Goal: Task Accomplishment & Management: Manage account settings

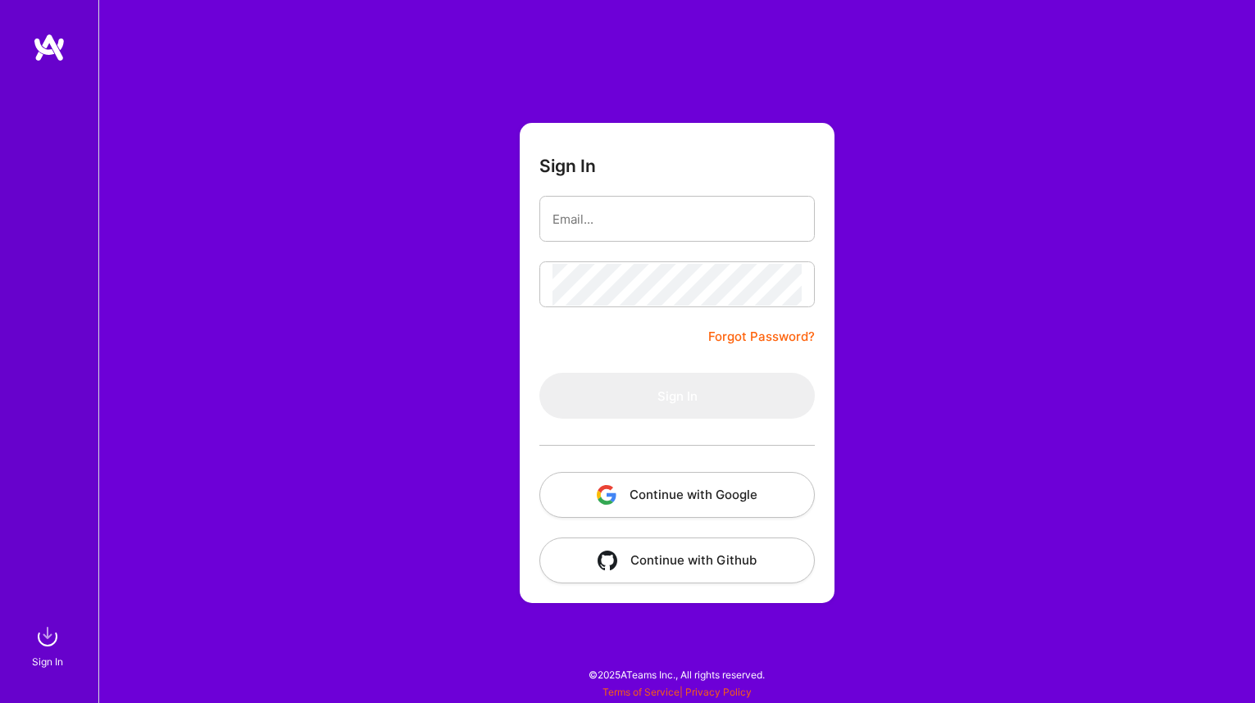
click at [674, 498] on button "Continue with Google" at bounding box center [676, 495] width 275 height 46
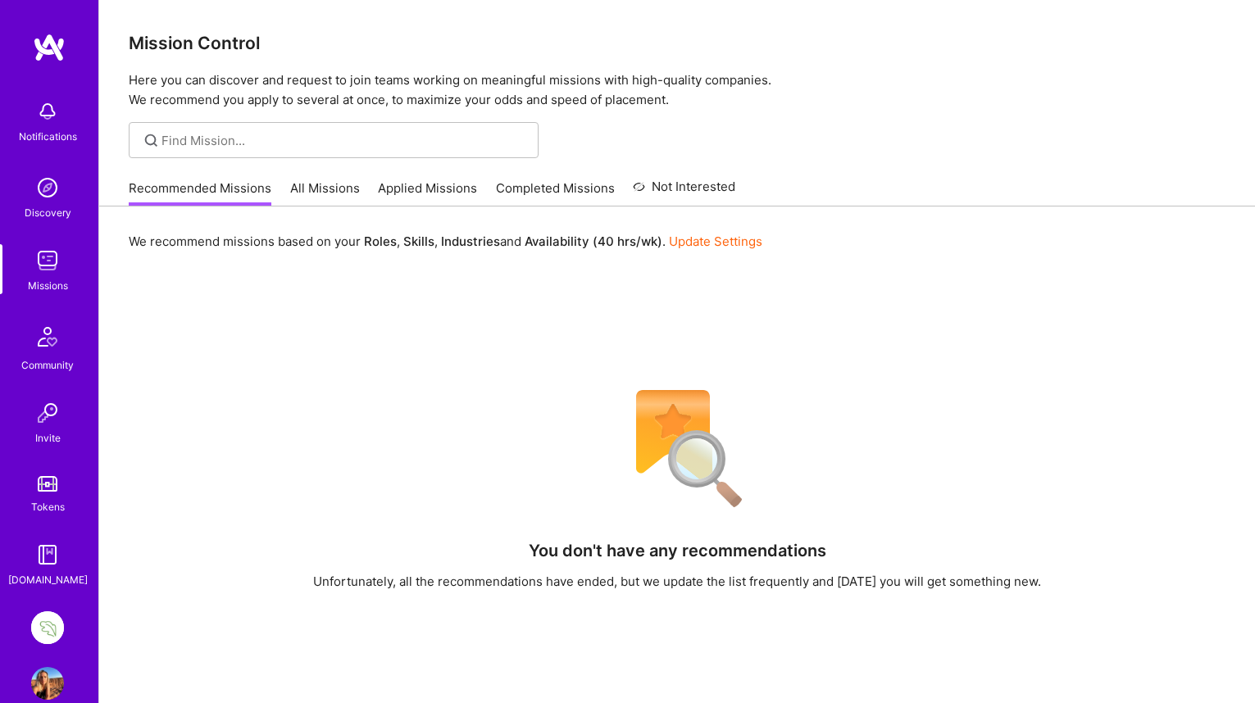
click at [52, 624] on img at bounding box center [47, 627] width 33 height 33
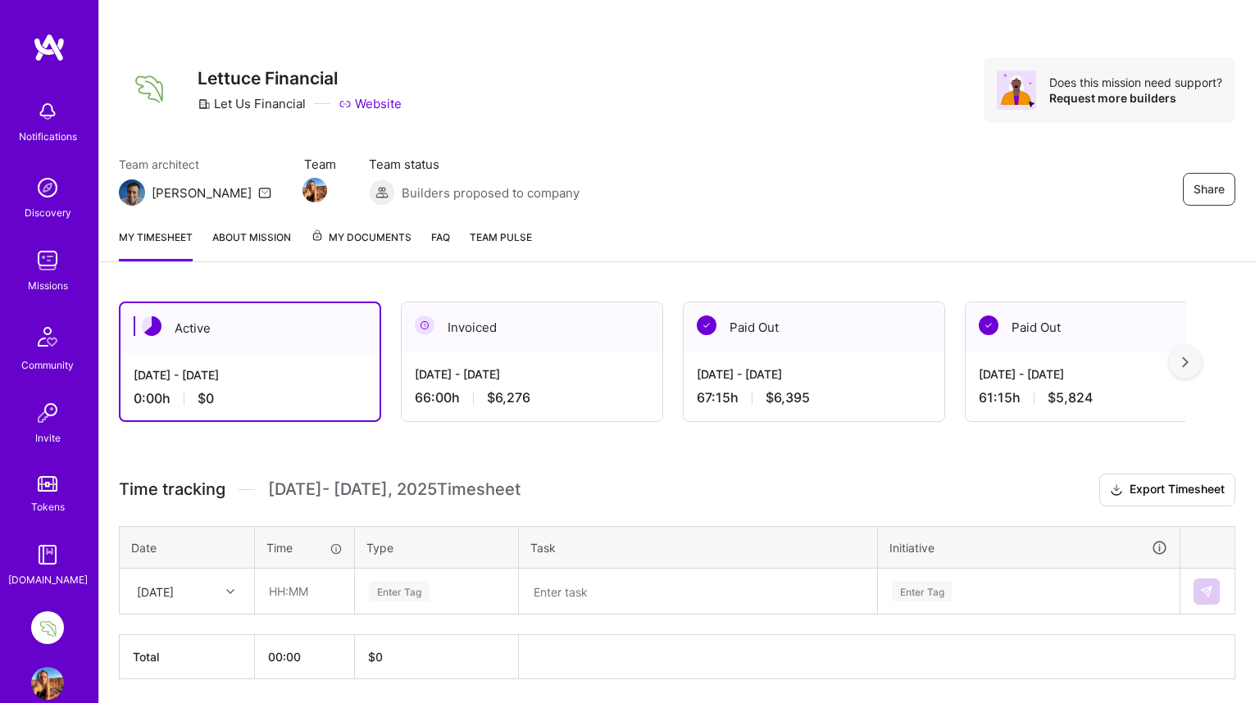
click at [1189, 353] on div at bounding box center [1185, 362] width 33 height 33
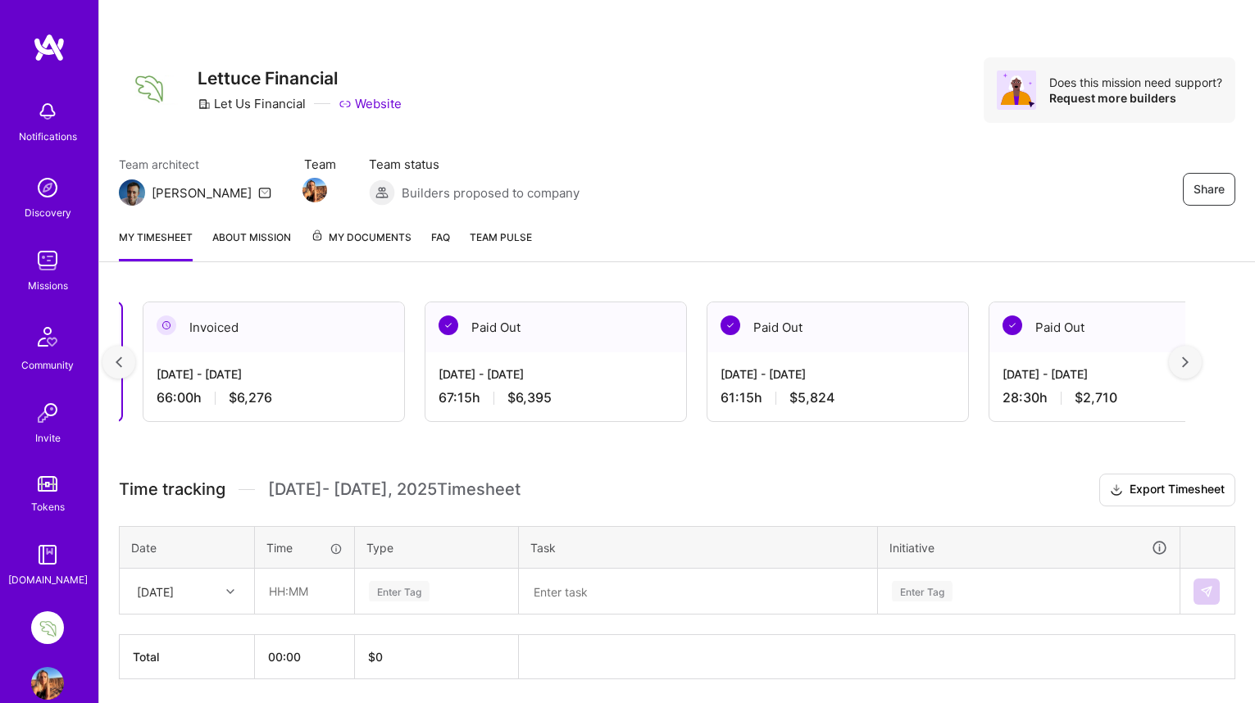
scroll to position [0, 295]
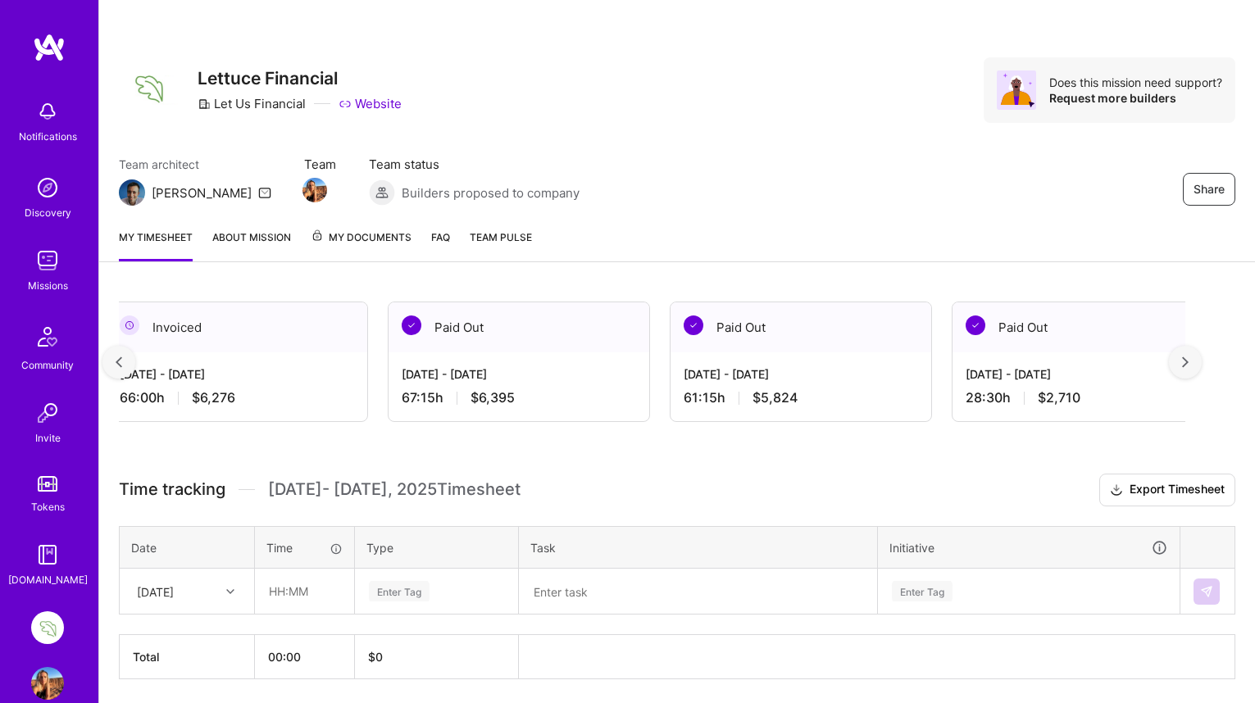
click at [114, 358] on div at bounding box center [118, 362] width 33 height 33
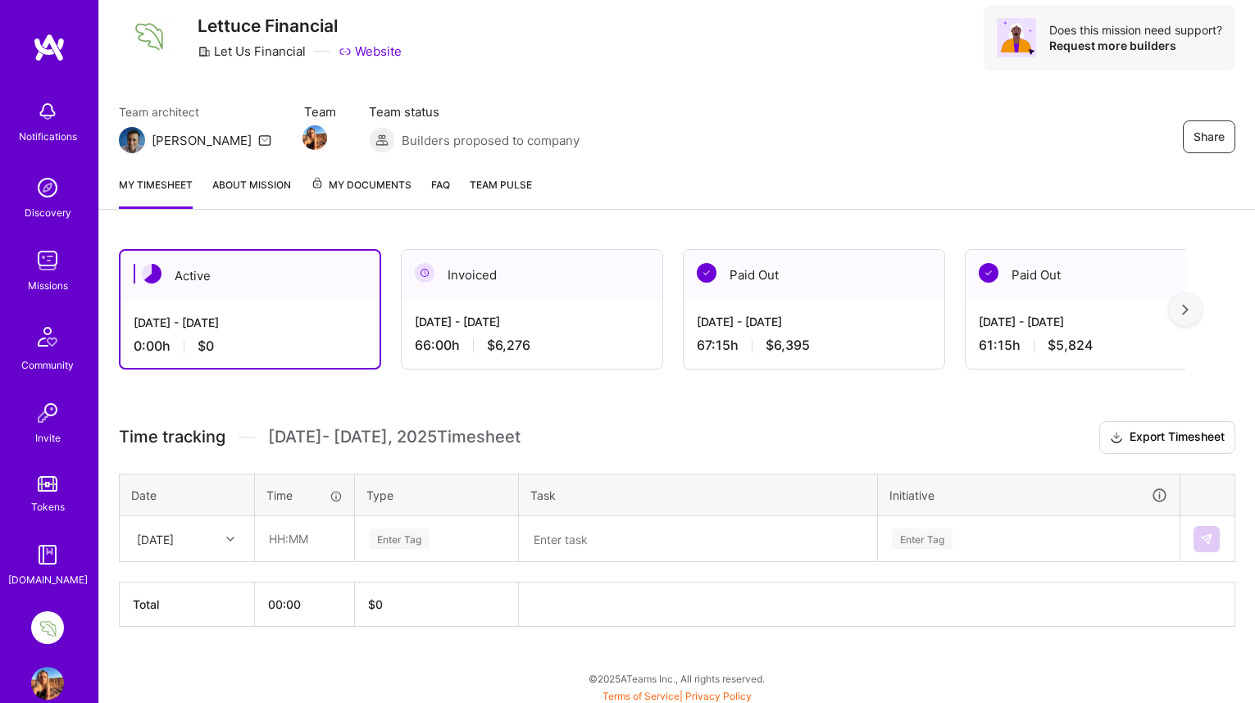
scroll to position [56, 0]
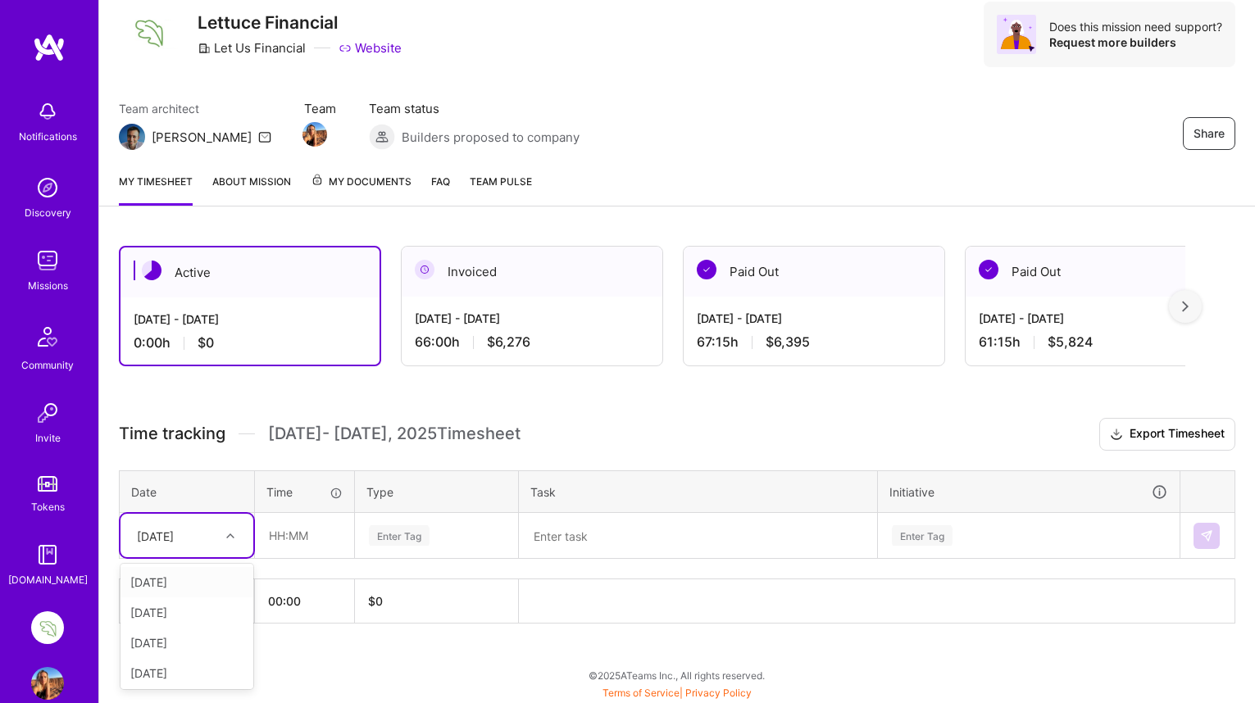
click at [229, 532] on icon at bounding box center [230, 536] width 8 height 8
click at [202, 583] on div "[DATE]" at bounding box center [186, 582] width 133 height 30
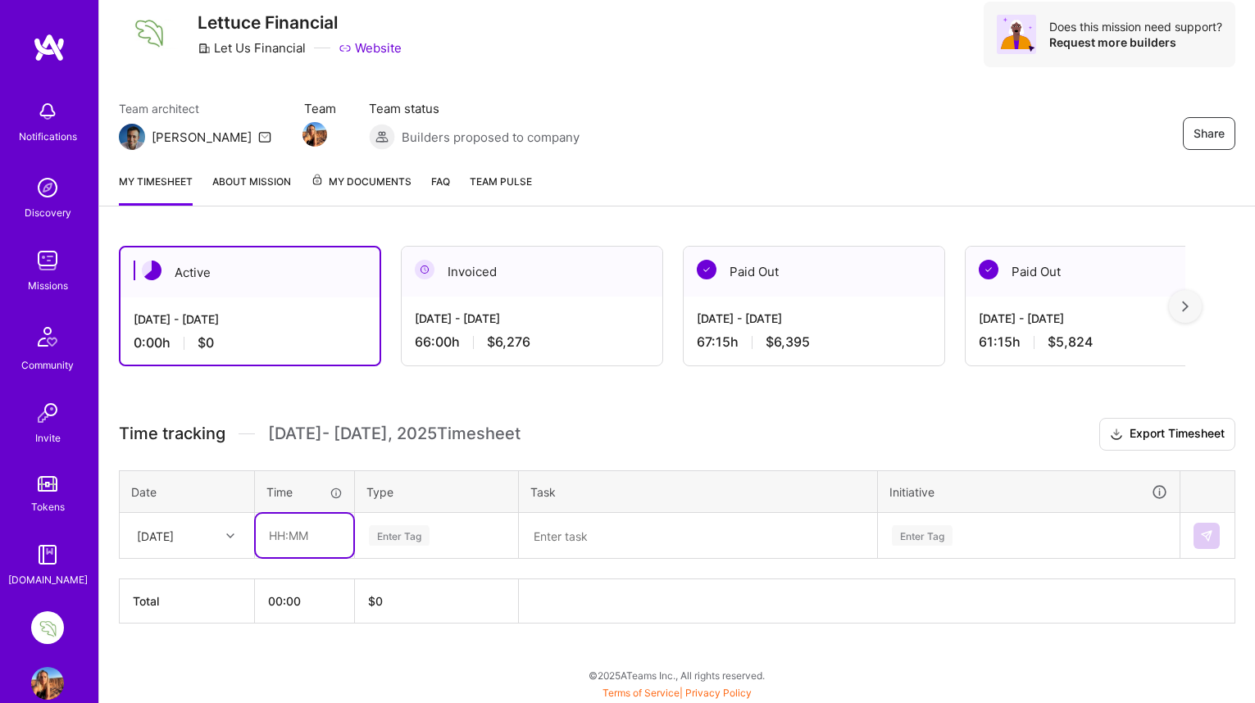
click at [275, 535] on input "text" at bounding box center [305, 535] width 98 height 43
type input "06:30"
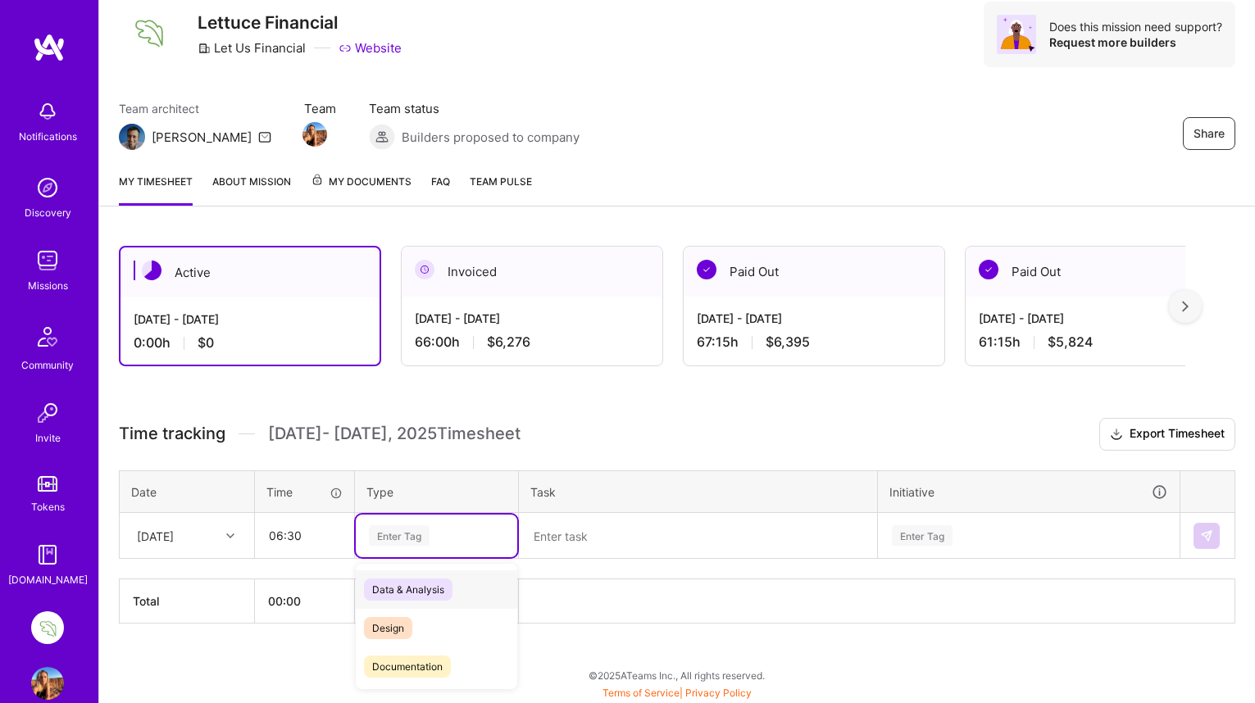
click at [388, 531] on div "Enter Tag" at bounding box center [399, 535] width 61 height 25
type input "de"
click at [392, 588] on span "Design" at bounding box center [388, 590] width 48 height 22
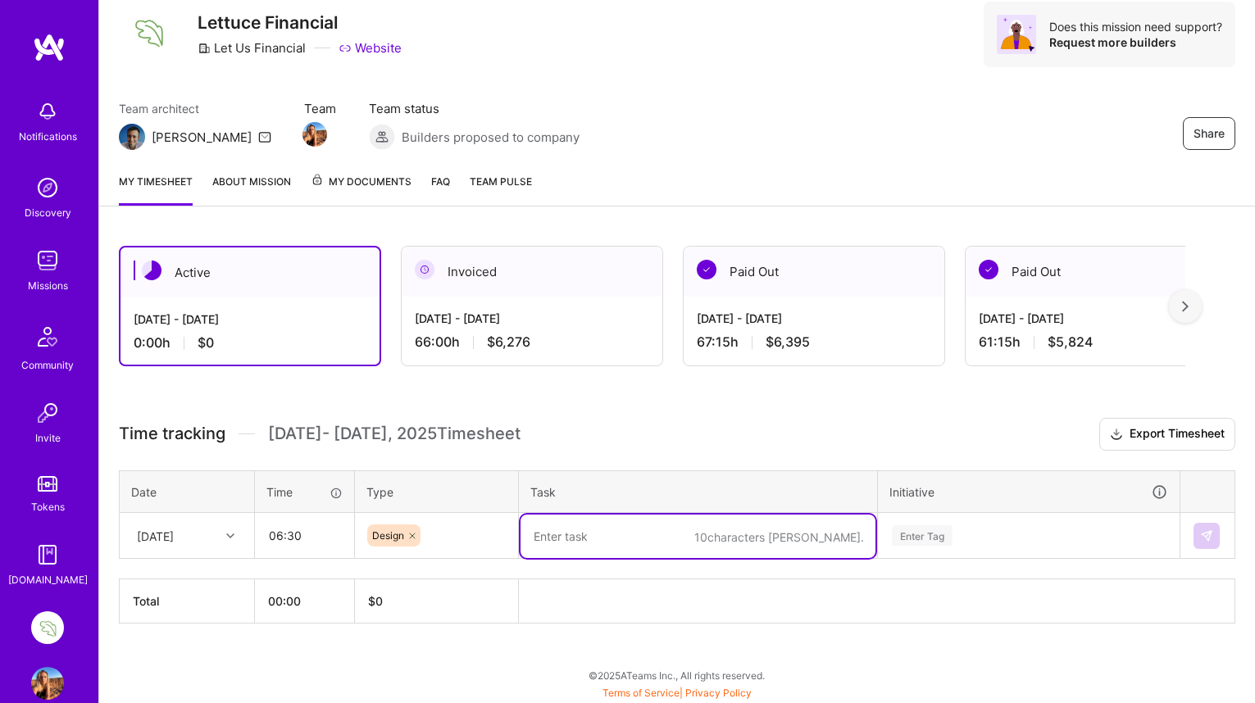
click at [561, 537] on textarea at bounding box center [697, 536] width 355 height 43
drag, startPoint x: 652, startPoint y: 537, endPoint x: 640, endPoint y: 536, distance: 11.5
click at [640, 536] on textarea "Expense Slelector" at bounding box center [697, 536] width 355 height 43
click at [594, 537] on textarea "Expense Slelector" at bounding box center [697, 536] width 355 height 43
drag, startPoint x: 667, startPoint y: 535, endPoint x: 524, endPoint y: 532, distance: 143.5
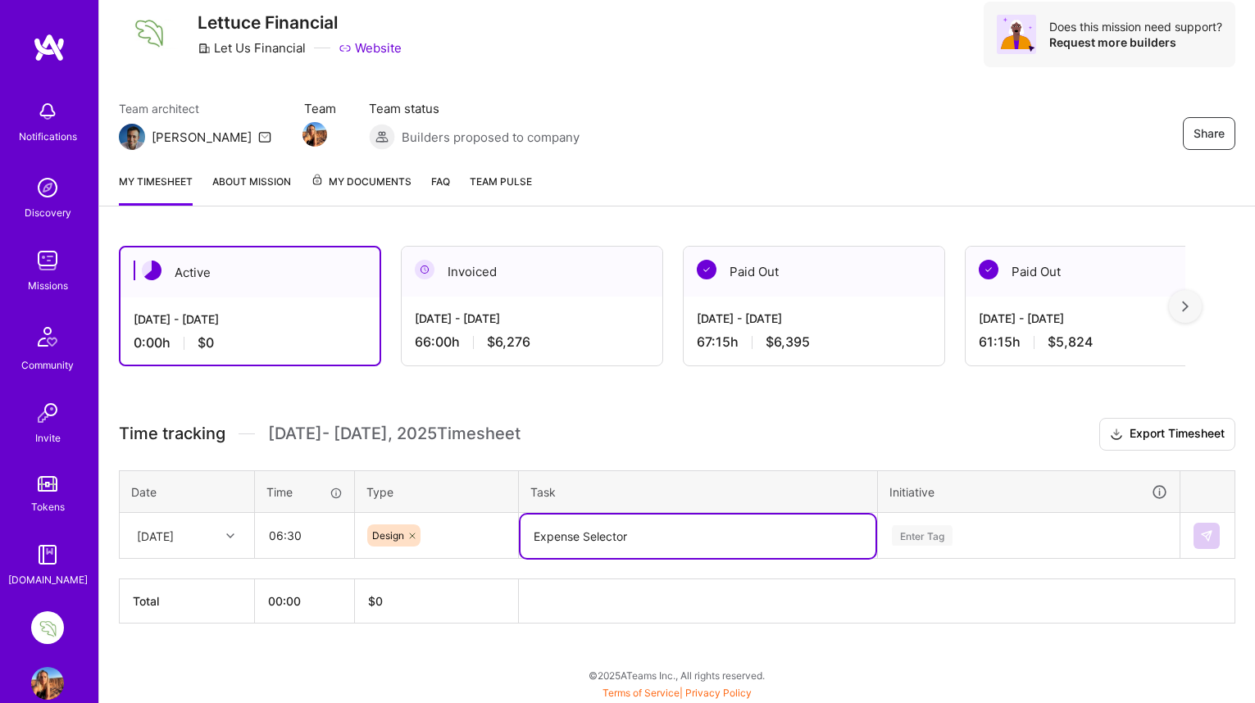
click at [524, 532] on textarea "Expense Selector" at bounding box center [697, 536] width 355 height 43
type textarea "Expense Selector"
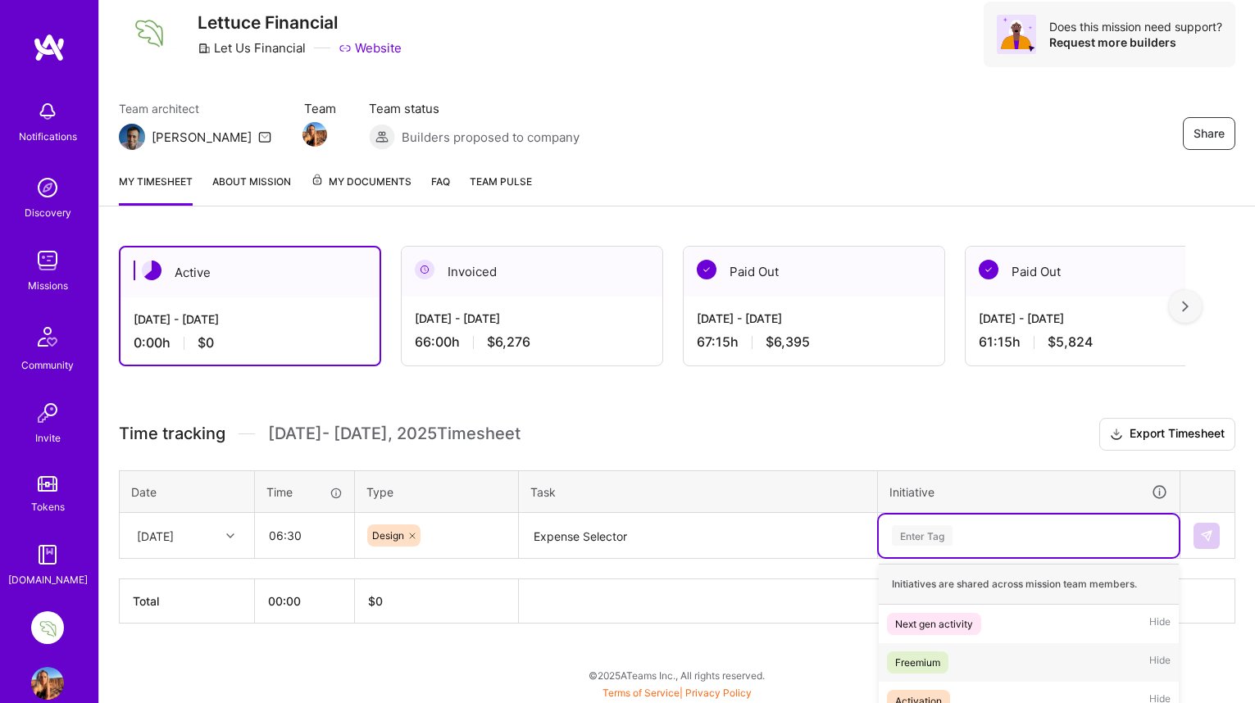
scroll to position [252, 0]
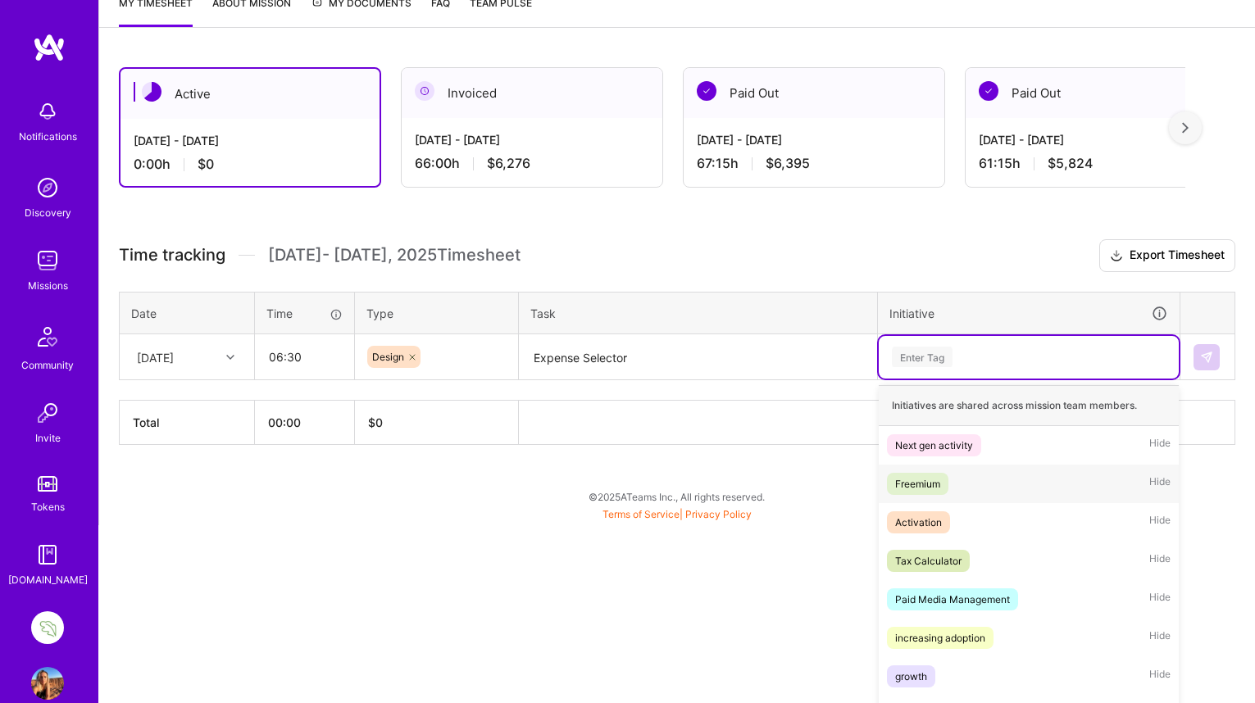
click at [909, 379] on div "option Freemium focused, 2 of 20. 20 results available. Use Up and Down to choo…" at bounding box center [1029, 357] width 300 height 43
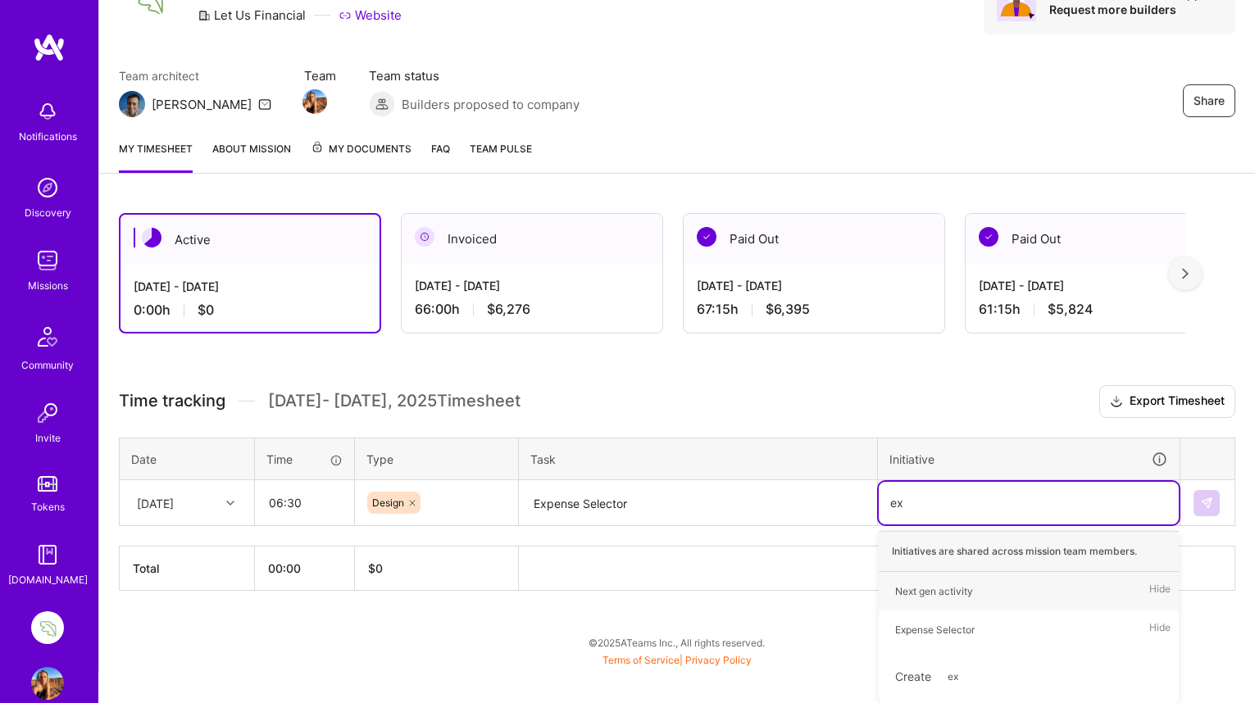
type input "exp"
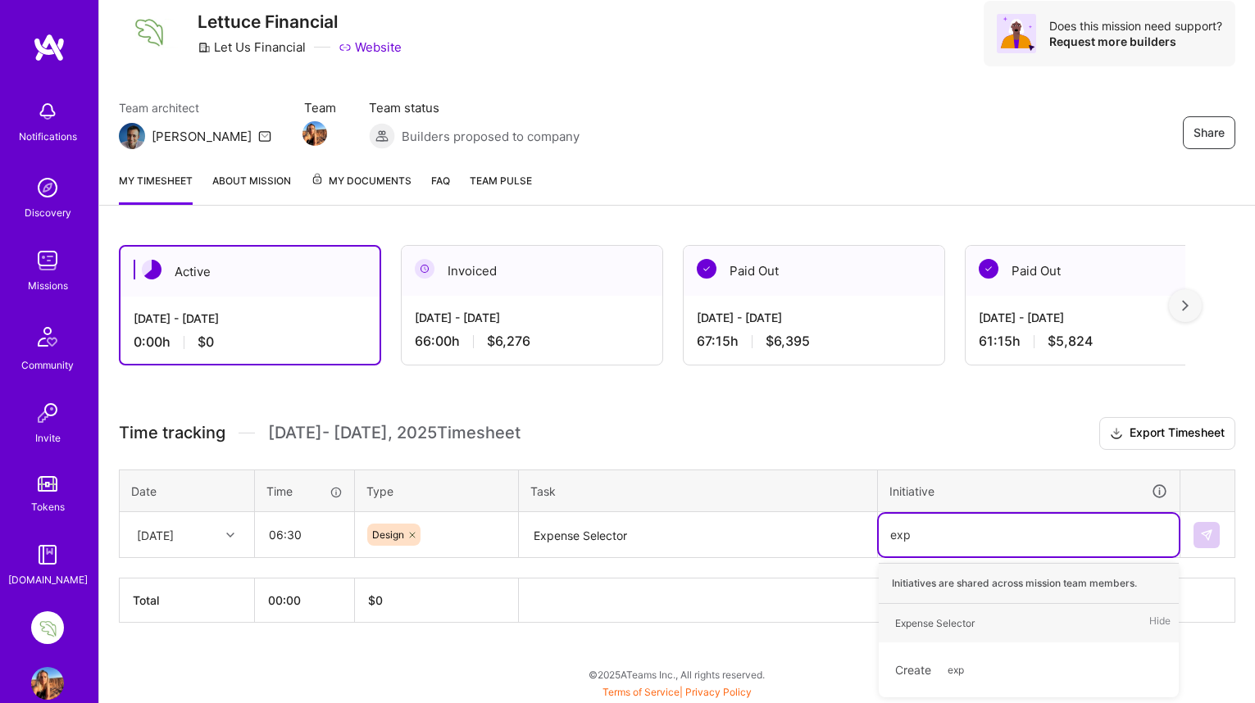
scroll to position [56, 0]
click at [932, 625] on div "Expense Selector" at bounding box center [934, 623] width 79 height 17
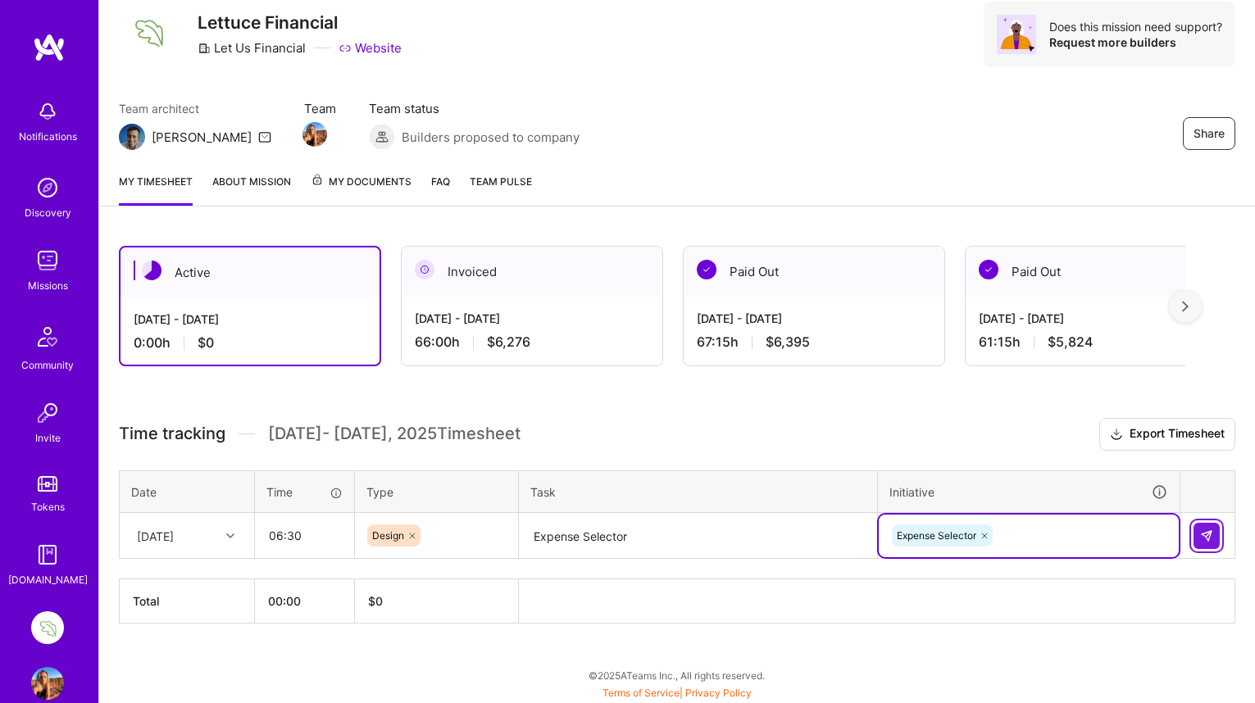
click at [1208, 534] on img at bounding box center [1206, 535] width 13 height 13
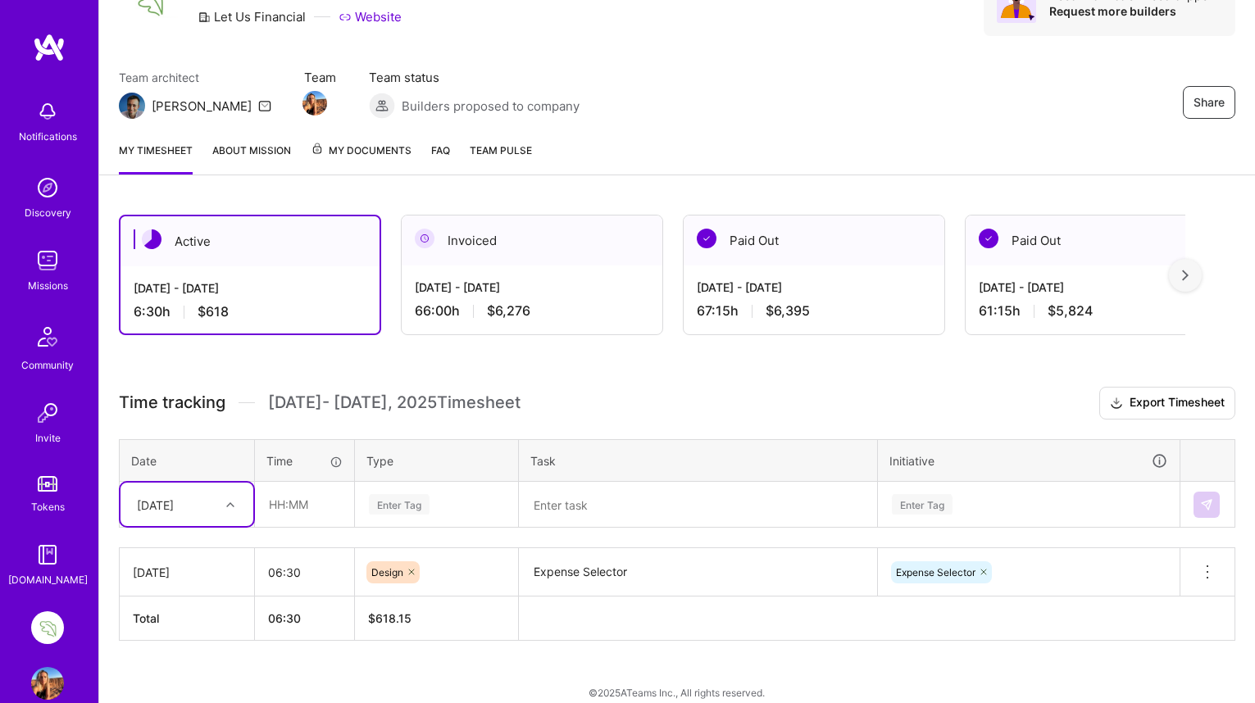
scroll to position [104, 0]
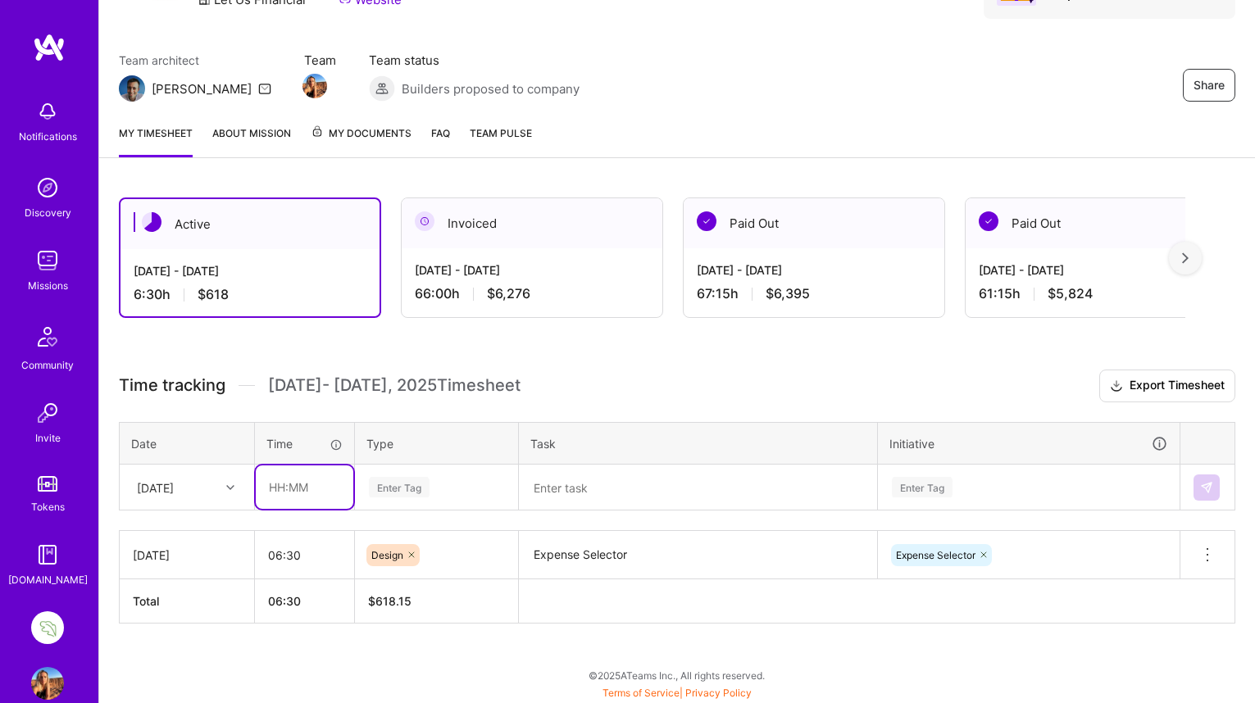
click at [282, 486] on input "text" at bounding box center [305, 487] width 98 height 43
type input "01:00"
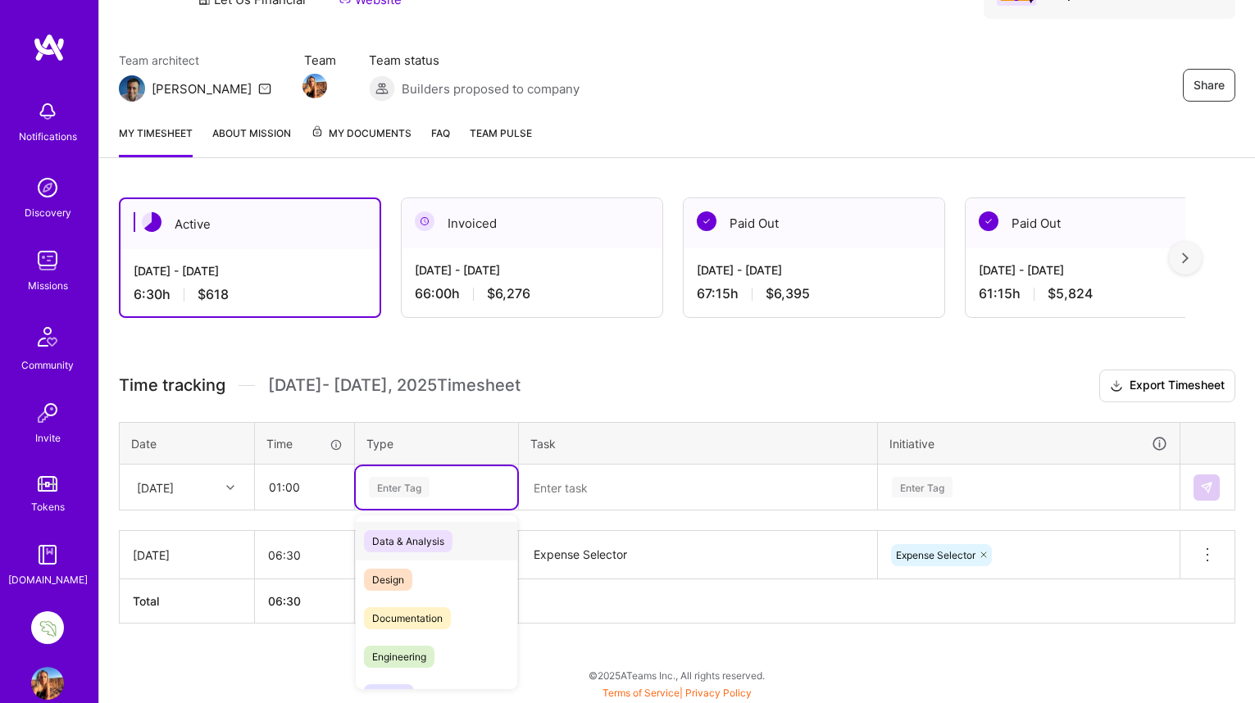
click at [403, 485] on div "Enter Tag" at bounding box center [399, 487] width 61 height 25
type input "mee"
click at [395, 543] on span "Meetings" at bounding box center [393, 541] width 59 height 22
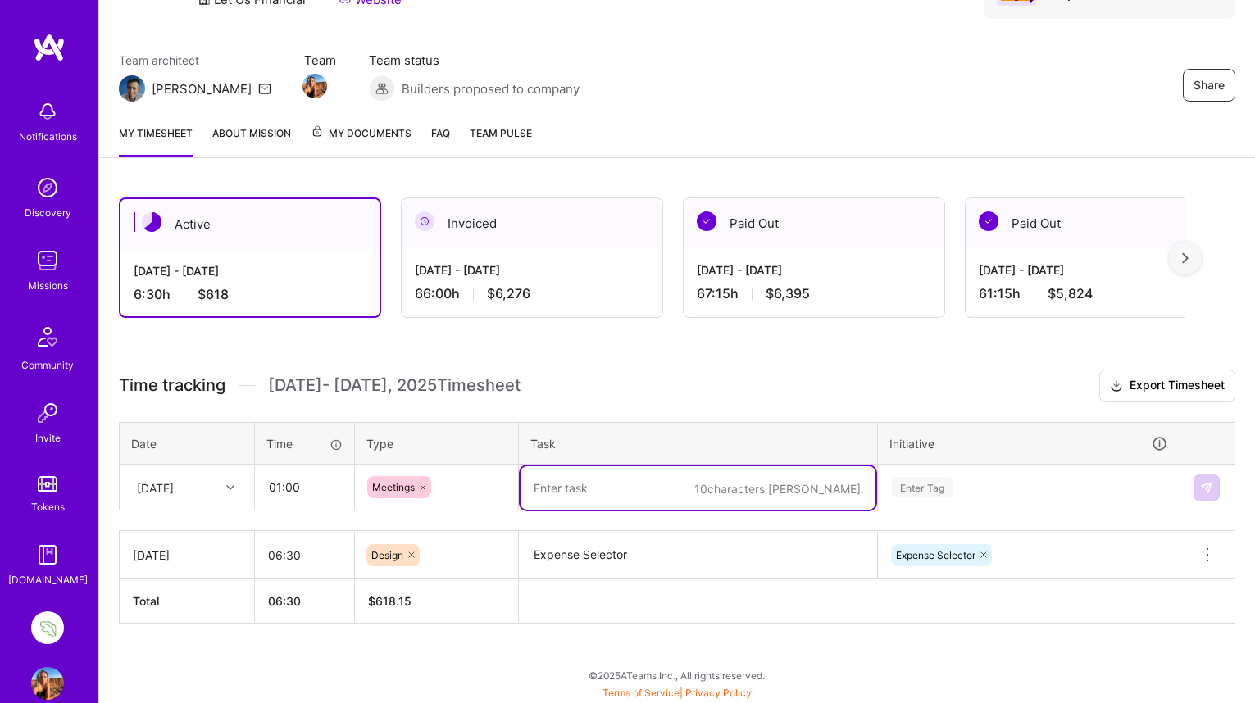
click at [571, 485] on textarea at bounding box center [697, 487] width 355 height 43
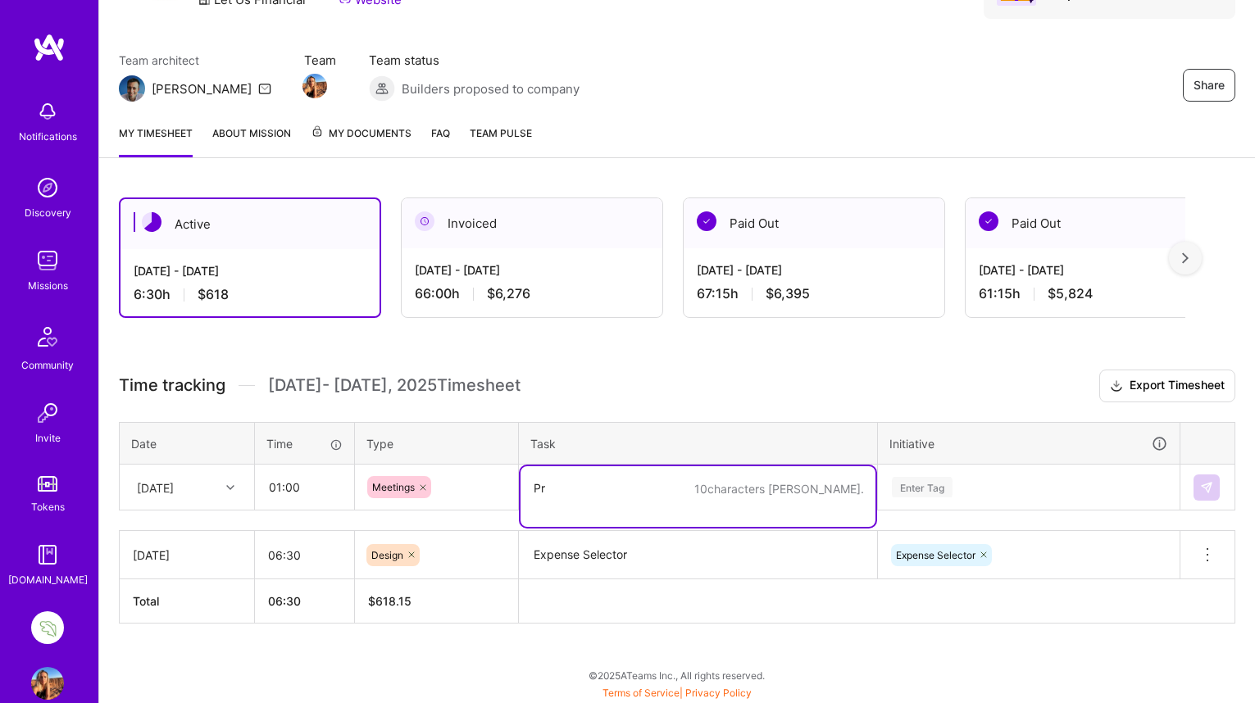
type textarea "P"
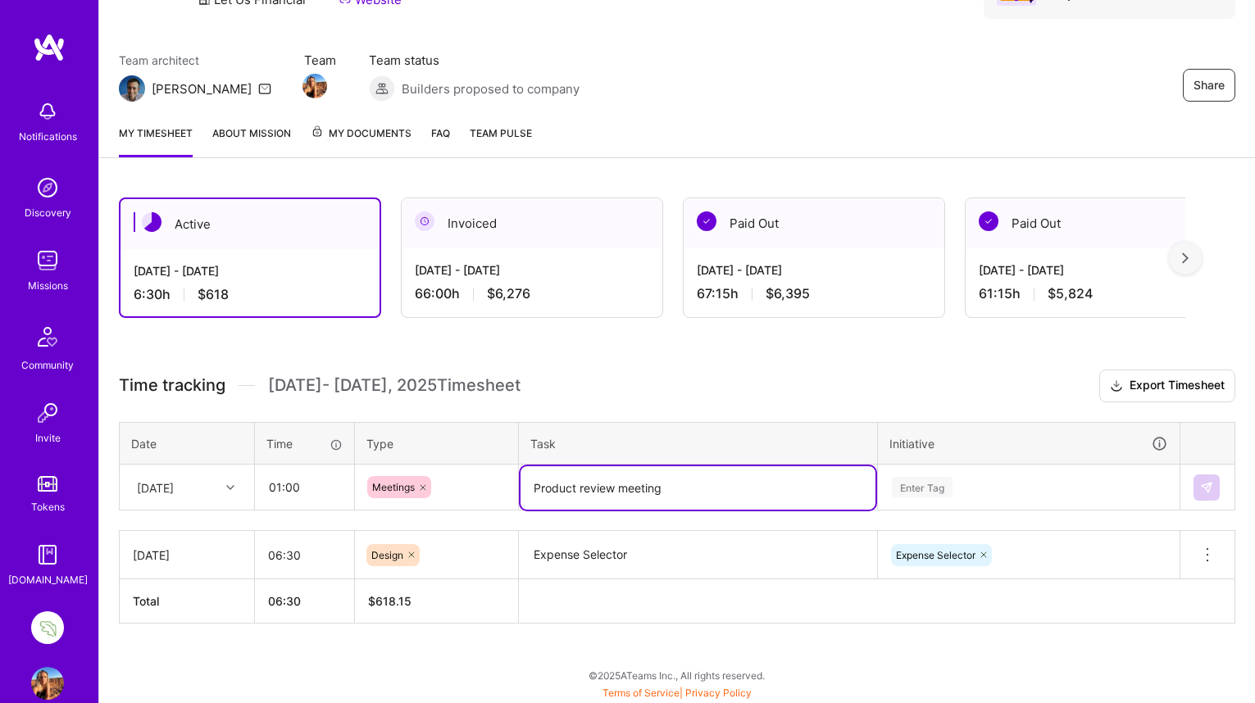
type textarea "Product review meeting"
click at [920, 488] on div "Enter Tag" at bounding box center [1029, 487] width 300 height 43
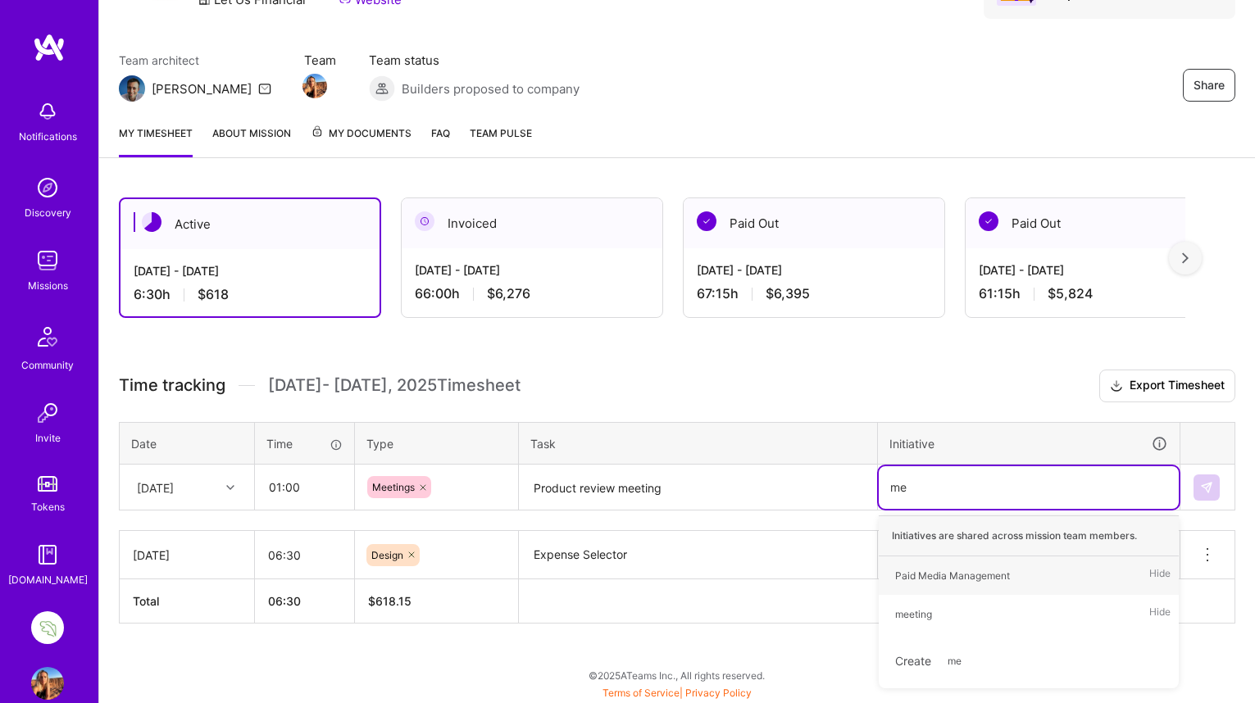
type input "mee"
click at [920, 575] on div "meeting" at bounding box center [913, 575] width 37 height 17
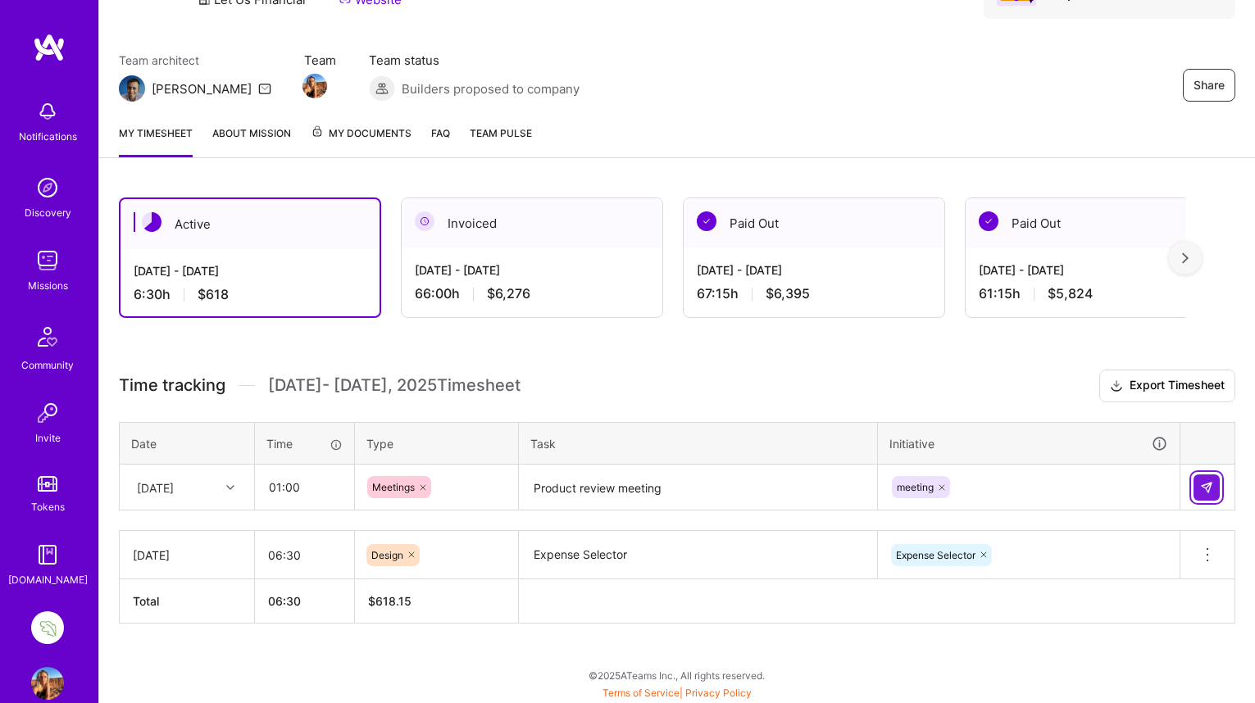
click at [1204, 485] on img at bounding box center [1206, 487] width 13 height 13
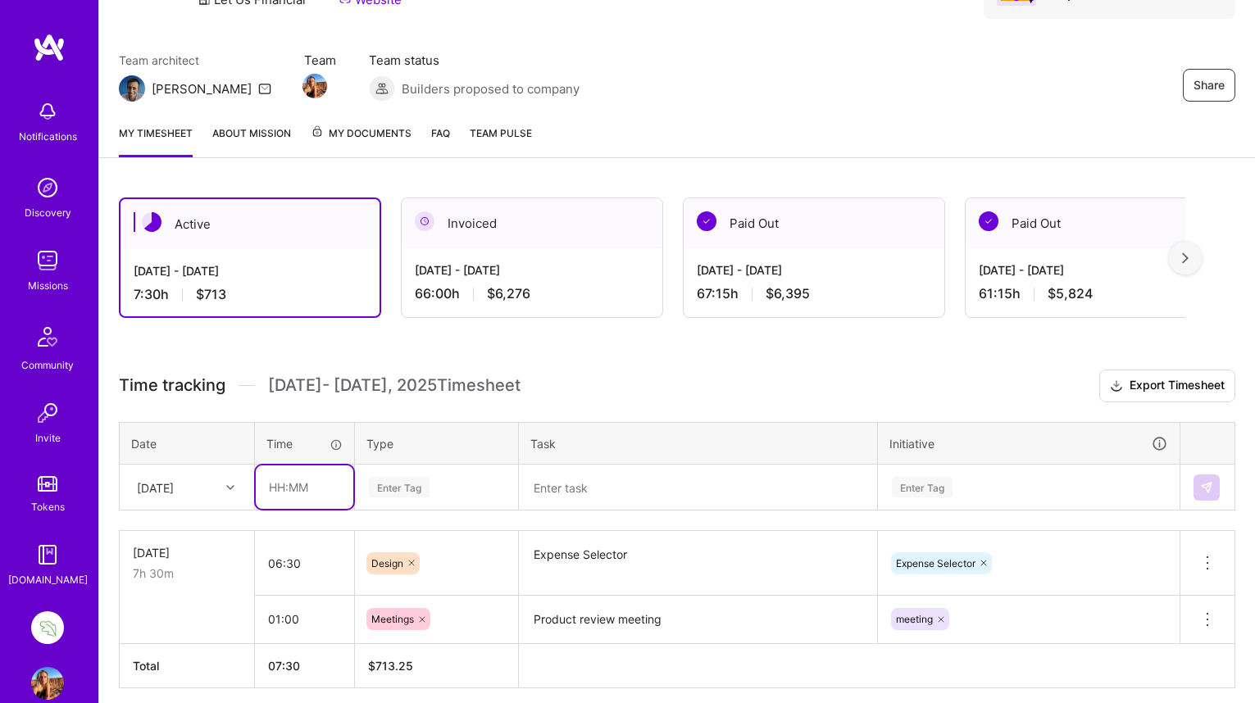
click at [278, 488] on input "text" at bounding box center [305, 487] width 98 height 43
type input "01:00"
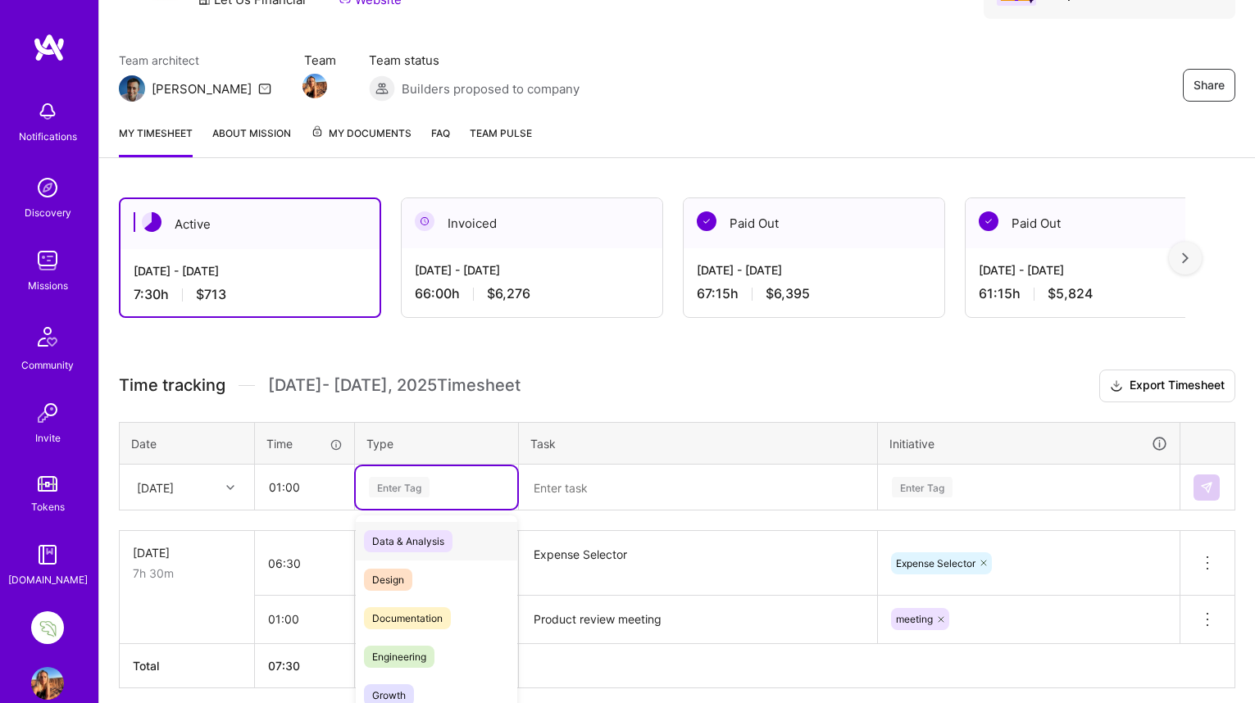
click at [419, 489] on div "option Meetings, selected. option Data & Analysis focused, 0 of 2. 17 results a…" at bounding box center [436, 487] width 161 height 43
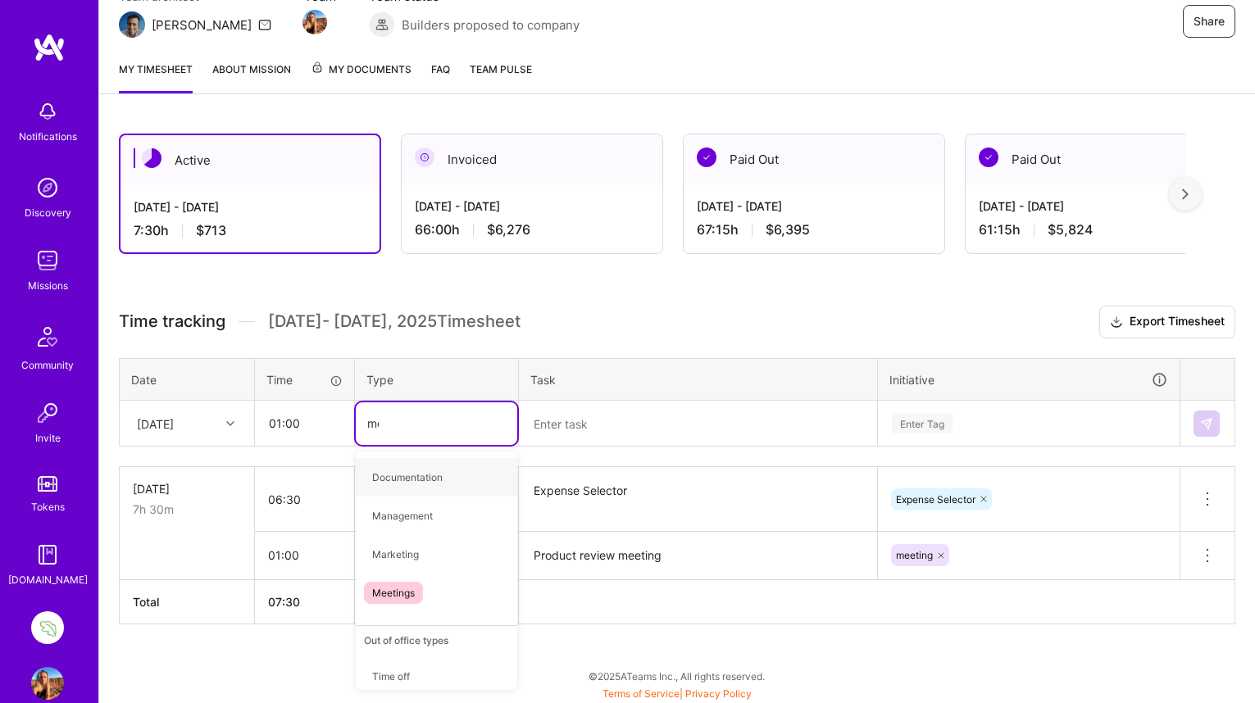
type input "mee"
click at [396, 479] on span "Meetings" at bounding box center [393, 477] width 59 height 22
click at [552, 422] on textarea at bounding box center [697, 423] width 355 height 43
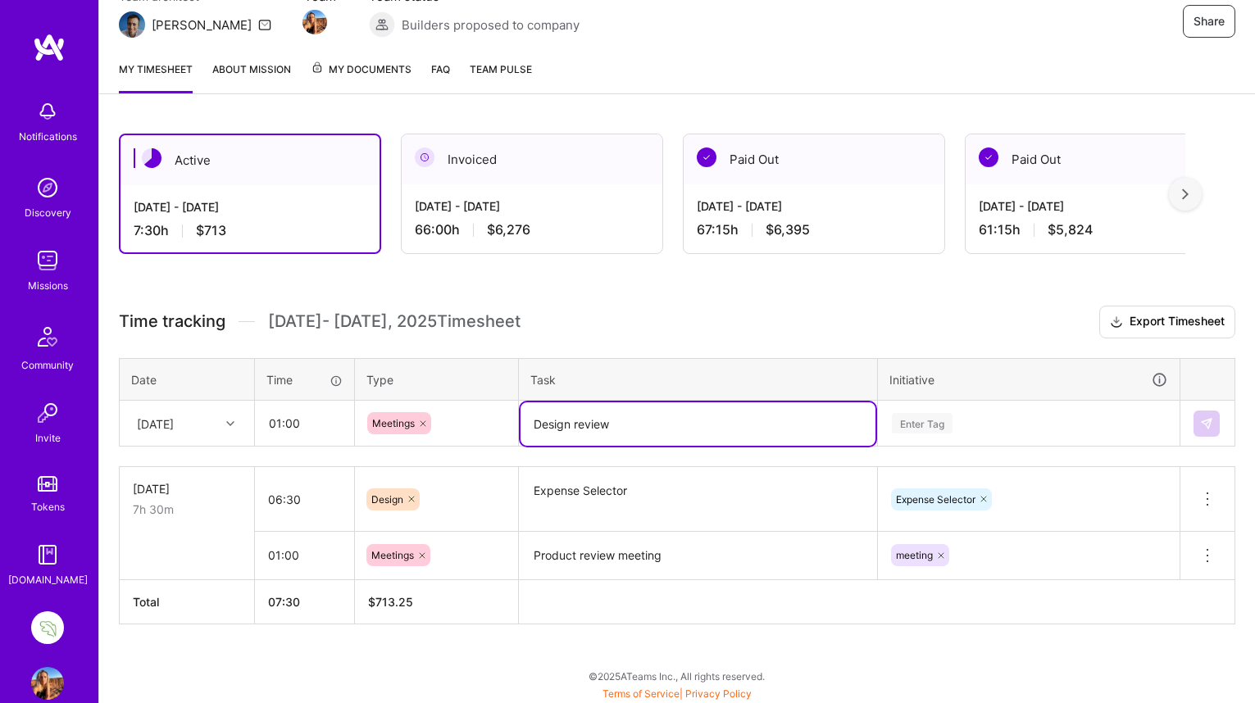
type textarea "Design review"
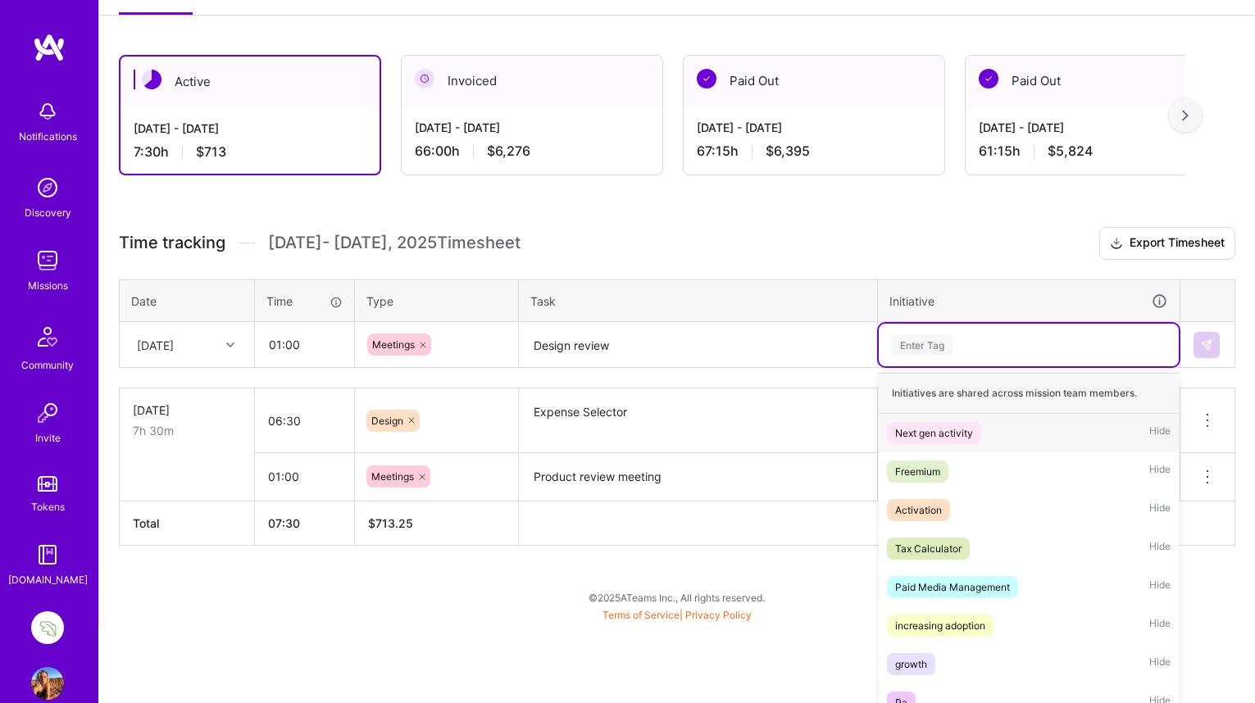
click at [927, 366] on div "option meeting, selected. option Next gen activity focused, 1 of 20. 20 results…" at bounding box center [1029, 345] width 300 height 43
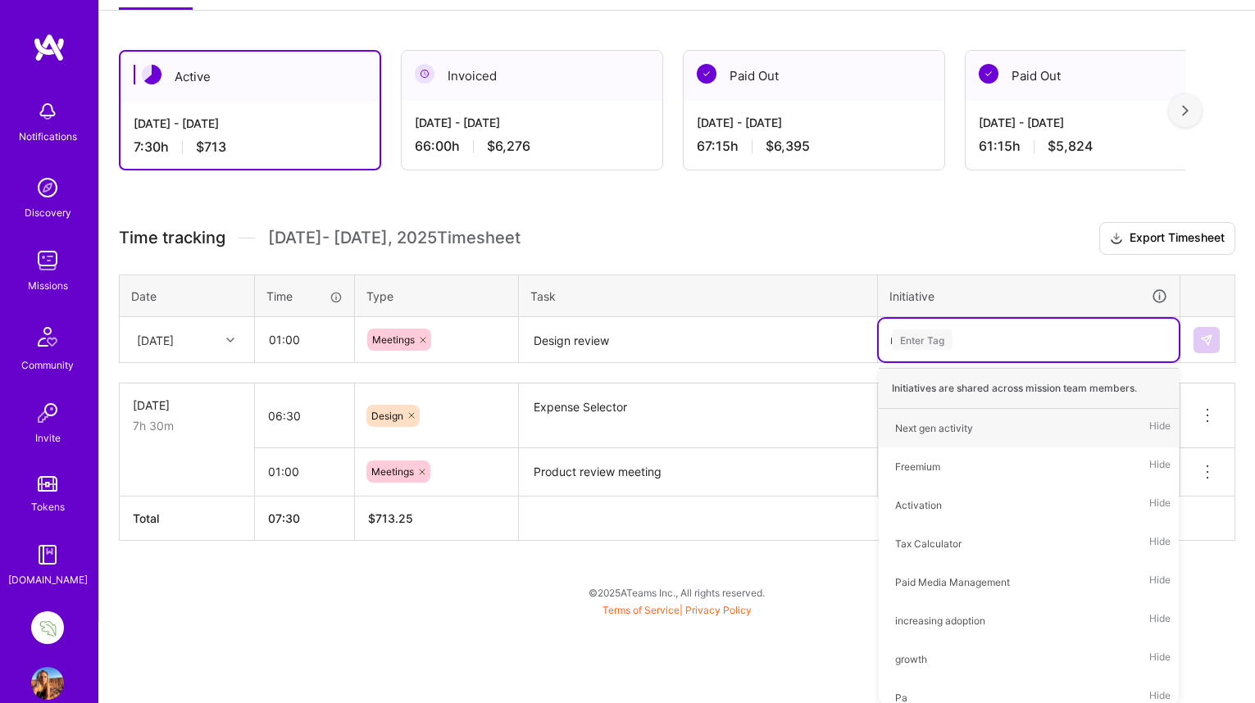
scroll to position [169, 0]
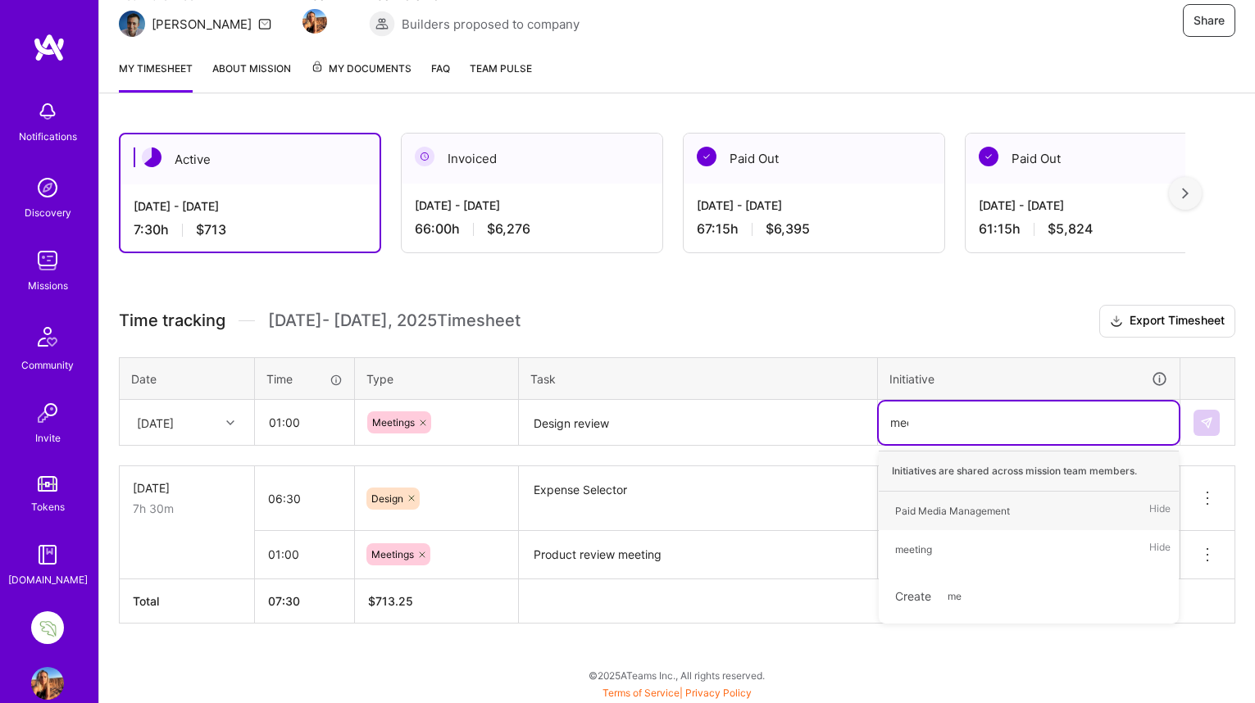
type input "meet"
click at [926, 511] on div "meeting" at bounding box center [913, 510] width 37 height 17
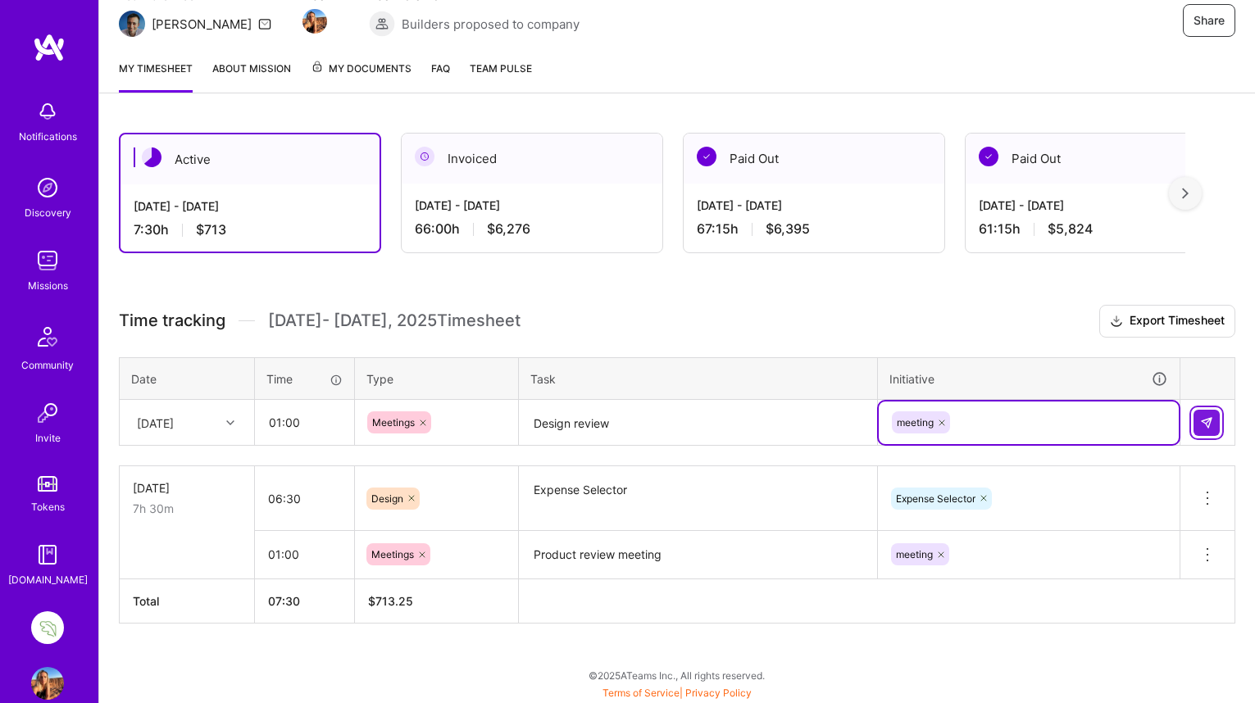
click at [1215, 424] on button at bounding box center [1206, 423] width 26 height 26
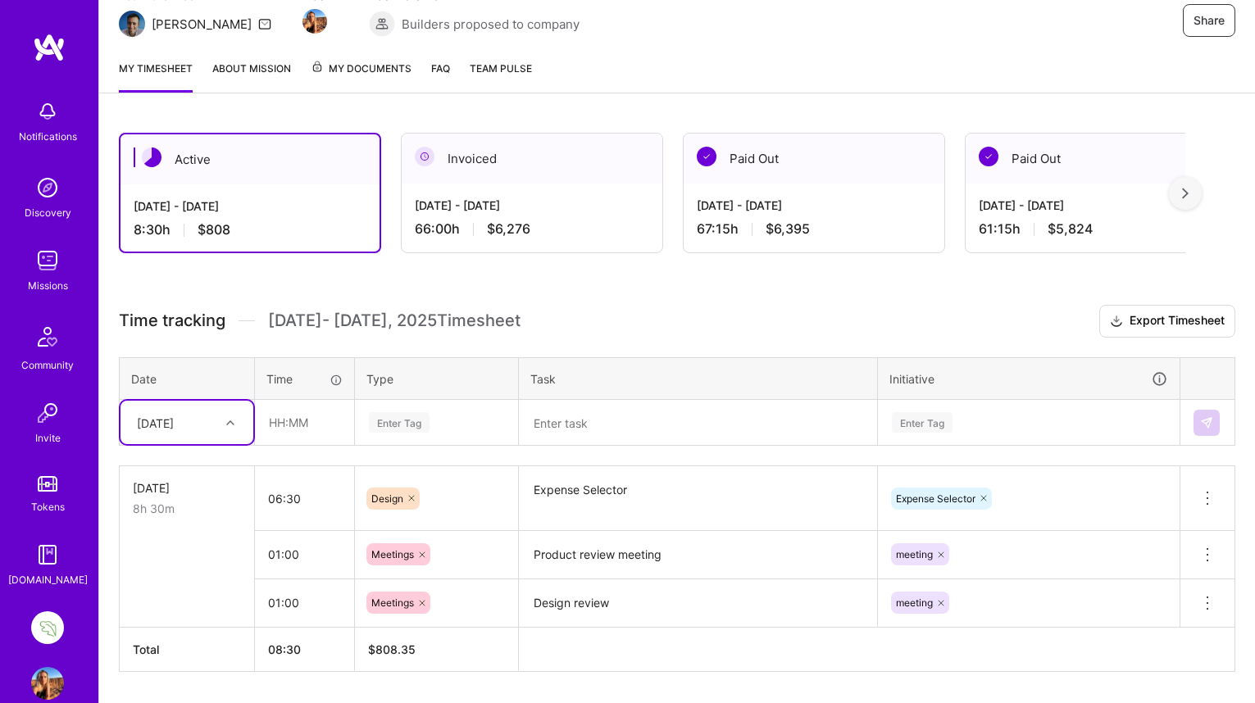
click at [229, 421] on icon at bounding box center [230, 423] width 8 height 8
click at [198, 499] on div "[DATE]" at bounding box center [186, 499] width 133 height 30
click at [300, 422] on input "text" at bounding box center [305, 422] width 98 height 43
type input "05:30"
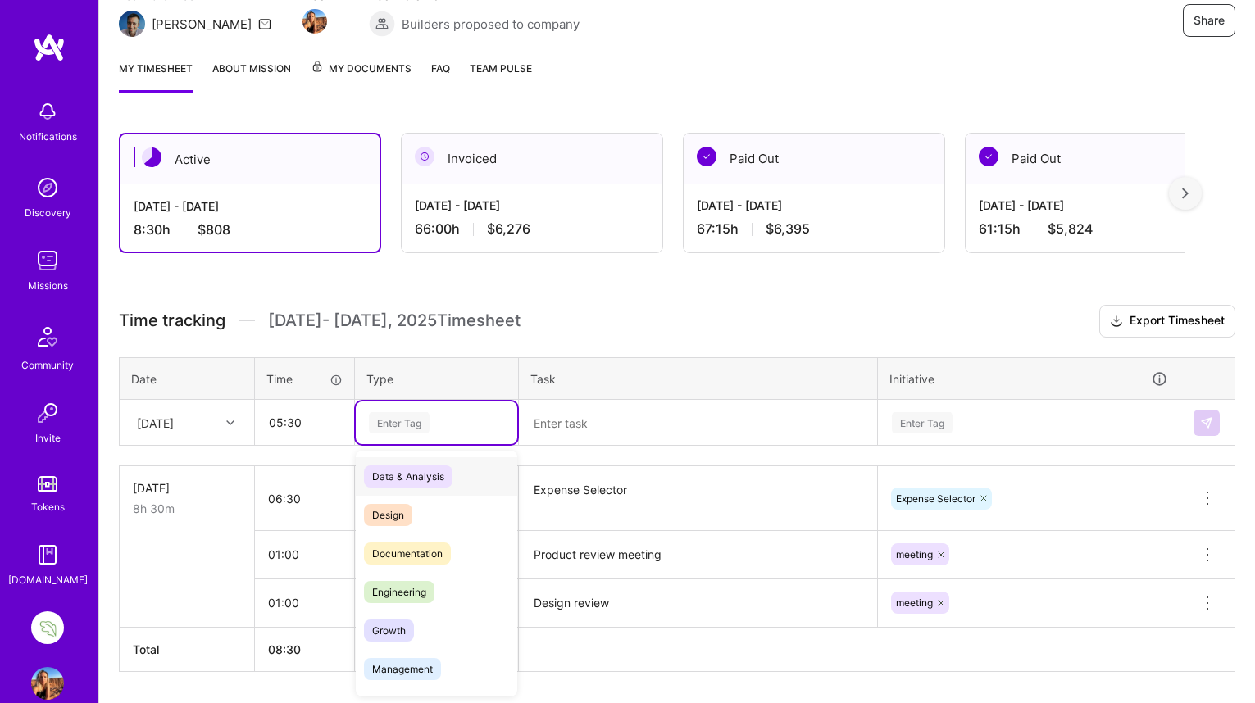
click at [409, 416] on div "Enter Tag" at bounding box center [399, 422] width 61 height 25
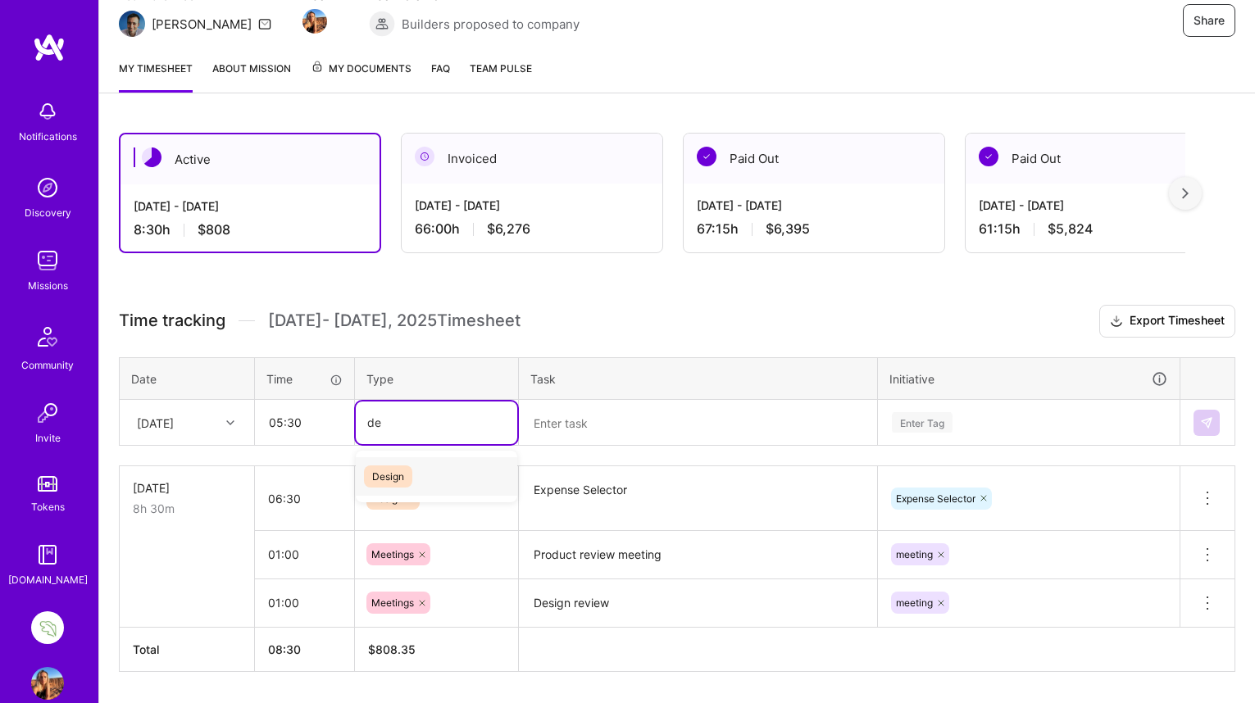
type input "des"
click at [389, 479] on span "Design" at bounding box center [388, 477] width 48 height 22
click at [557, 422] on textarea at bounding box center [697, 423] width 355 height 43
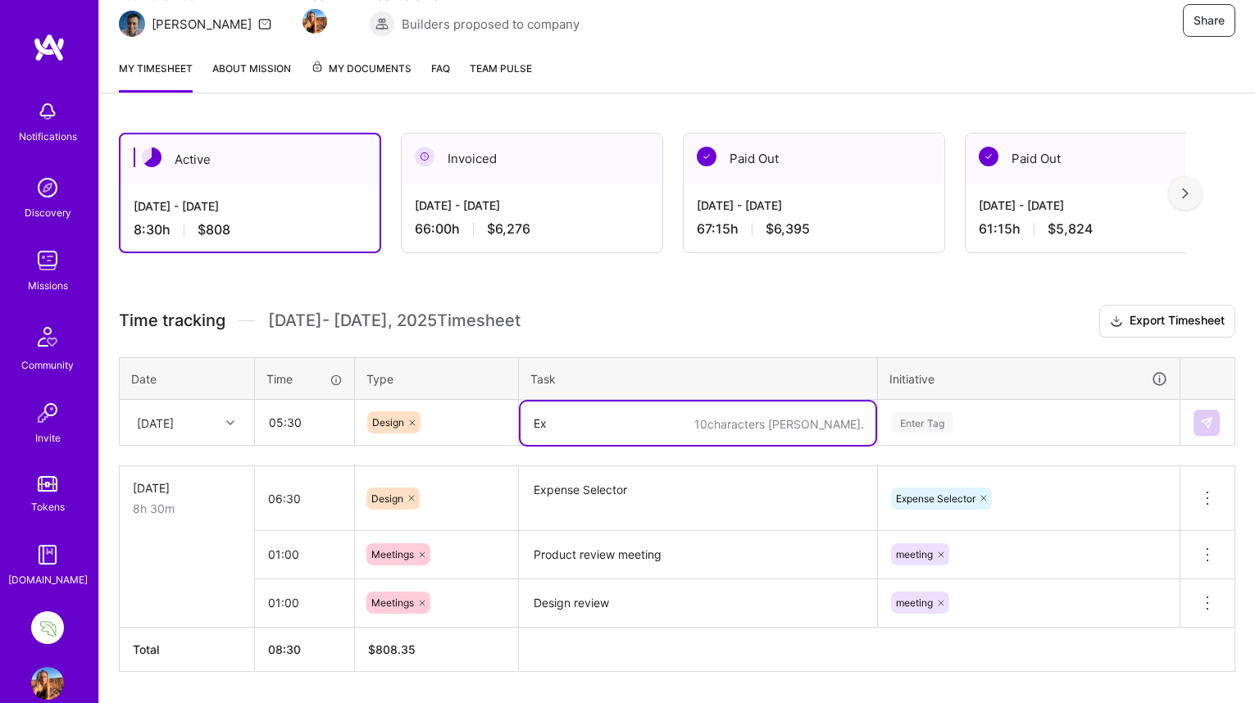
type textarea "E"
paste textarea "Expense Selector"
type textarea "Expense Selector"
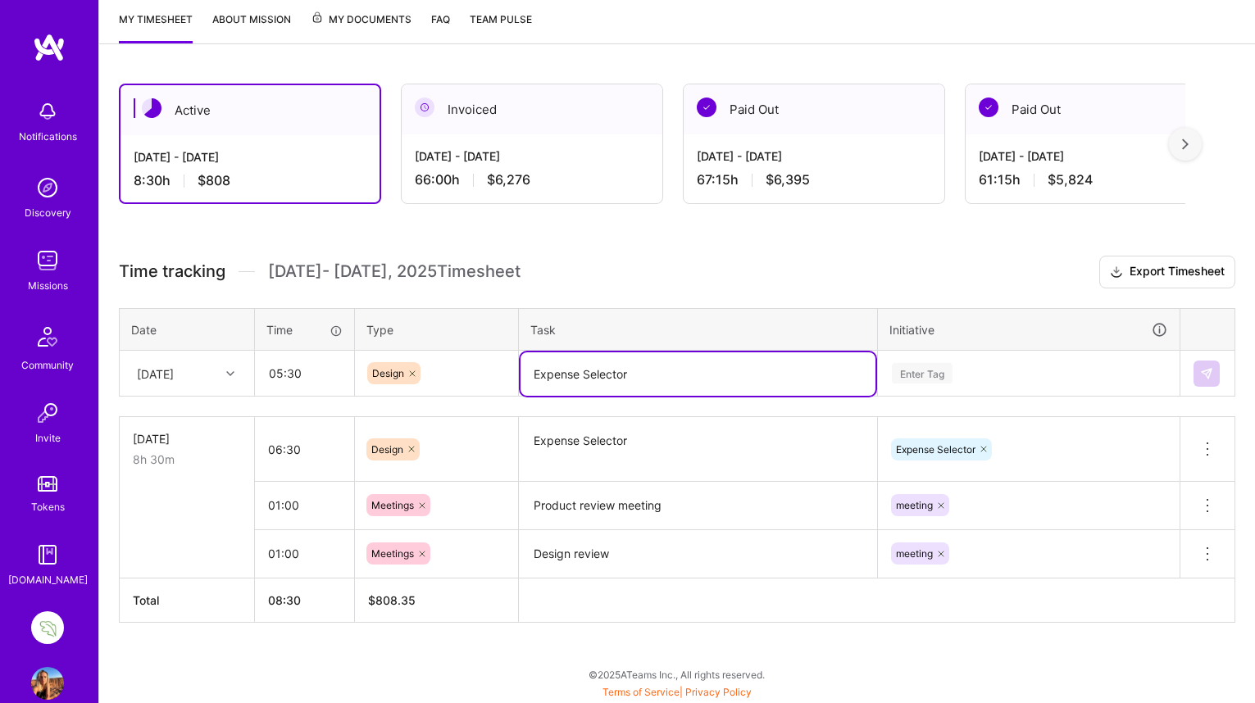
click at [922, 395] on div "Enter Tag" at bounding box center [1029, 373] width 300 height 43
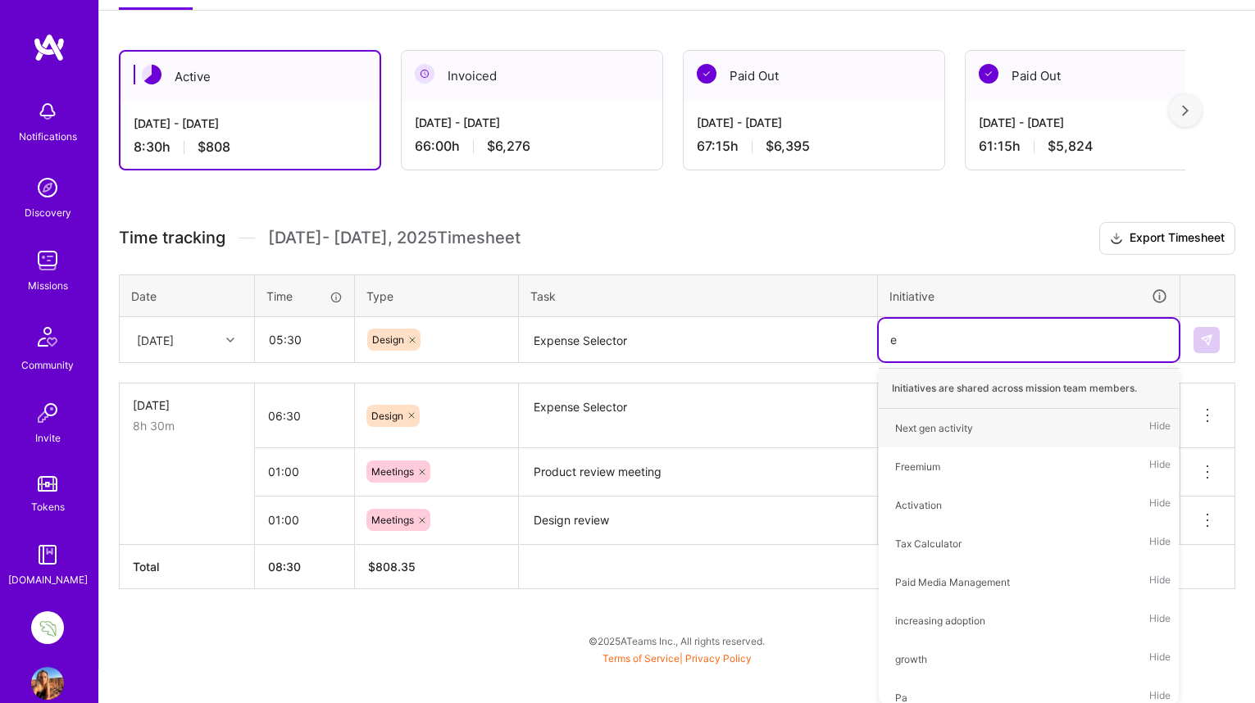
type input "ex"
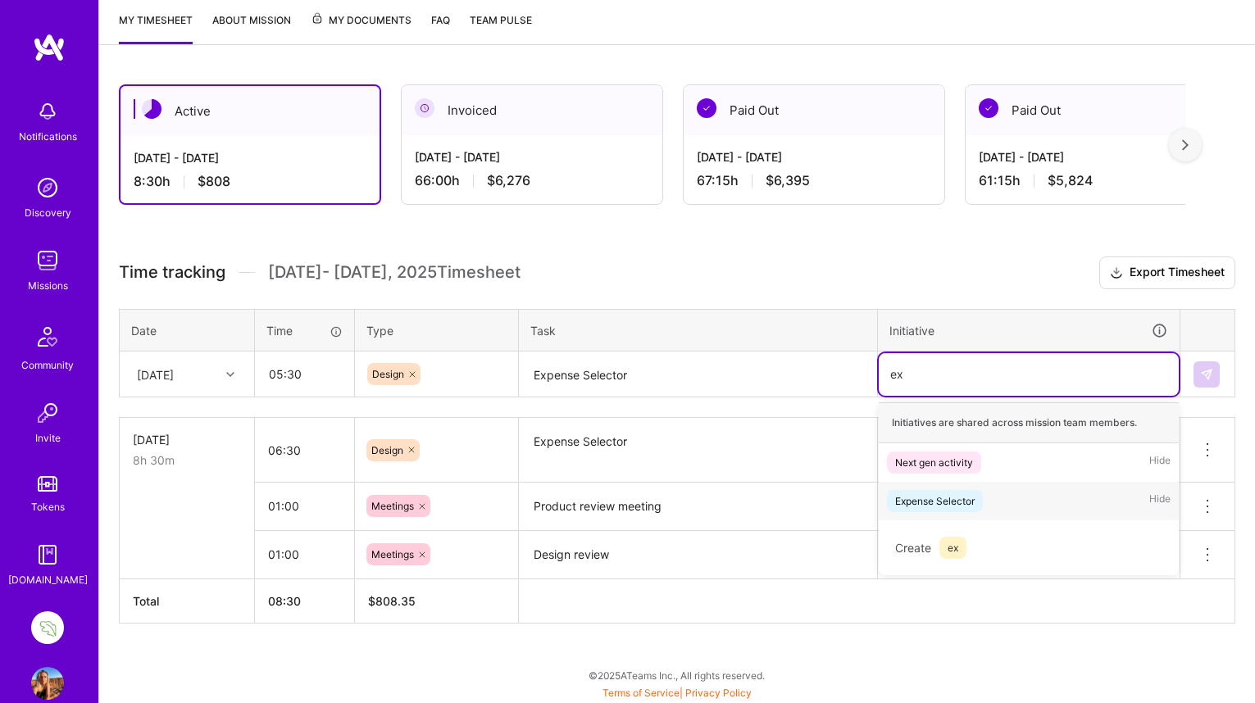
click at [939, 502] on div "Expense Selector" at bounding box center [934, 501] width 79 height 17
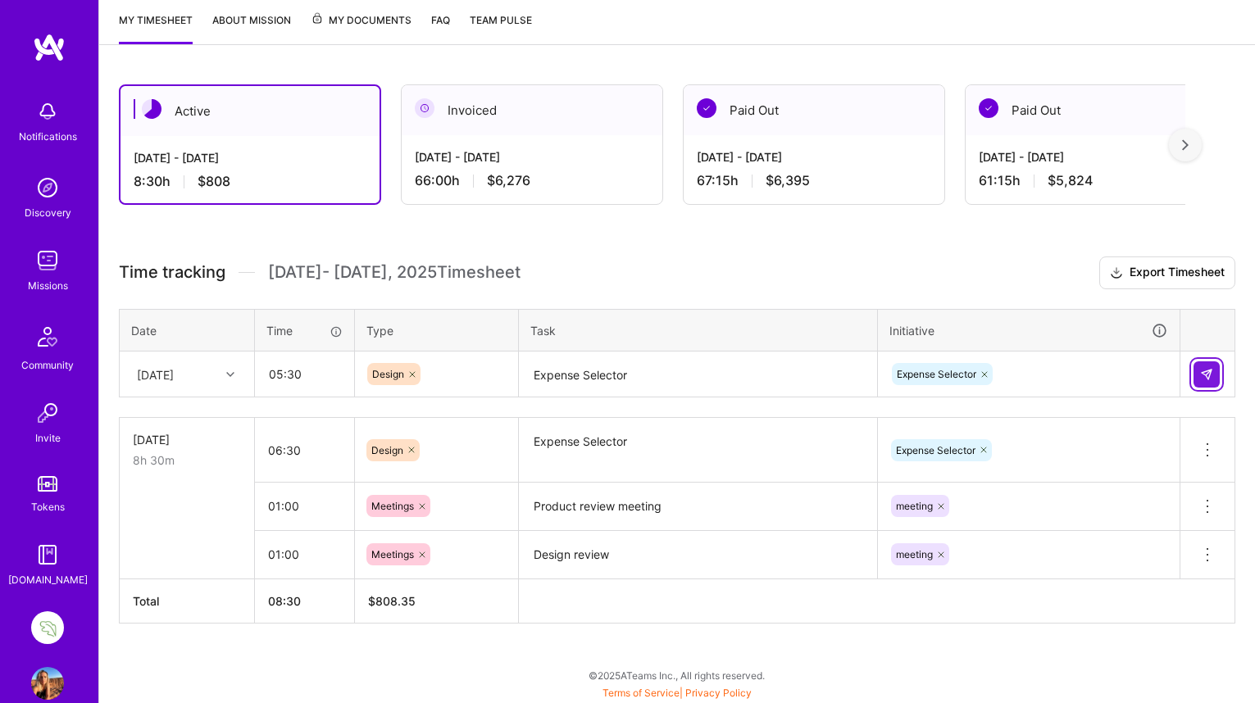
click at [1206, 368] on img at bounding box center [1206, 374] width 13 height 13
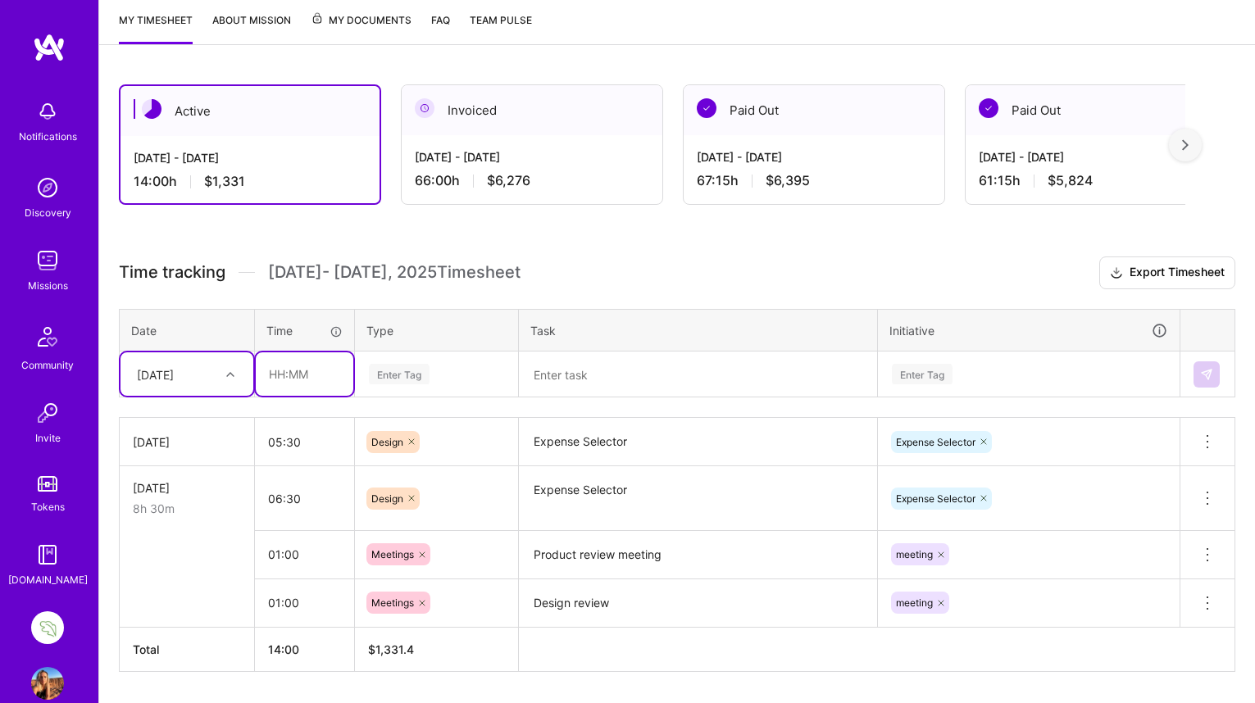
click at [279, 379] on input "text" at bounding box center [305, 373] width 98 height 43
type input "00:30"
click at [397, 368] on div "Enter Tag" at bounding box center [399, 373] width 61 height 25
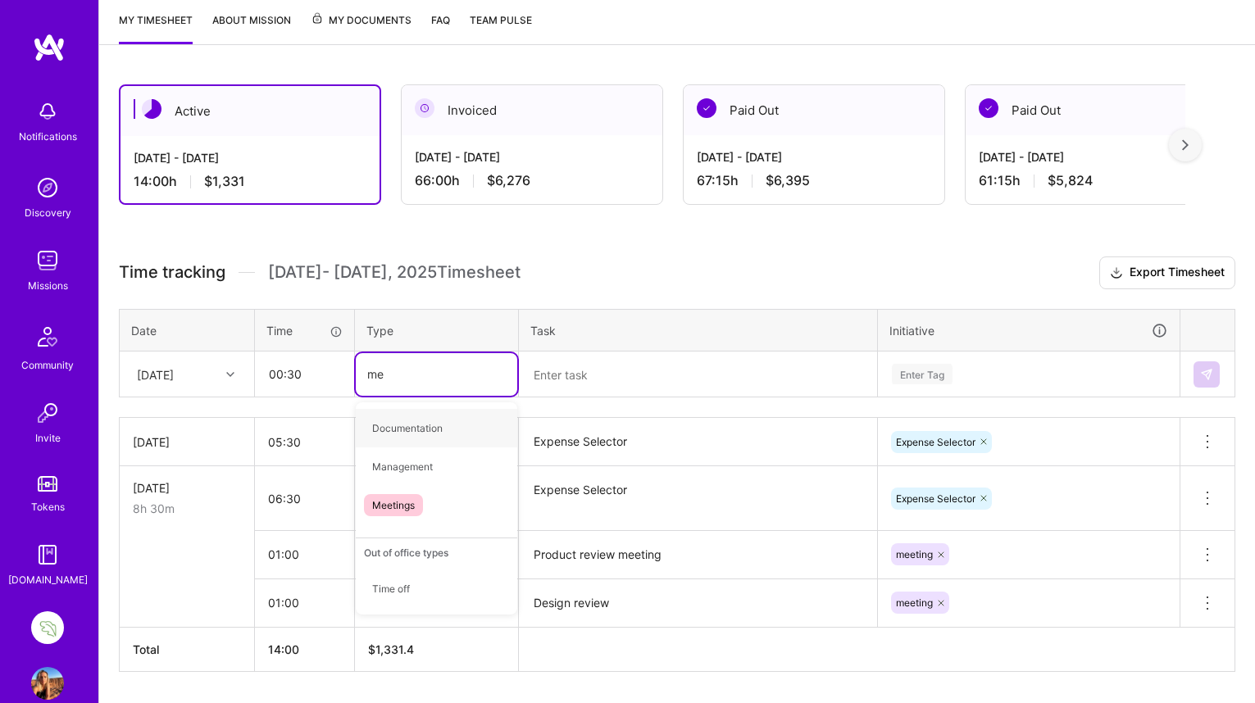
type input "mee"
click at [389, 429] on span "Meetings" at bounding box center [393, 428] width 59 height 22
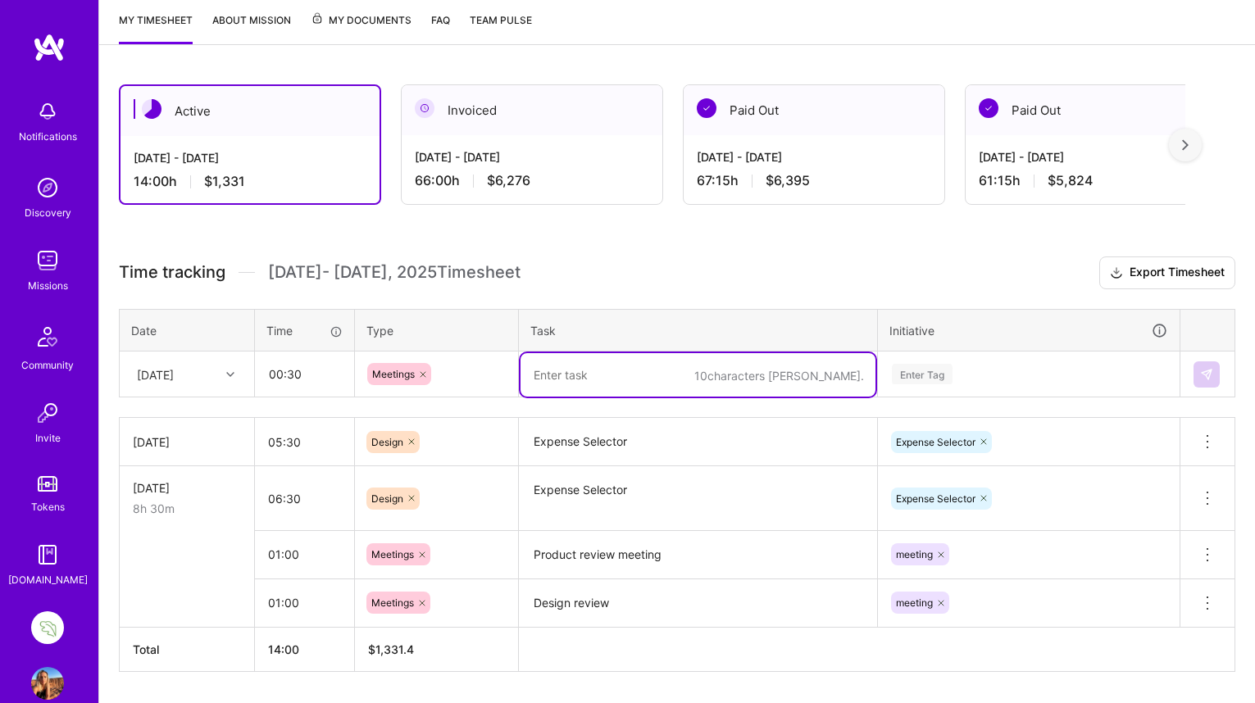
click at [570, 375] on textarea at bounding box center [697, 374] width 355 height 43
type textarea "Meeting with [PERSON_NAME]"
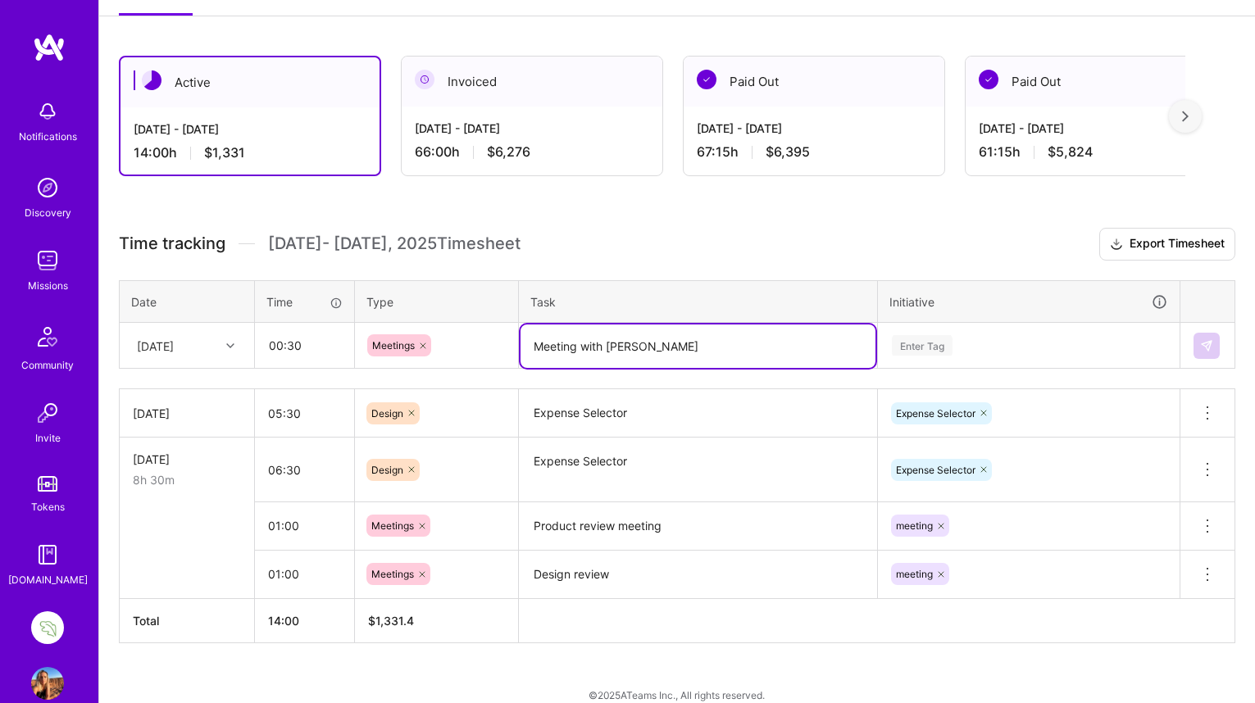
click at [925, 367] on div "Enter Tag" at bounding box center [1029, 346] width 300 height 43
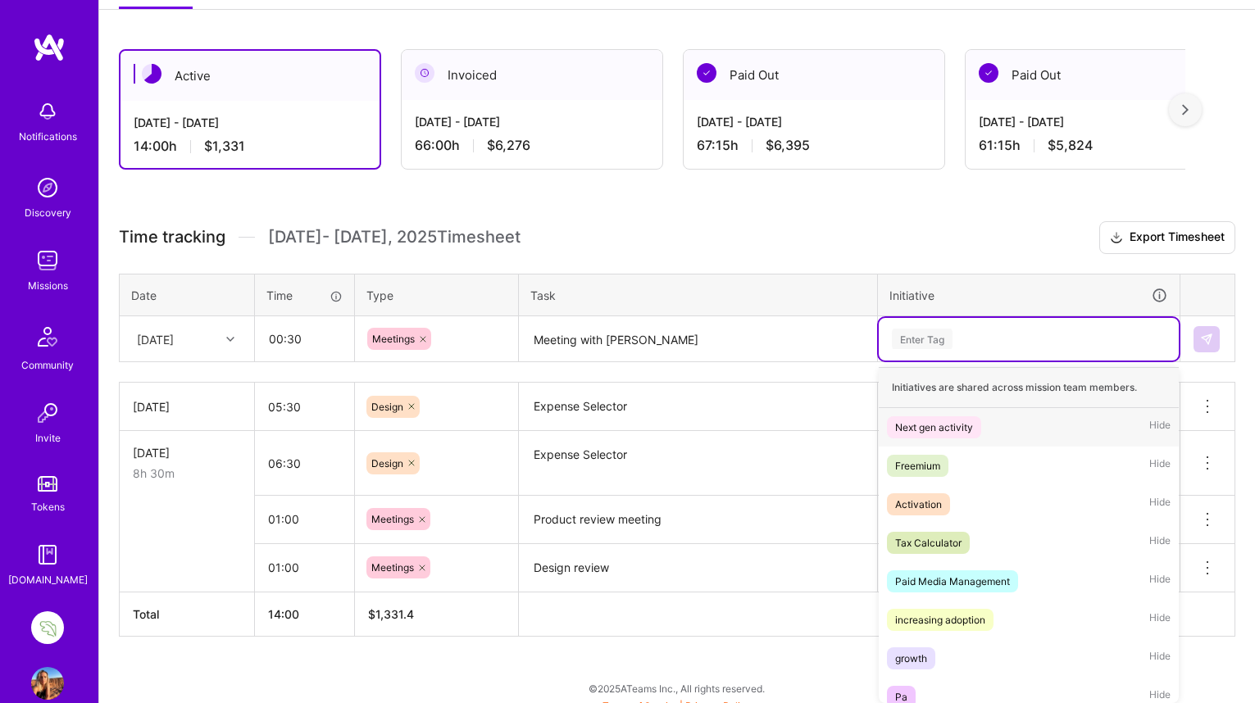
scroll to position [258, 0]
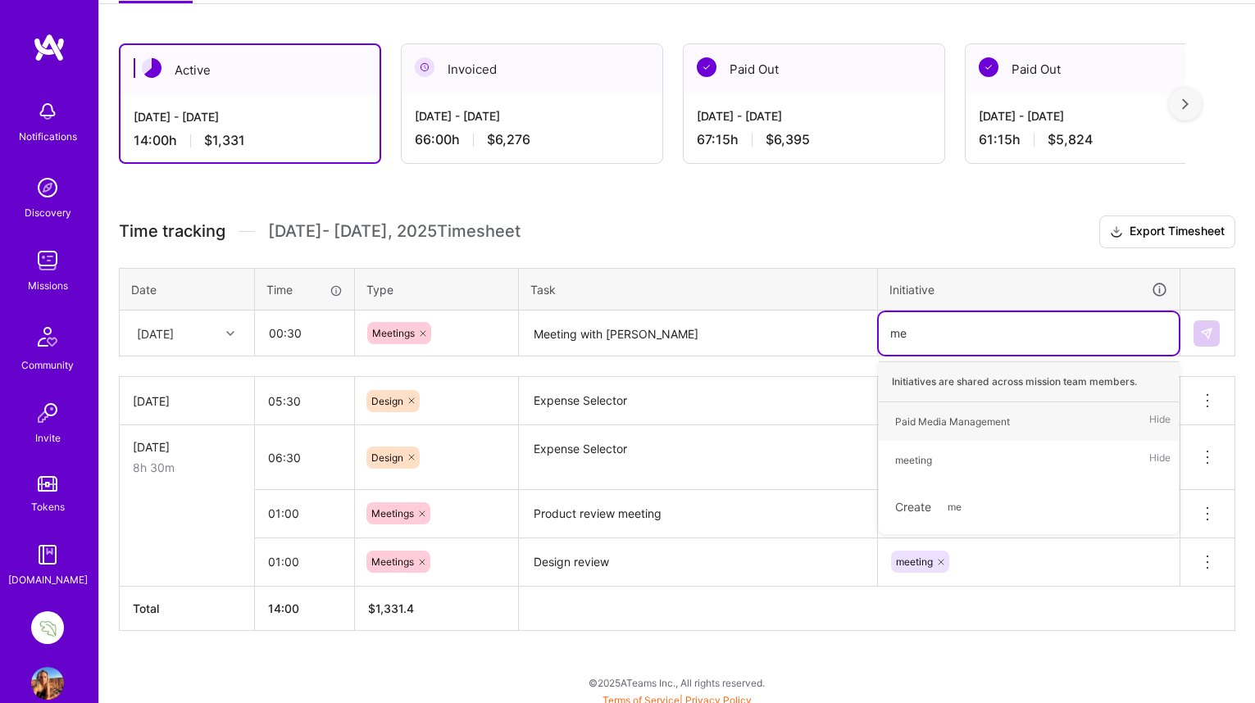
type input "mee"
click at [919, 423] on div "meeting" at bounding box center [913, 421] width 37 height 17
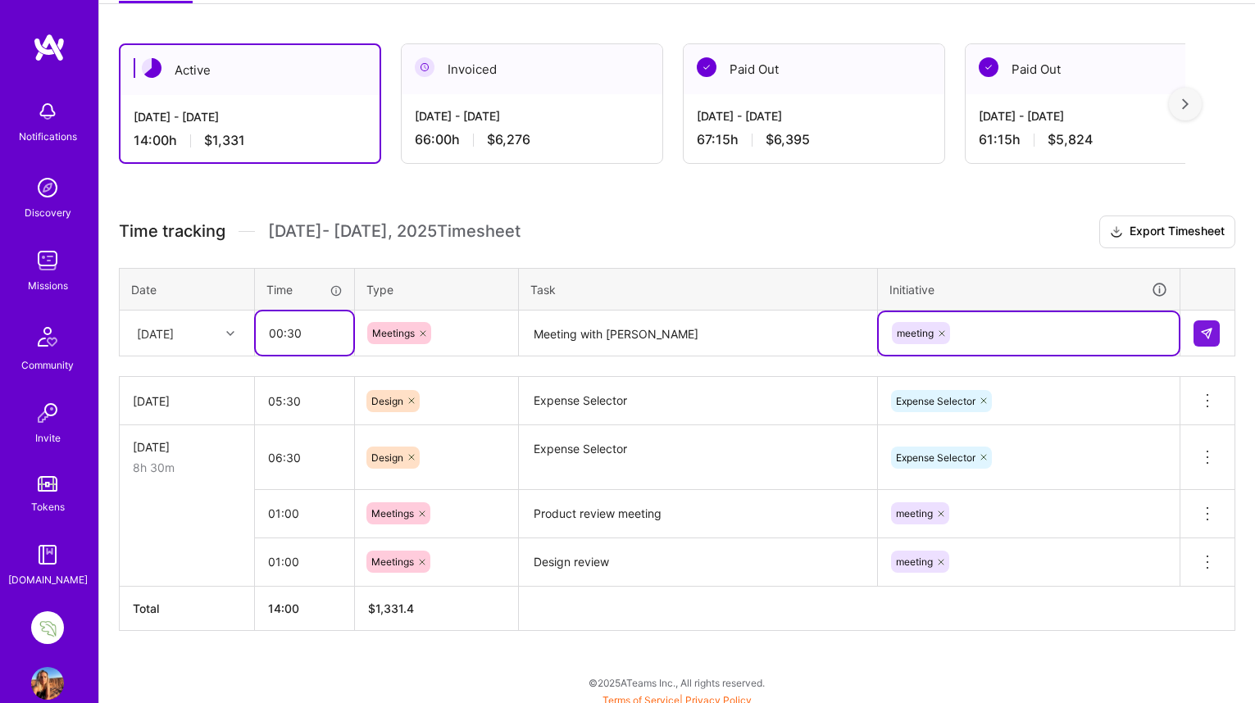
click at [297, 333] on input "00:30" at bounding box center [305, 332] width 98 height 43
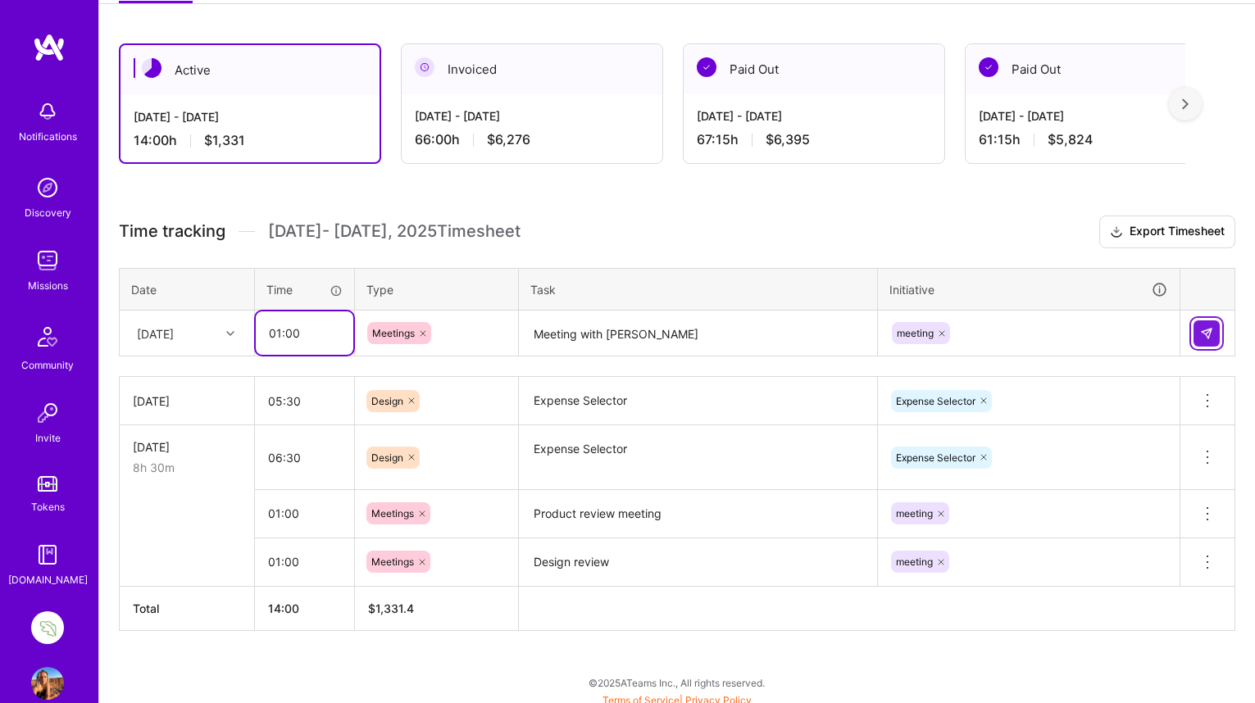
type input "01:00"
click at [1201, 332] on img at bounding box center [1206, 333] width 13 height 13
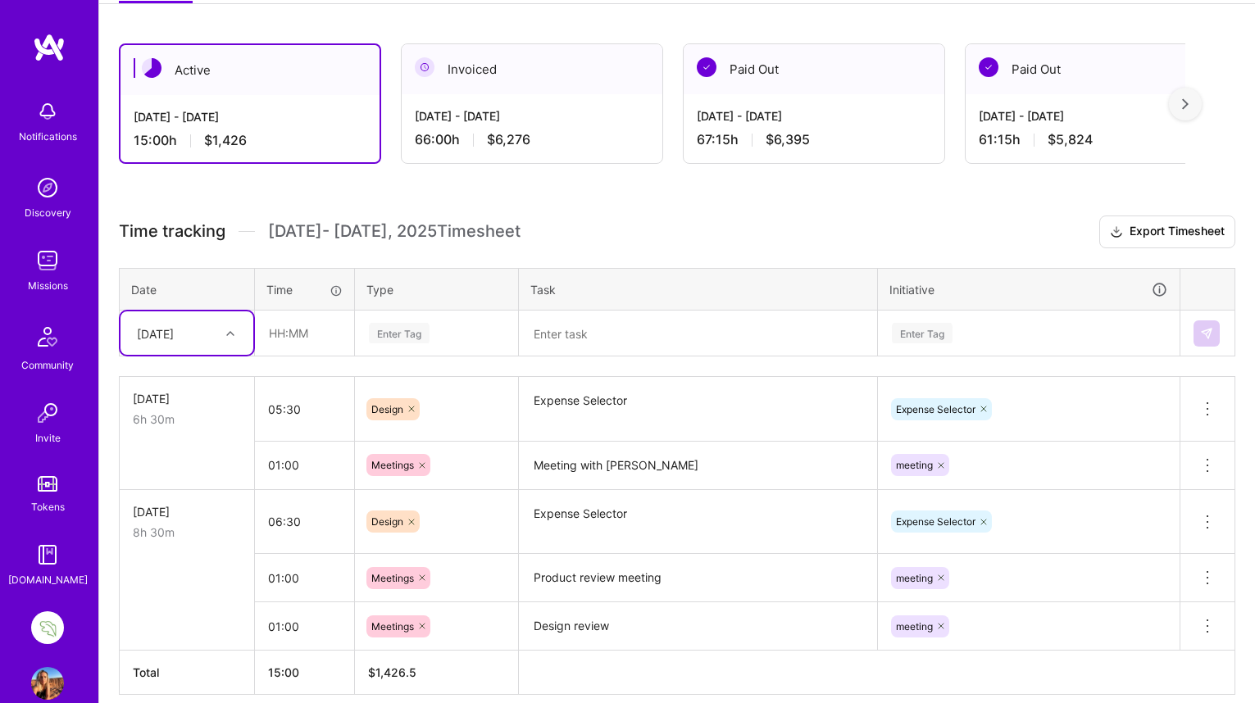
click at [636, 465] on textarea "Meeting with [PERSON_NAME]" at bounding box center [697, 465] width 355 height 45
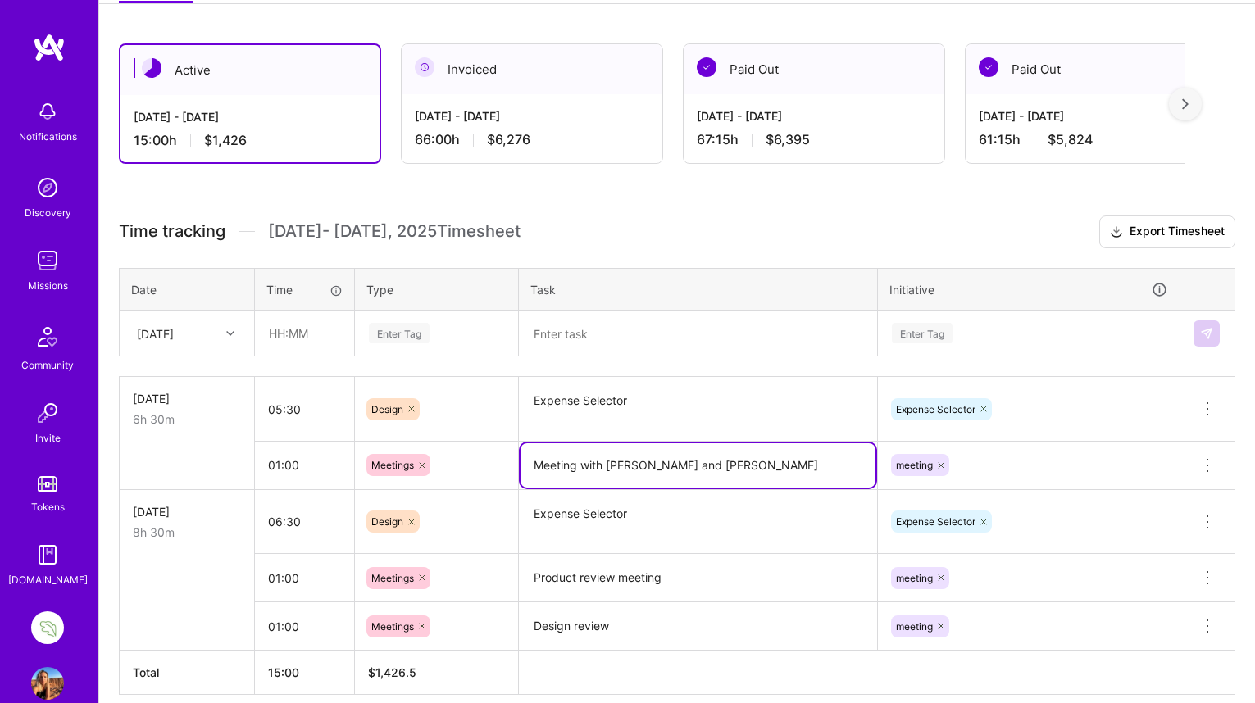
type textarea "Meeting with [PERSON_NAME] and [PERSON_NAME]"
click at [232, 330] on icon at bounding box center [230, 333] width 8 height 8
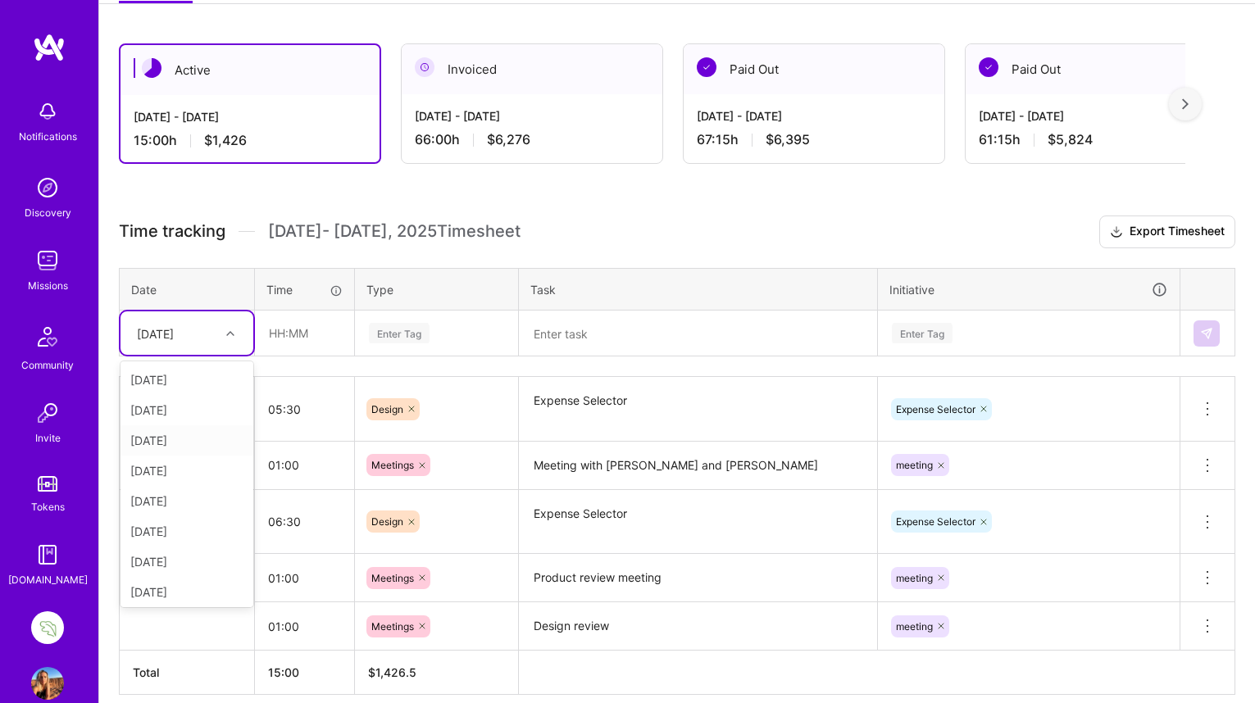
click at [203, 444] on div "[DATE]" at bounding box center [186, 440] width 133 height 30
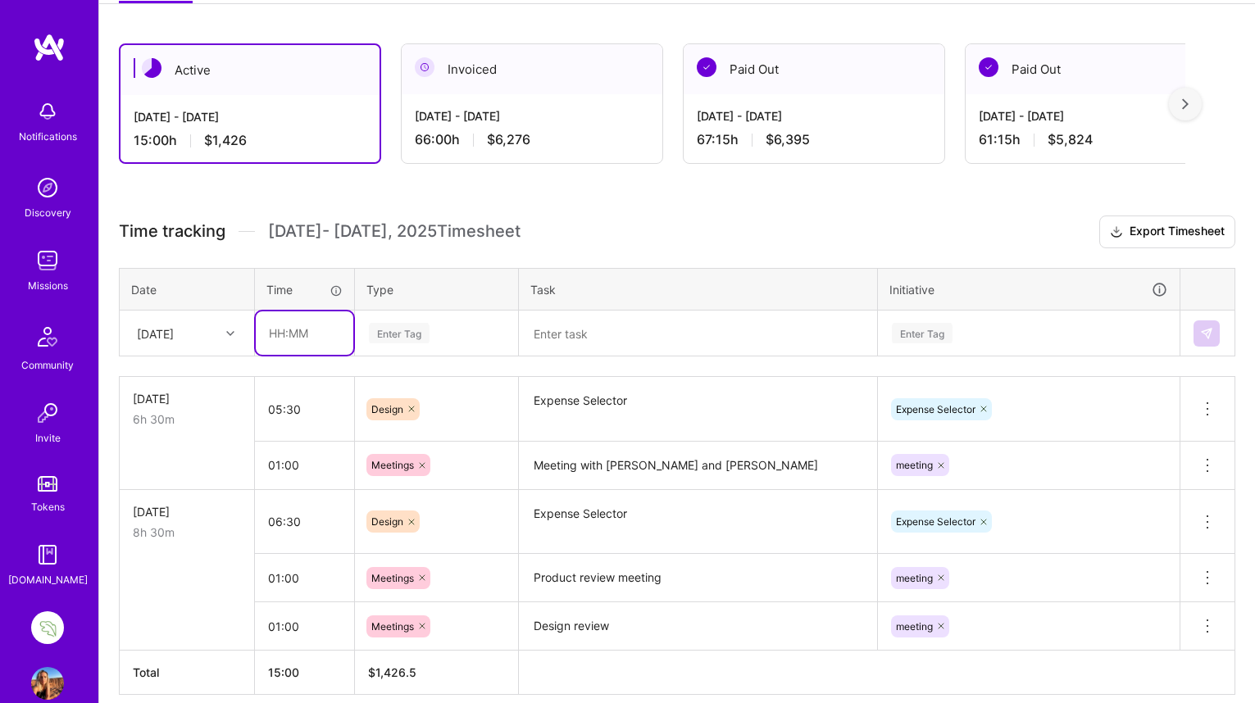
click at [281, 337] on input "text" at bounding box center [305, 332] width 98 height 43
type input "05:00"
click at [394, 332] on div "Enter Tag" at bounding box center [399, 332] width 61 height 25
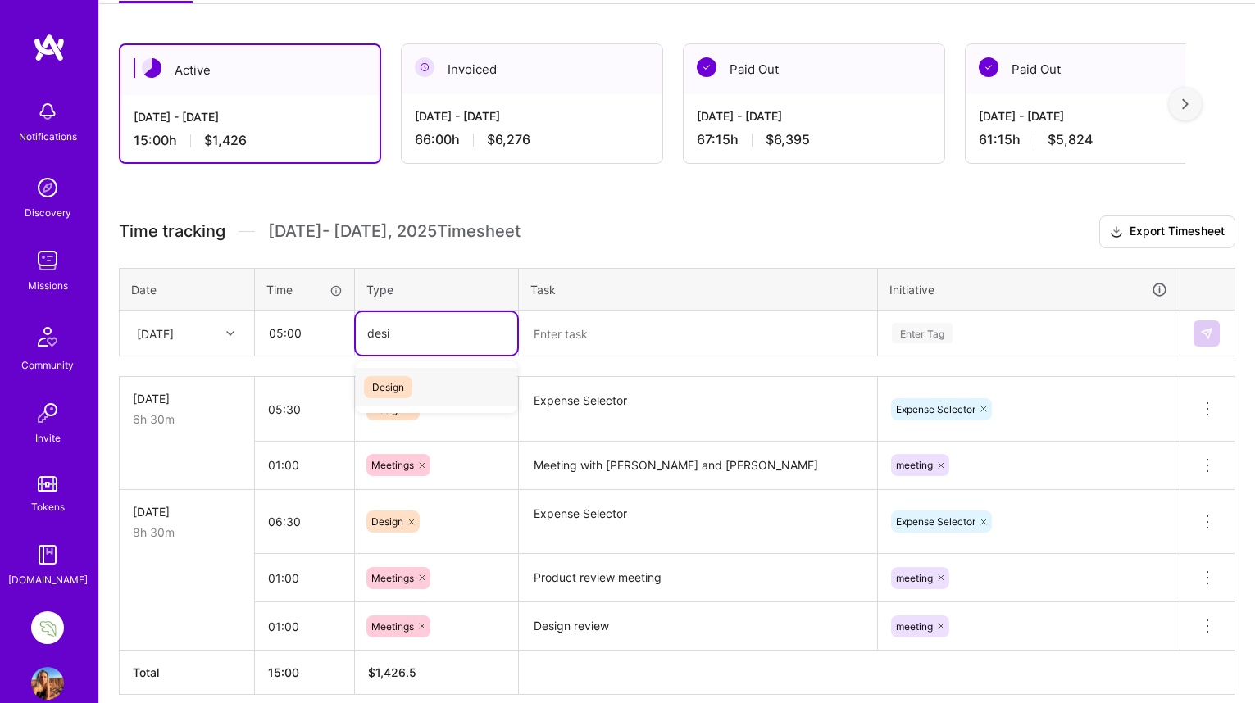
type input "desig"
click at [393, 384] on span "Design" at bounding box center [388, 387] width 48 height 22
click at [556, 331] on textarea at bounding box center [697, 333] width 355 height 43
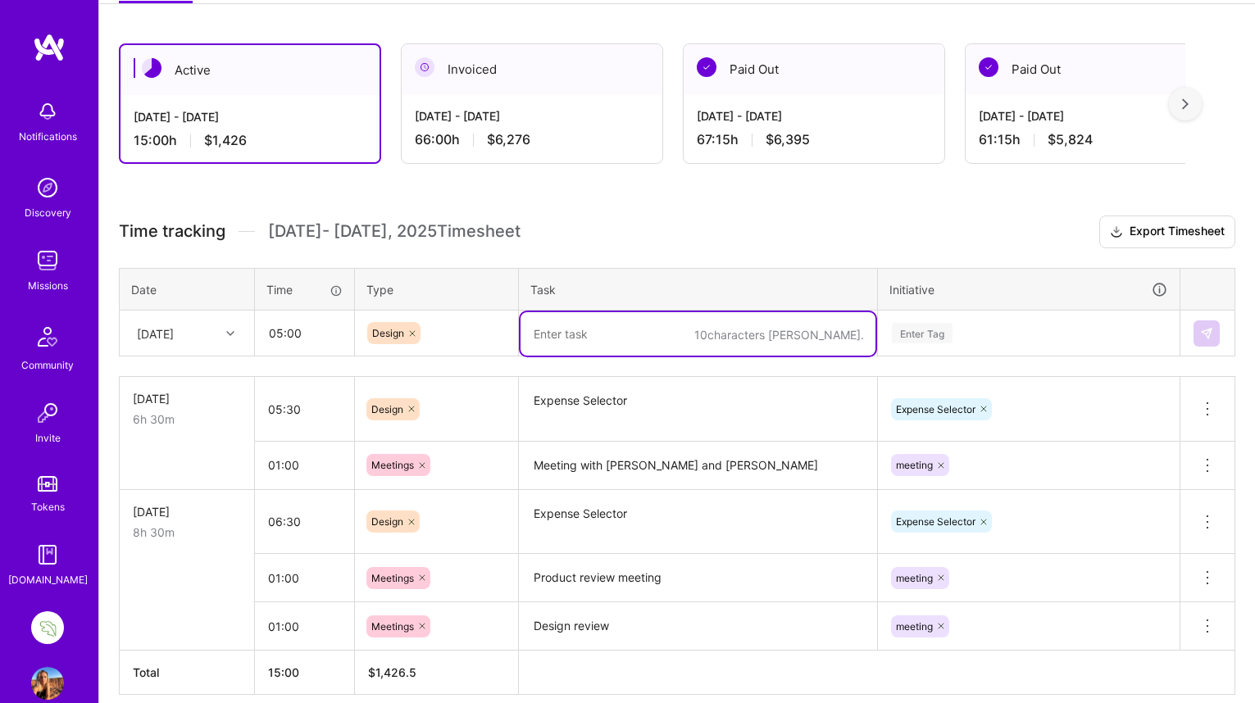
paste textarea "Expense Selector"
type textarea "Expense Selector"
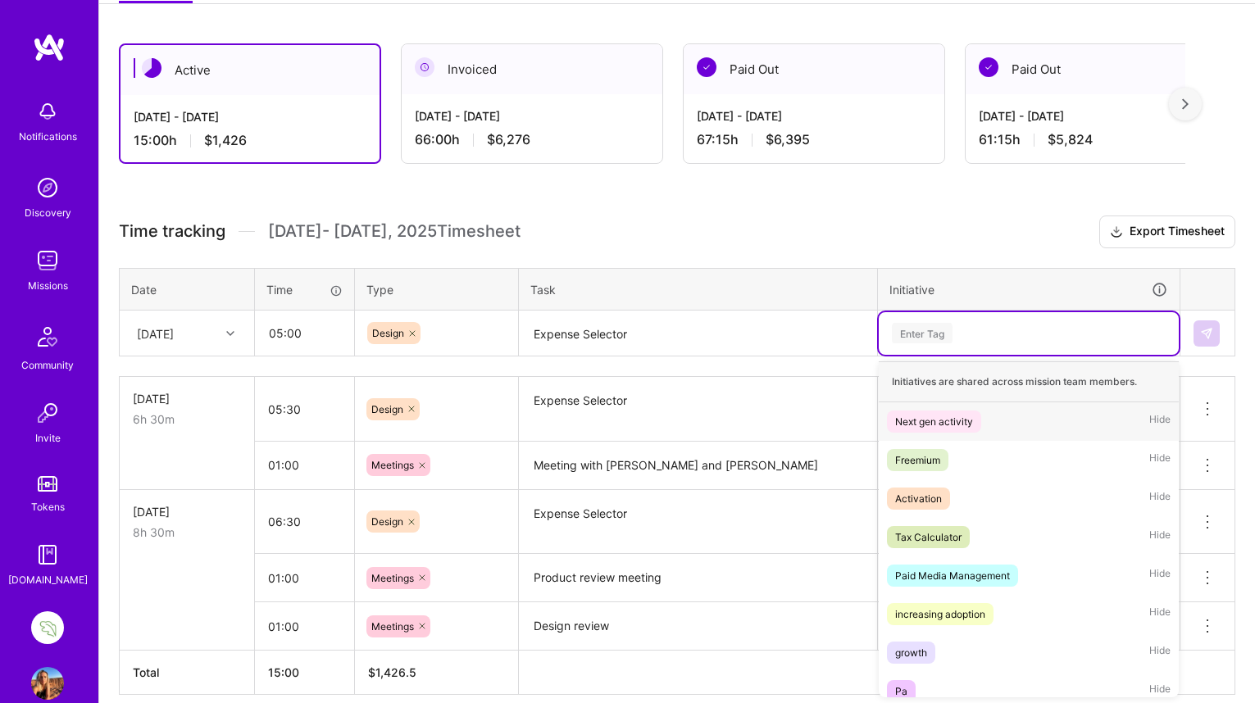
click at [930, 328] on div "Enter Tag" at bounding box center [922, 332] width 61 height 25
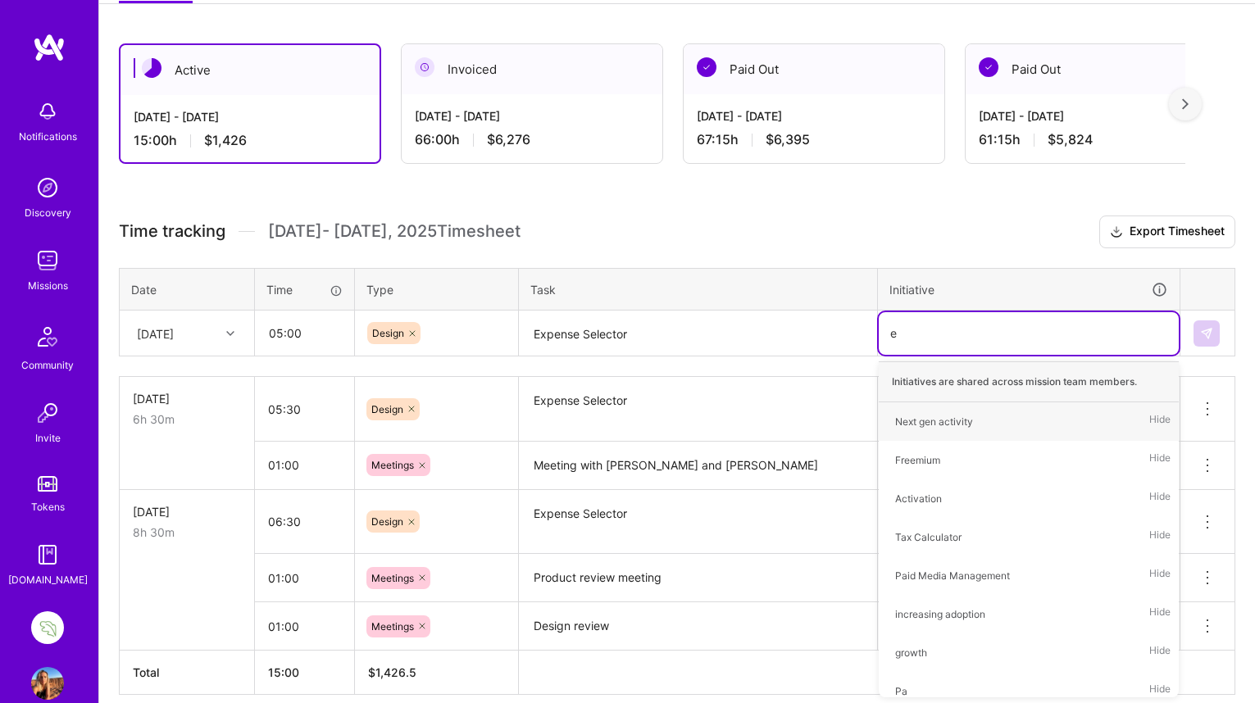
type input "ex"
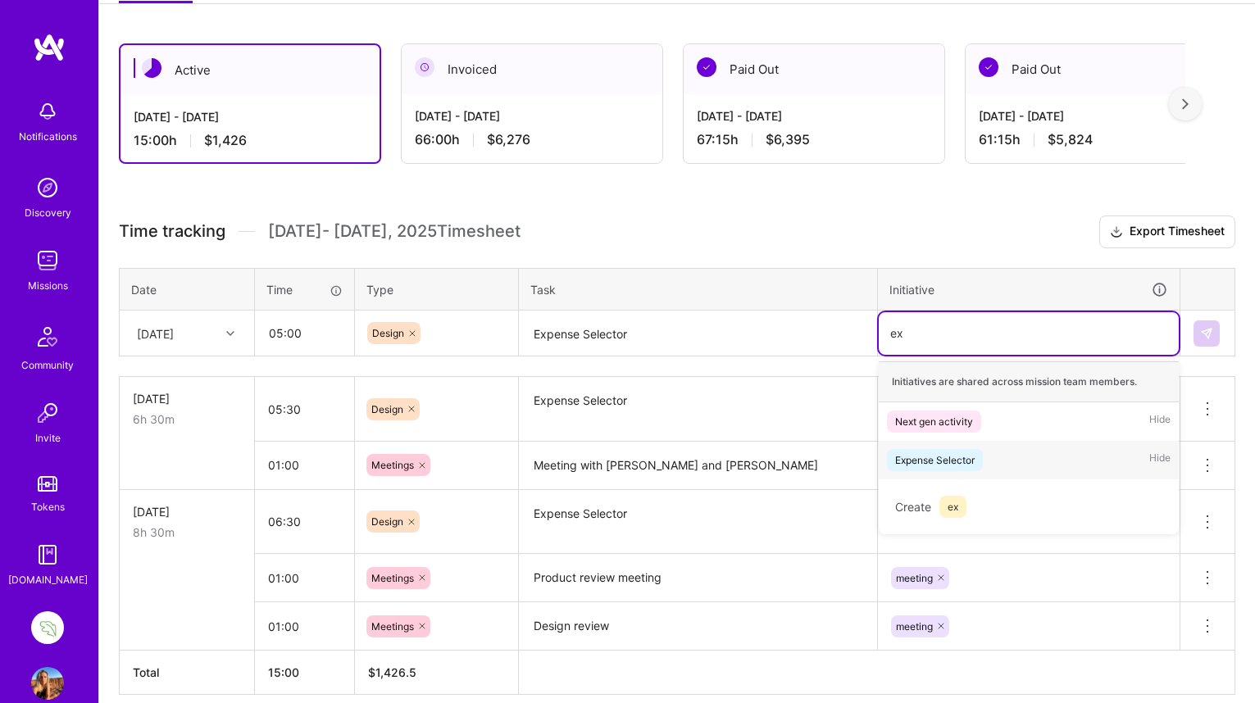
click at [945, 459] on div "Expense Selector" at bounding box center [934, 460] width 79 height 17
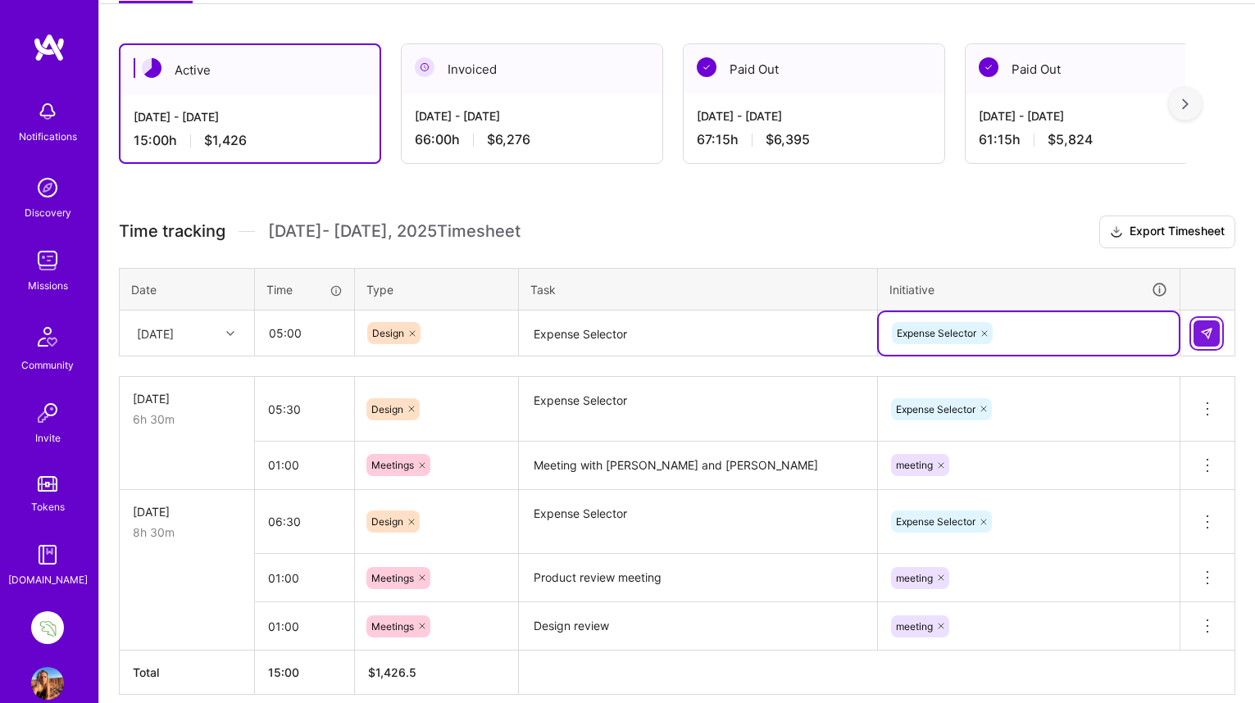
click at [1204, 332] on img at bounding box center [1206, 333] width 13 height 13
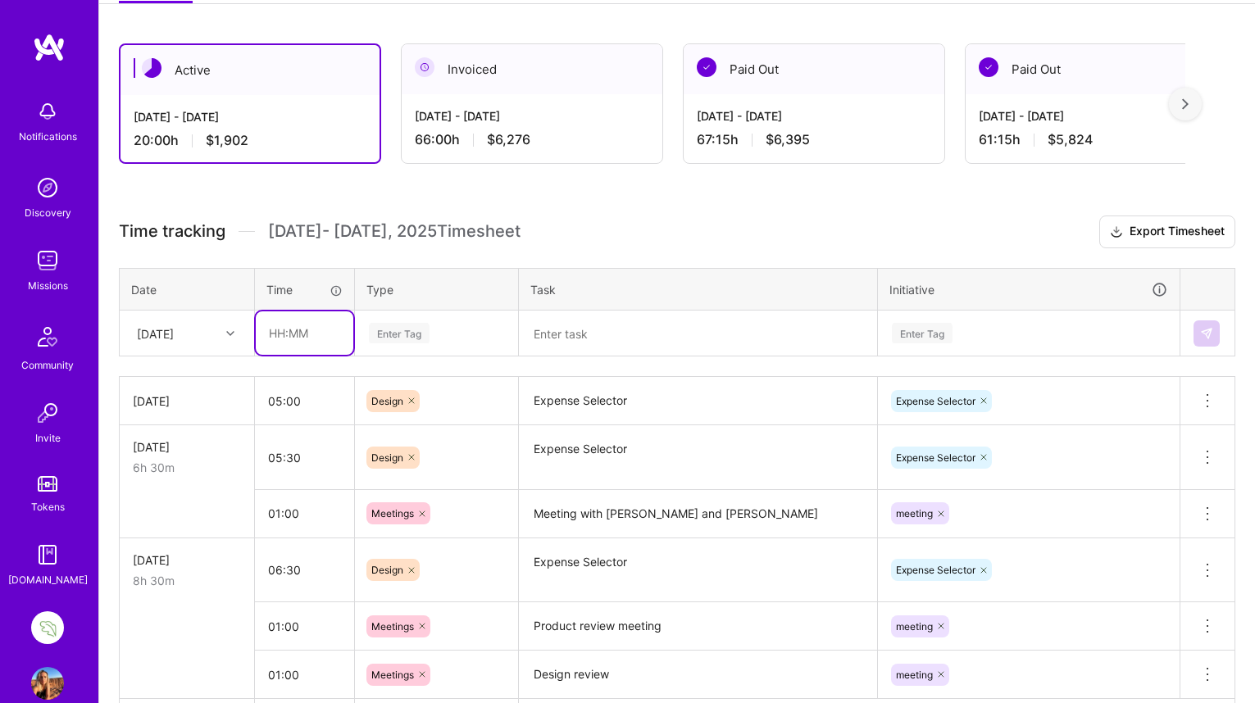
click at [277, 329] on input "text" at bounding box center [305, 332] width 98 height 43
type input "03:00"
click at [407, 330] on div "Enter Tag" at bounding box center [399, 332] width 61 height 25
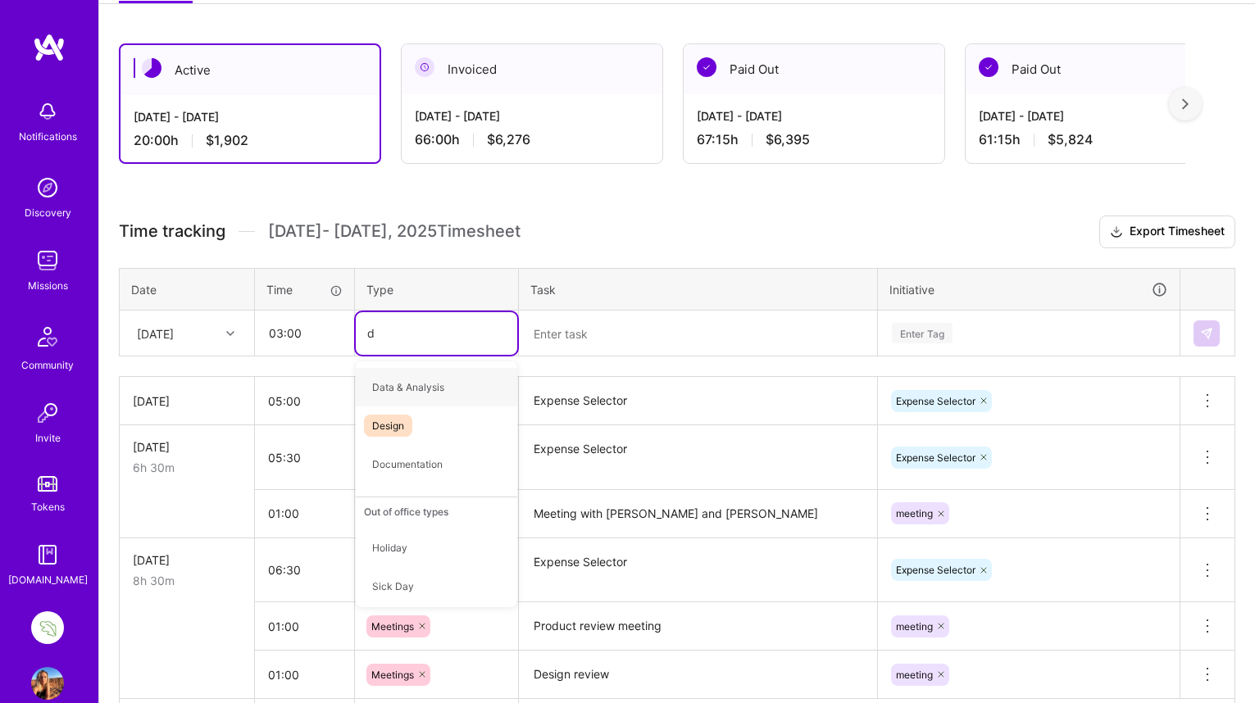
type input "de"
click at [401, 386] on span "Design" at bounding box center [388, 387] width 48 height 22
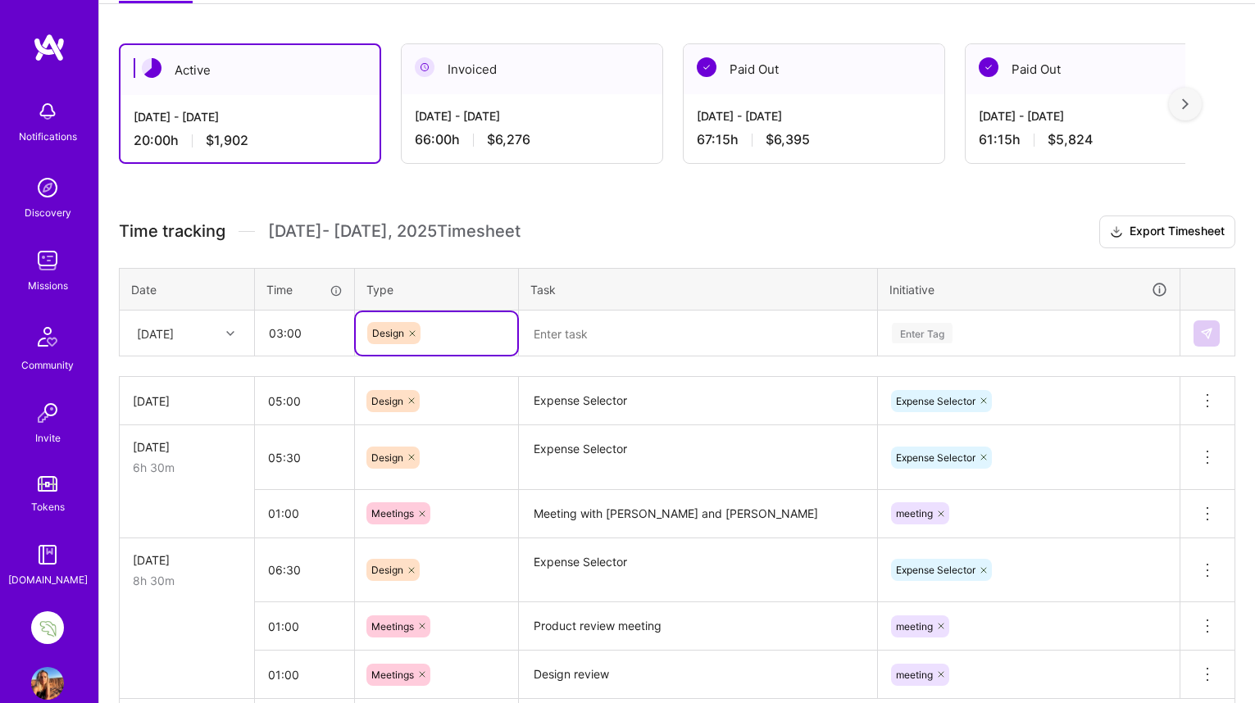
click at [584, 343] on textarea at bounding box center [697, 333] width 355 height 43
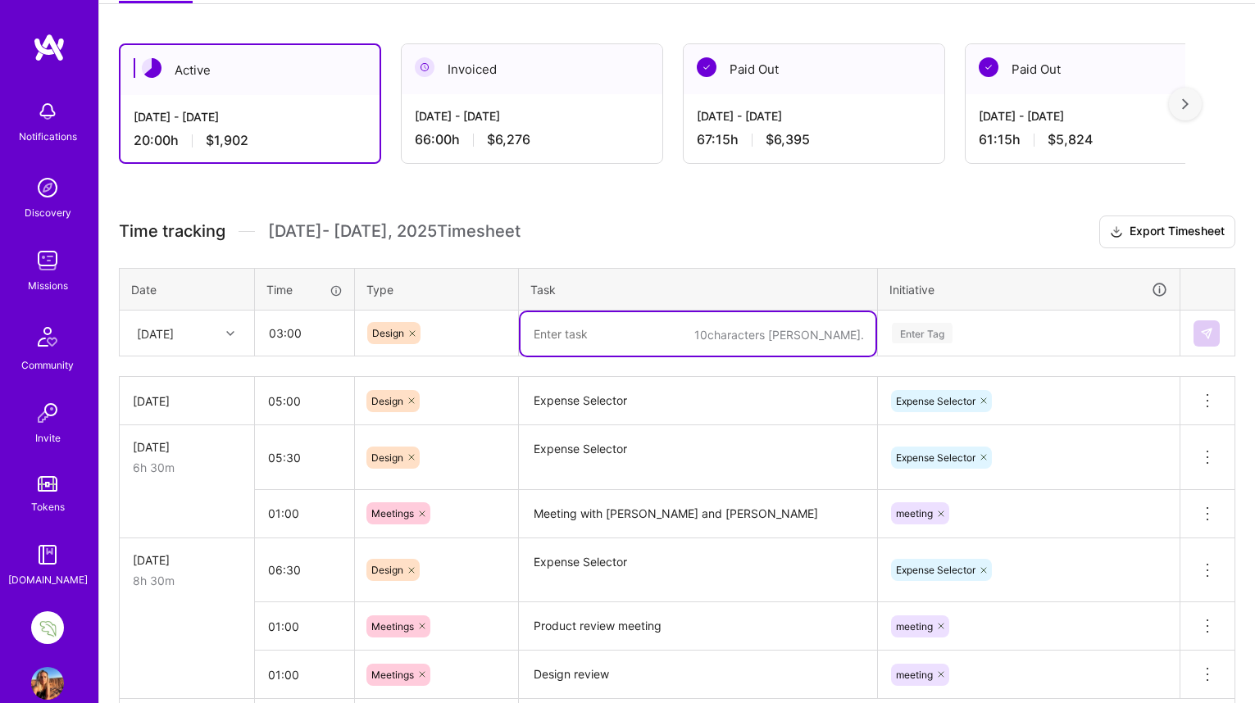
paste textarea "Expense Selector"
type textarea "Expense Selector"
click at [932, 329] on div "Enter Tag" at bounding box center [922, 332] width 61 height 25
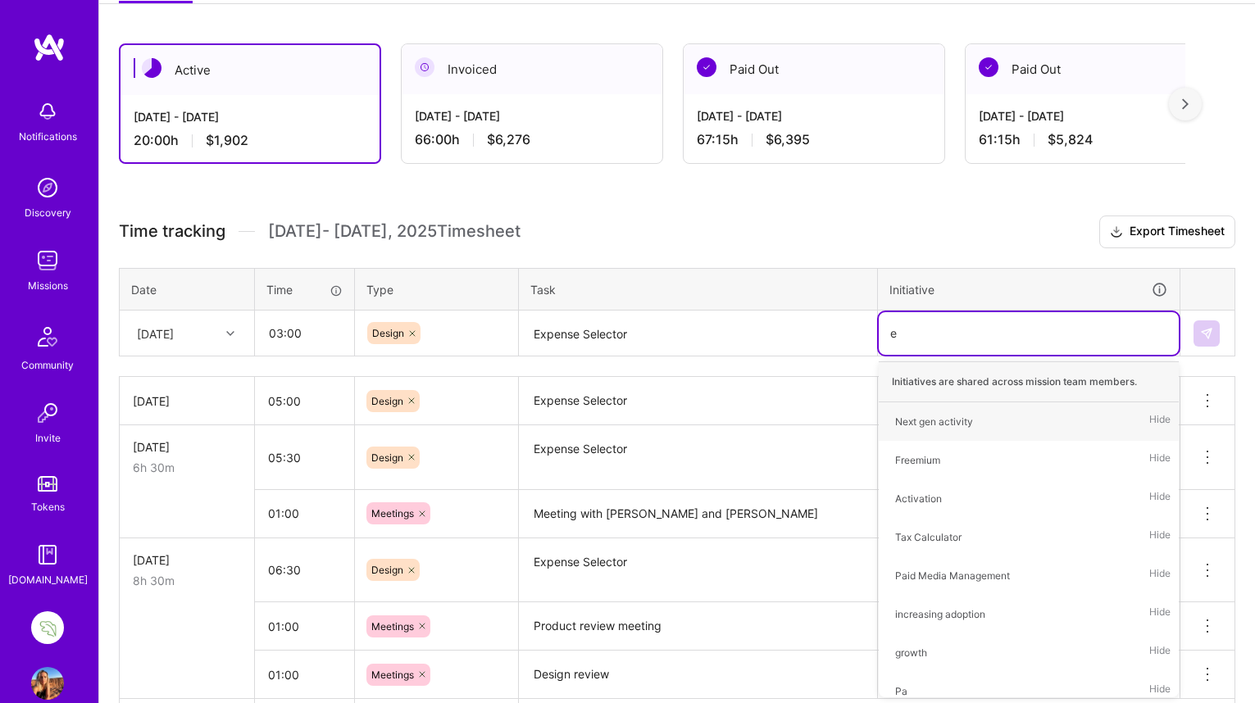
type input "ex"
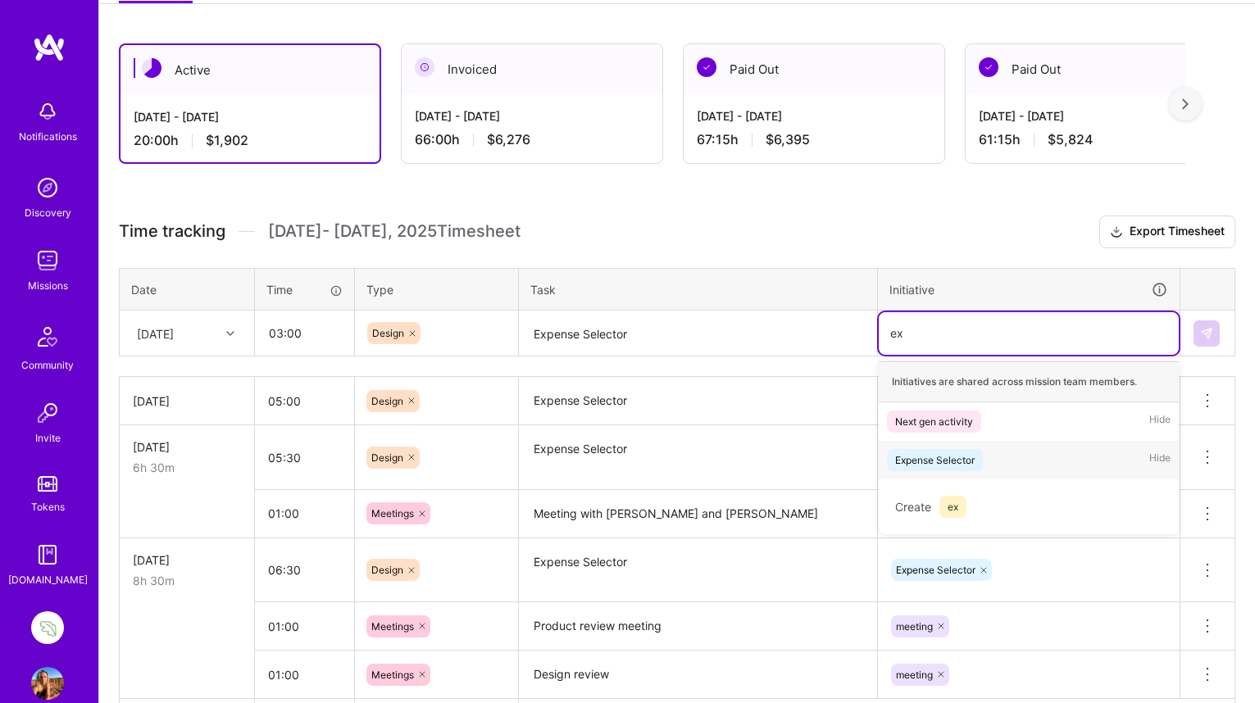
click at [945, 457] on div "Expense Selector" at bounding box center [934, 460] width 79 height 17
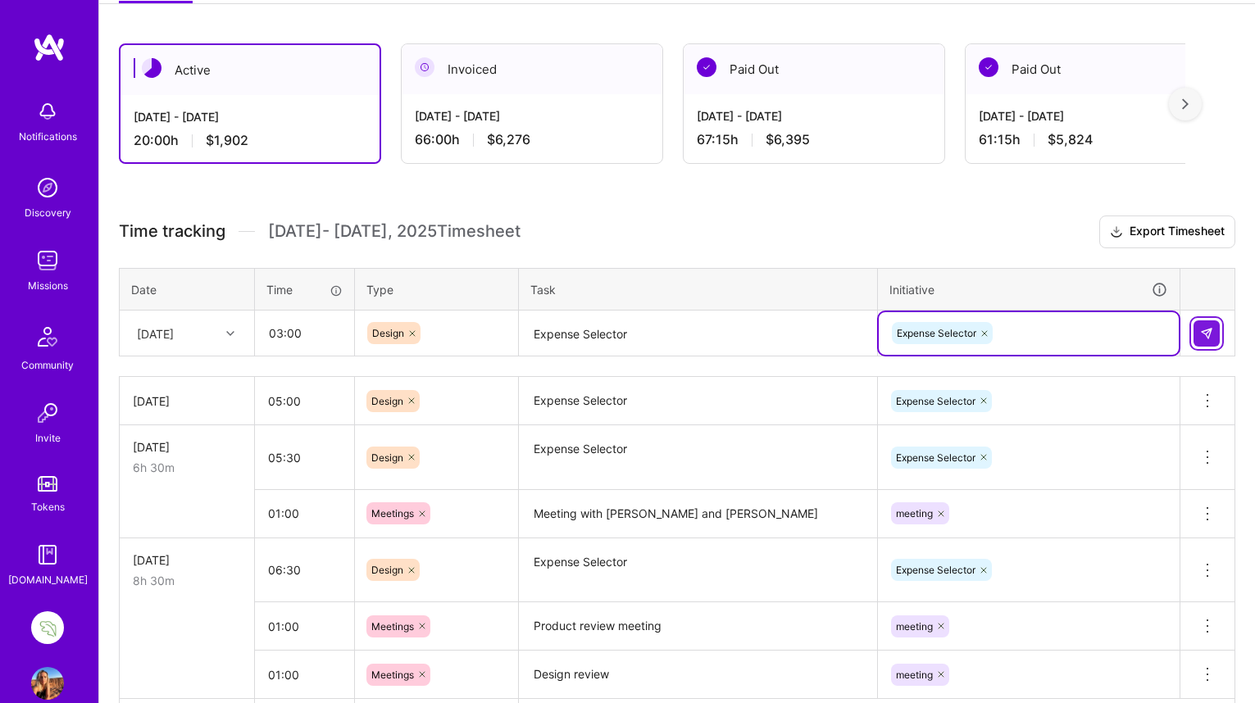
click at [1208, 325] on button at bounding box center [1206, 333] width 26 height 26
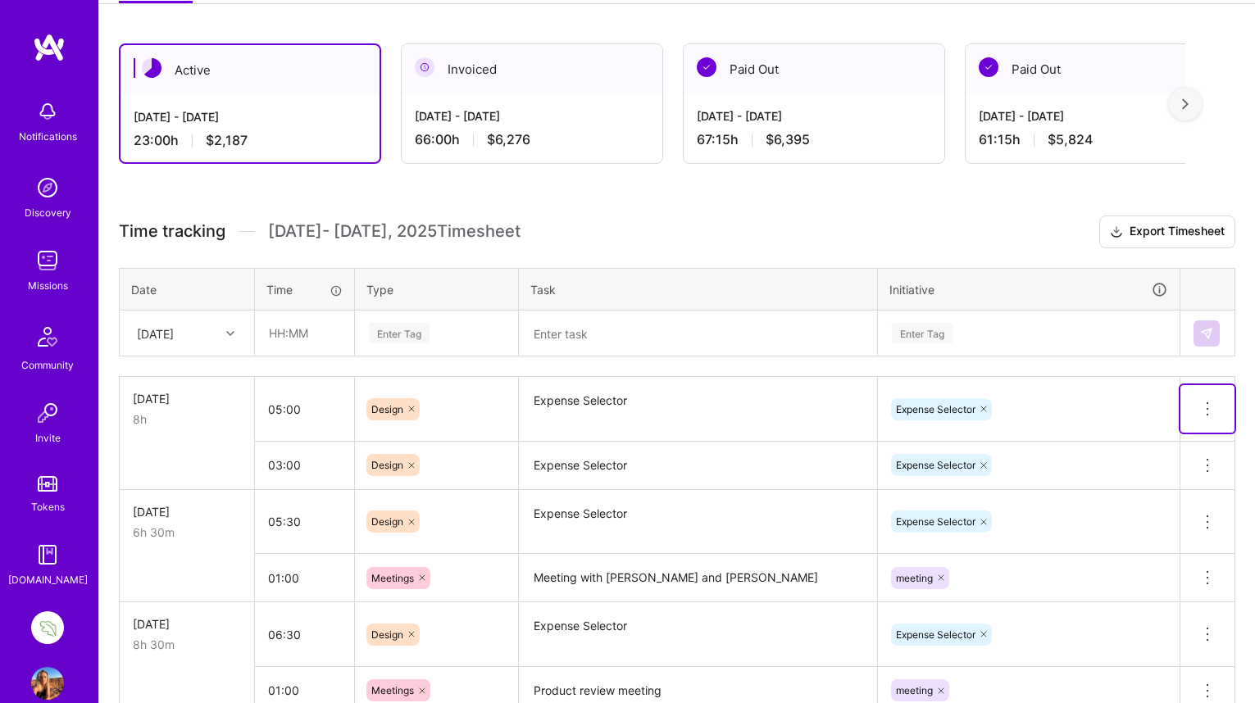
click at [1204, 408] on icon at bounding box center [1207, 409] width 20 height 20
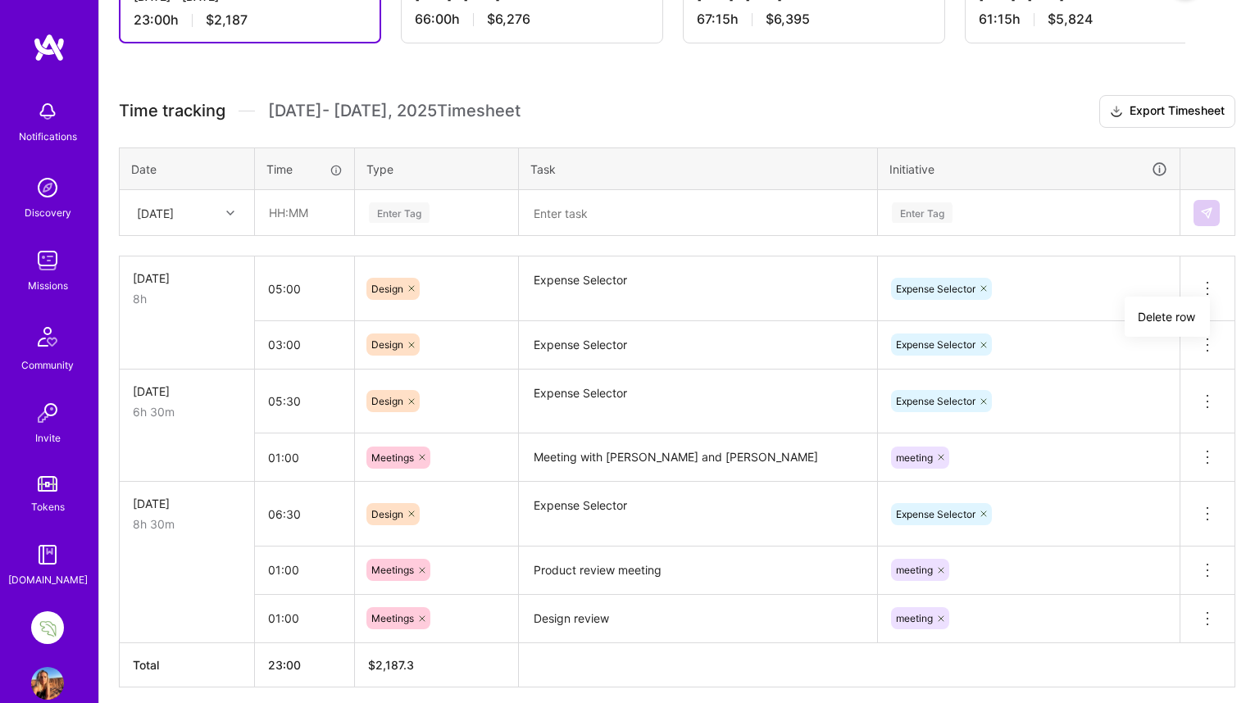
click at [1103, 366] on div "Expense Selector" at bounding box center [1029, 345] width 302 height 43
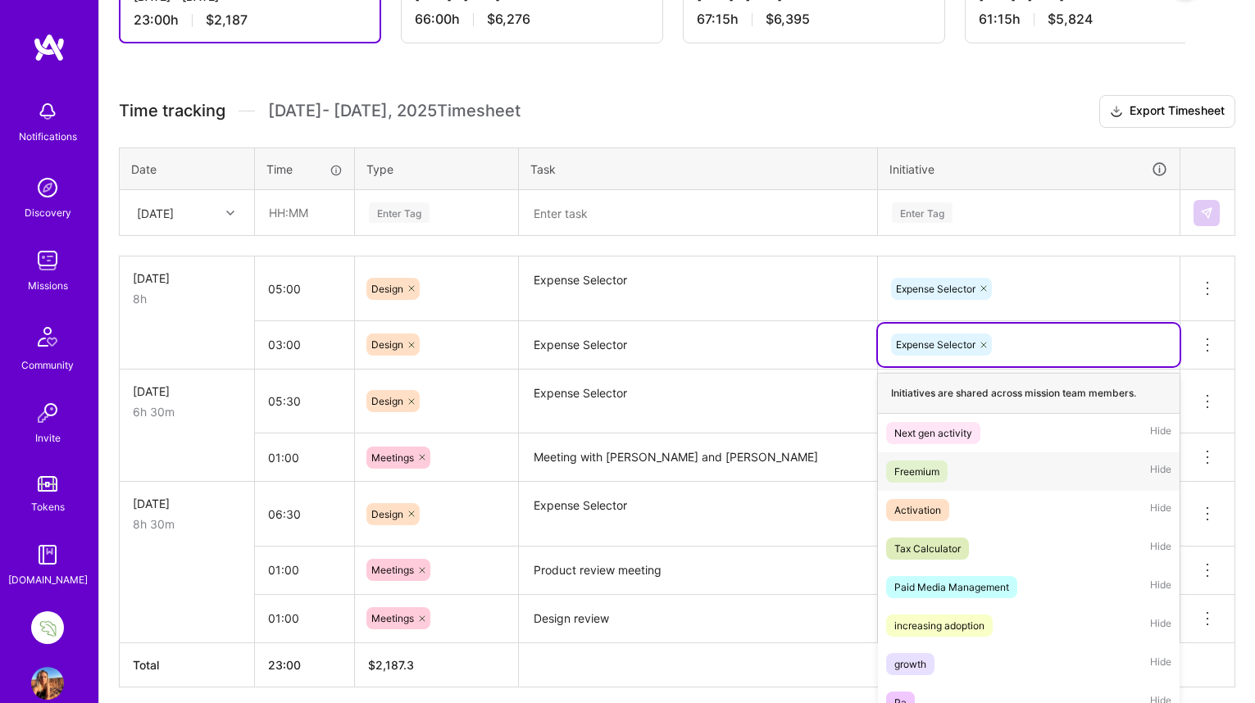
scroll to position [390, 0]
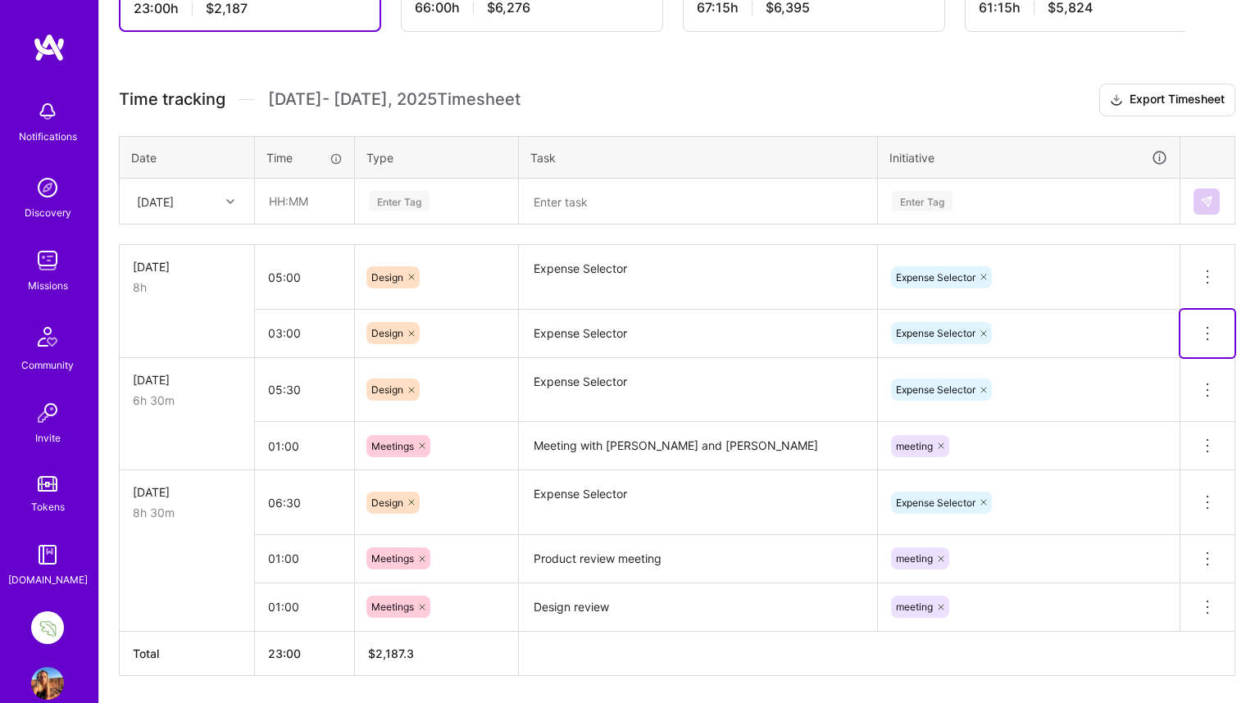
click at [1209, 329] on icon at bounding box center [1207, 334] width 20 height 20
click at [1168, 360] on button "Delete row" at bounding box center [1166, 362] width 85 height 40
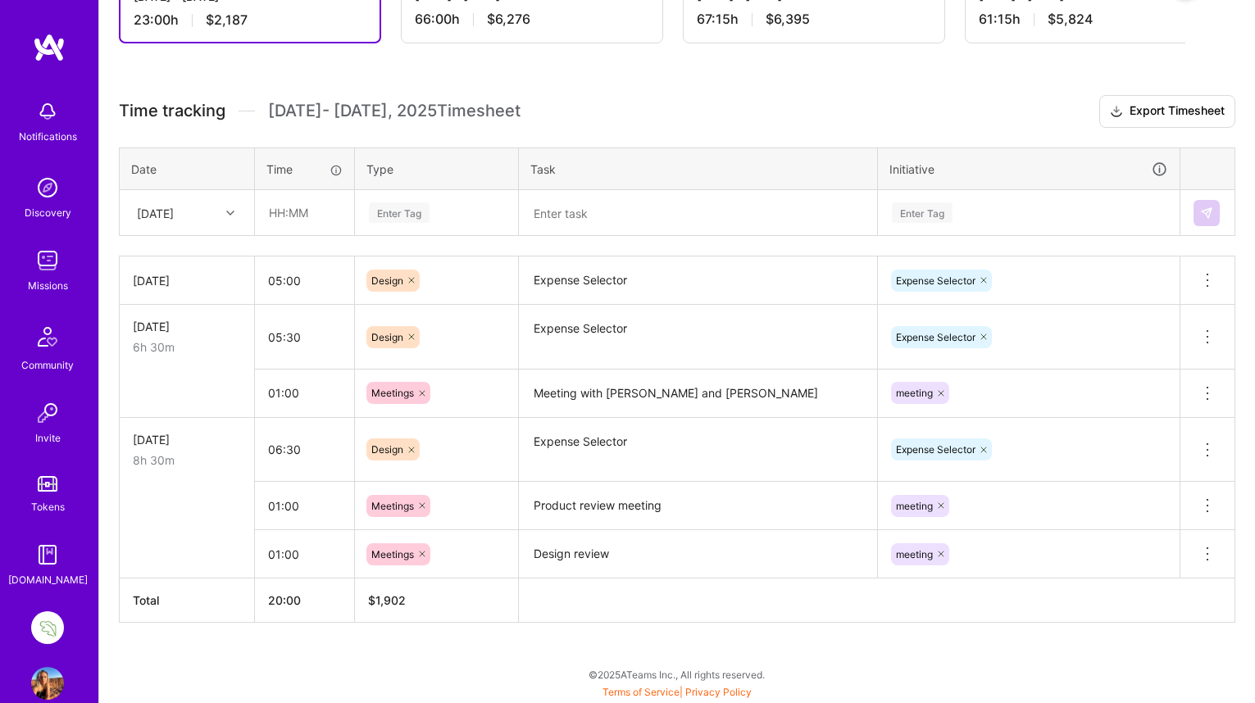
scroll to position [378, 0]
click at [231, 211] on icon at bounding box center [230, 214] width 8 height 8
click at [171, 411] on div "[DATE]" at bounding box center [186, 412] width 133 height 30
click at [277, 216] on input "text" at bounding box center [305, 213] width 98 height 43
type input "03:00"
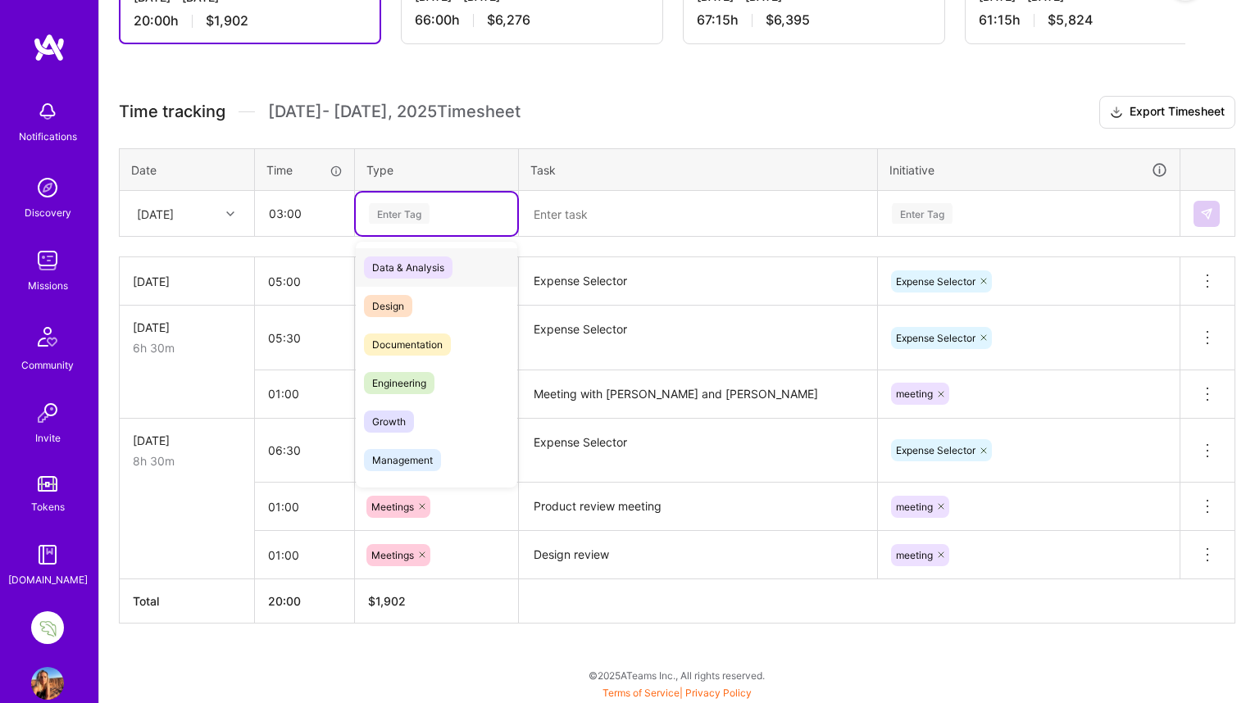
click at [387, 208] on div "Enter Tag" at bounding box center [399, 213] width 61 height 25
type input "de"
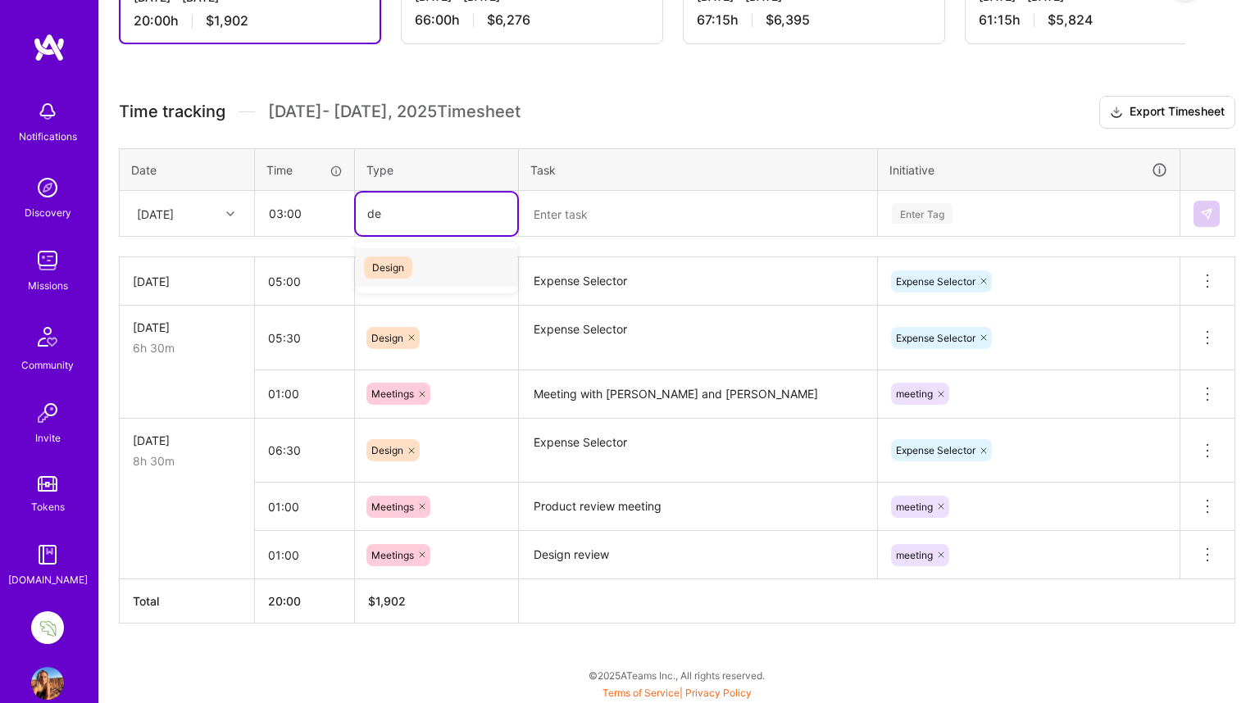
click at [387, 266] on span "Design" at bounding box center [388, 268] width 48 height 22
click at [568, 218] on textarea at bounding box center [697, 214] width 355 height 43
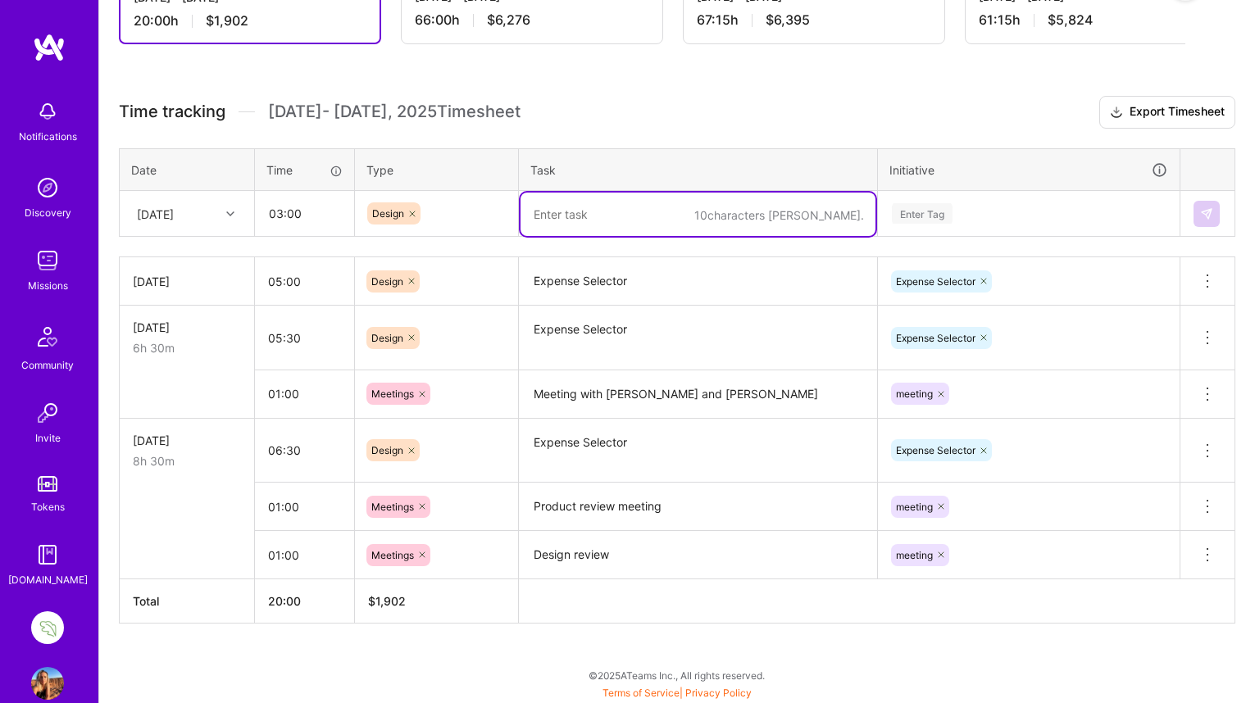
paste textarea "Expense Selector"
type textarea "Expense Selector"
click at [933, 211] on div "Enter Tag" at bounding box center [922, 213] width 61 height 25
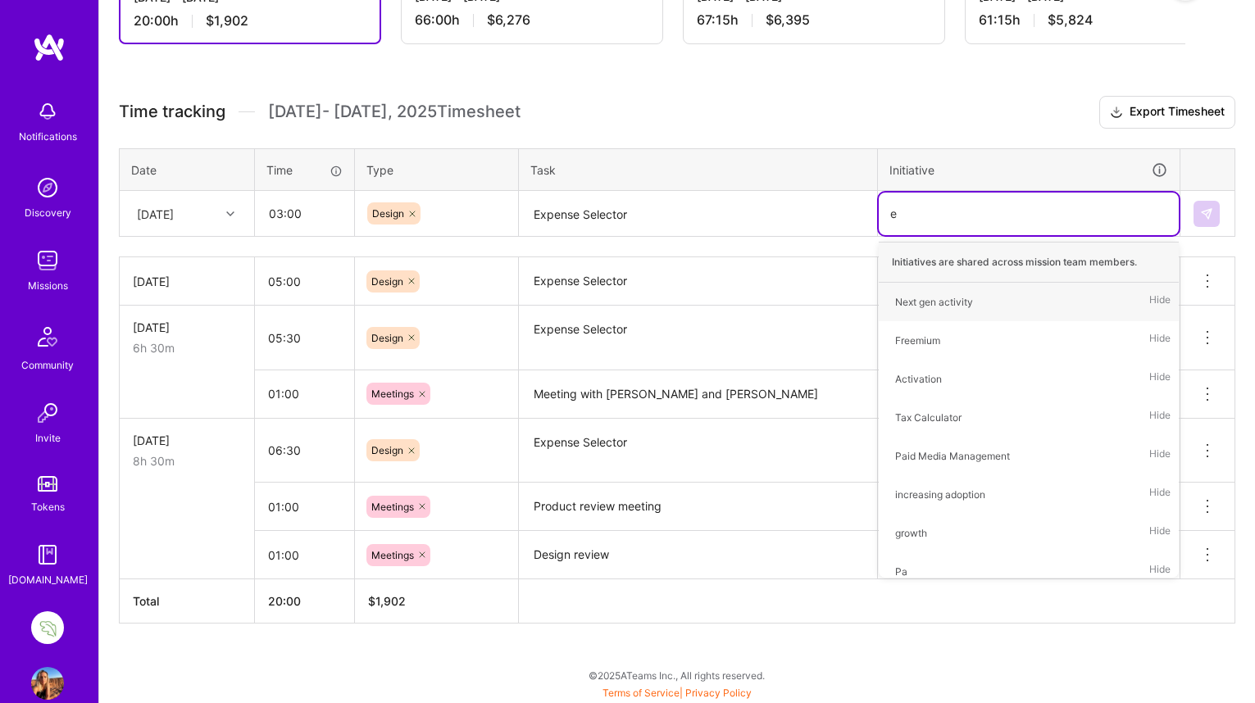
type input "ex"
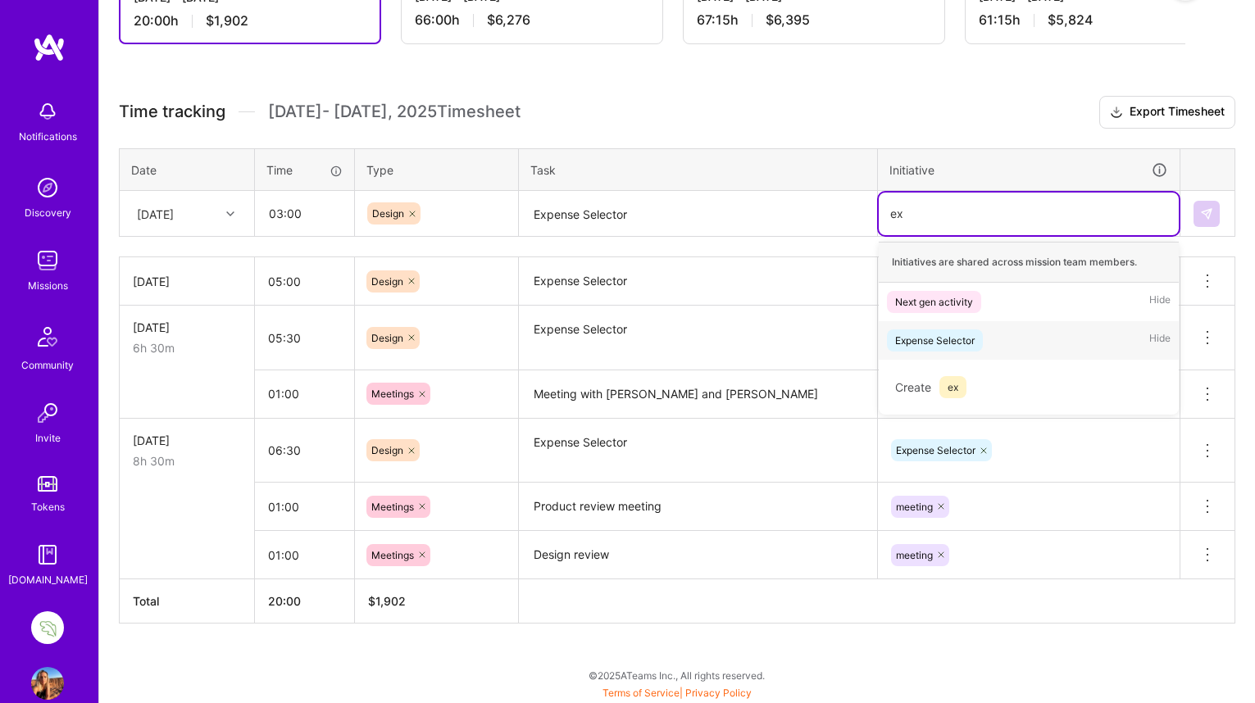
click at [952, 337] on div "Expense Selector" at bounding box center [934, 340] width 79 height 17
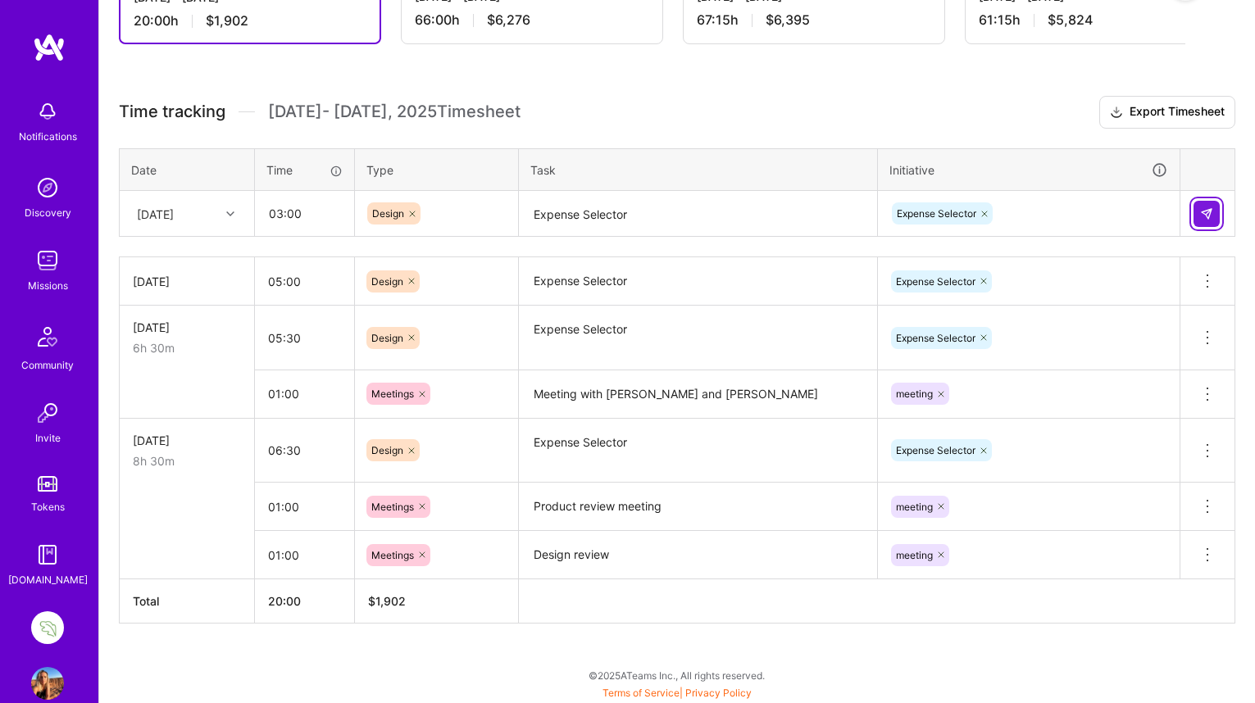
click at [1214, 217] on button at bounding box center [1206, 214] width 26 height 26
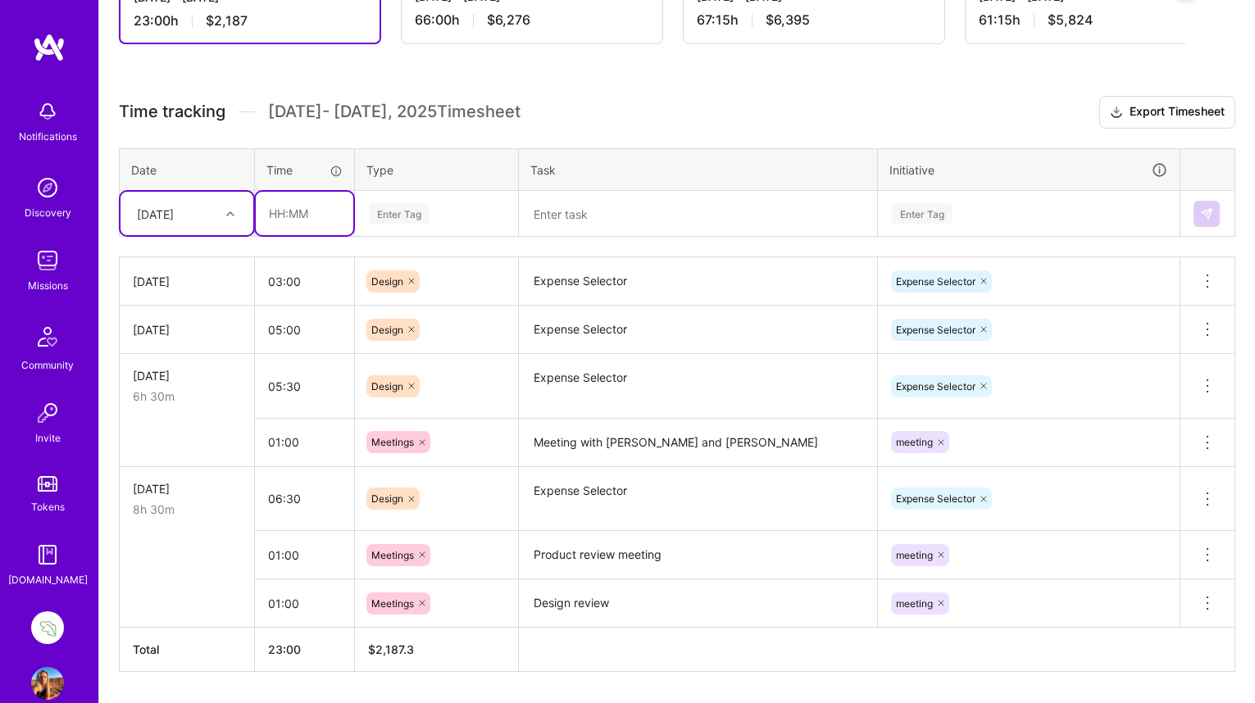
click at [277, 212] on input "text" at bounding box center [305, 213] width 98 height 43
type input "00:30"
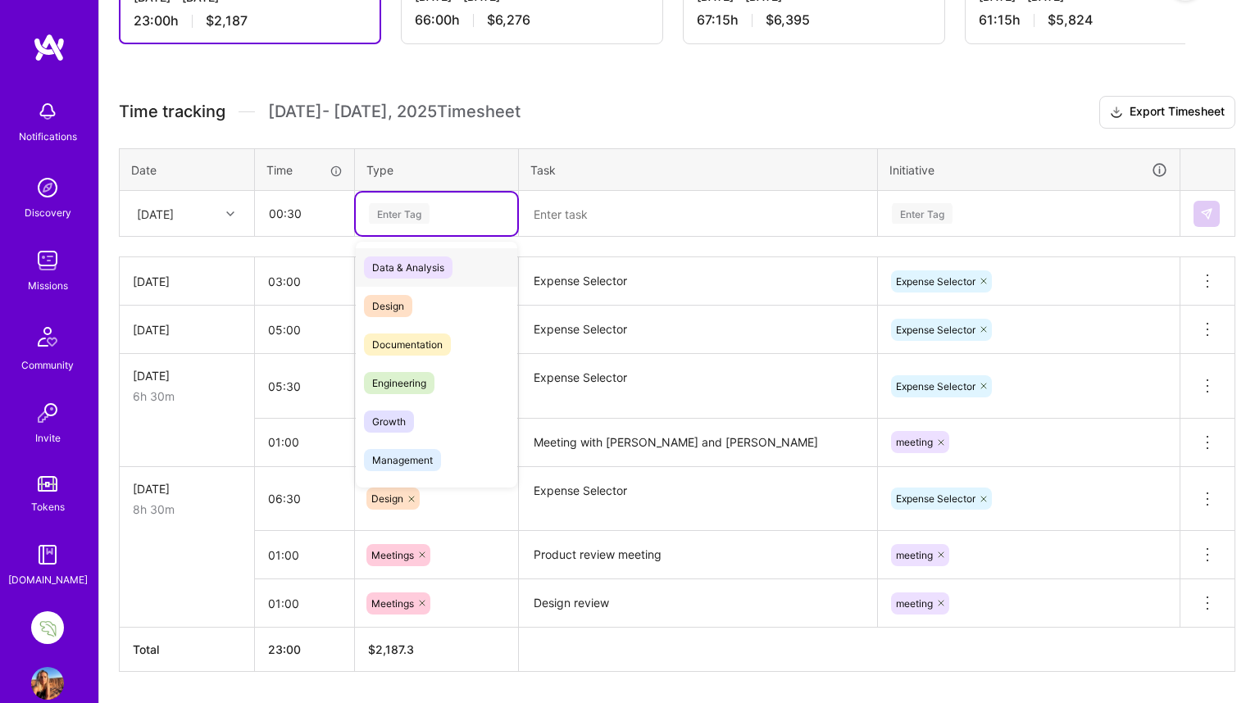
click at [398, 208] on div "Enter Tag" at bounding box center [399, 213] width 61 height 25
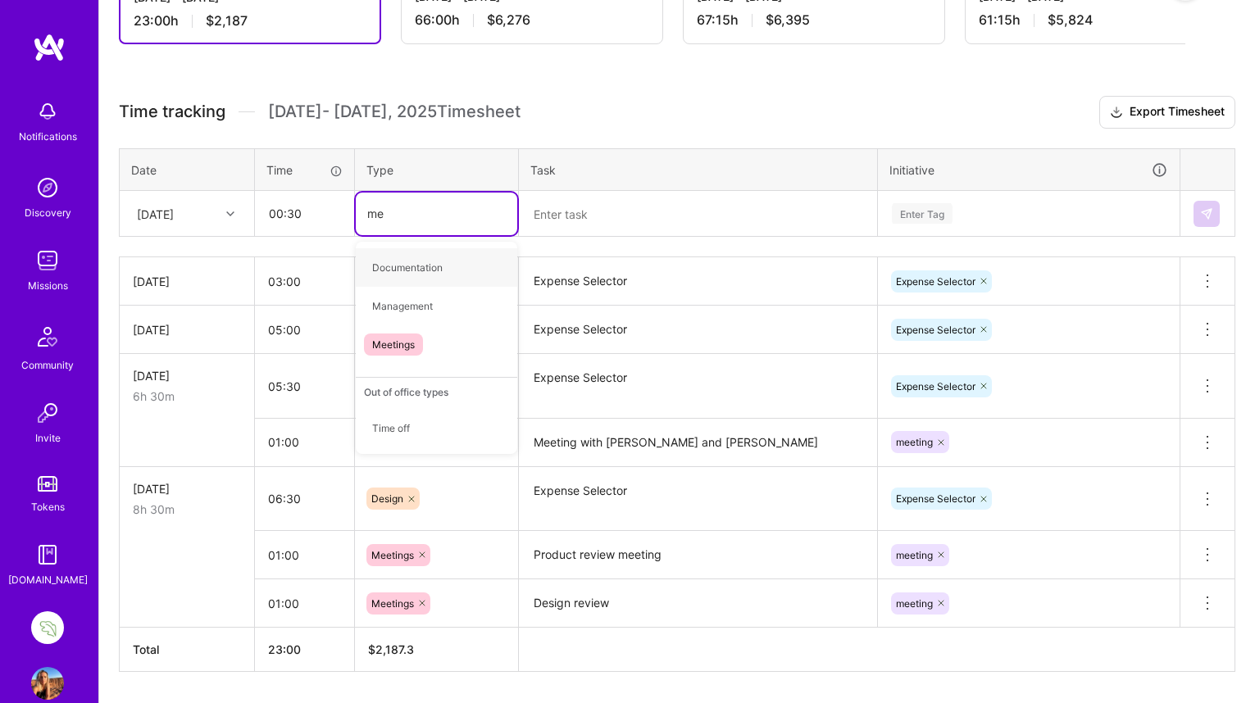
type input "mee"
click at [384, 269] on span "Meetings" at bounding box center [393, 268] width 59 height 22
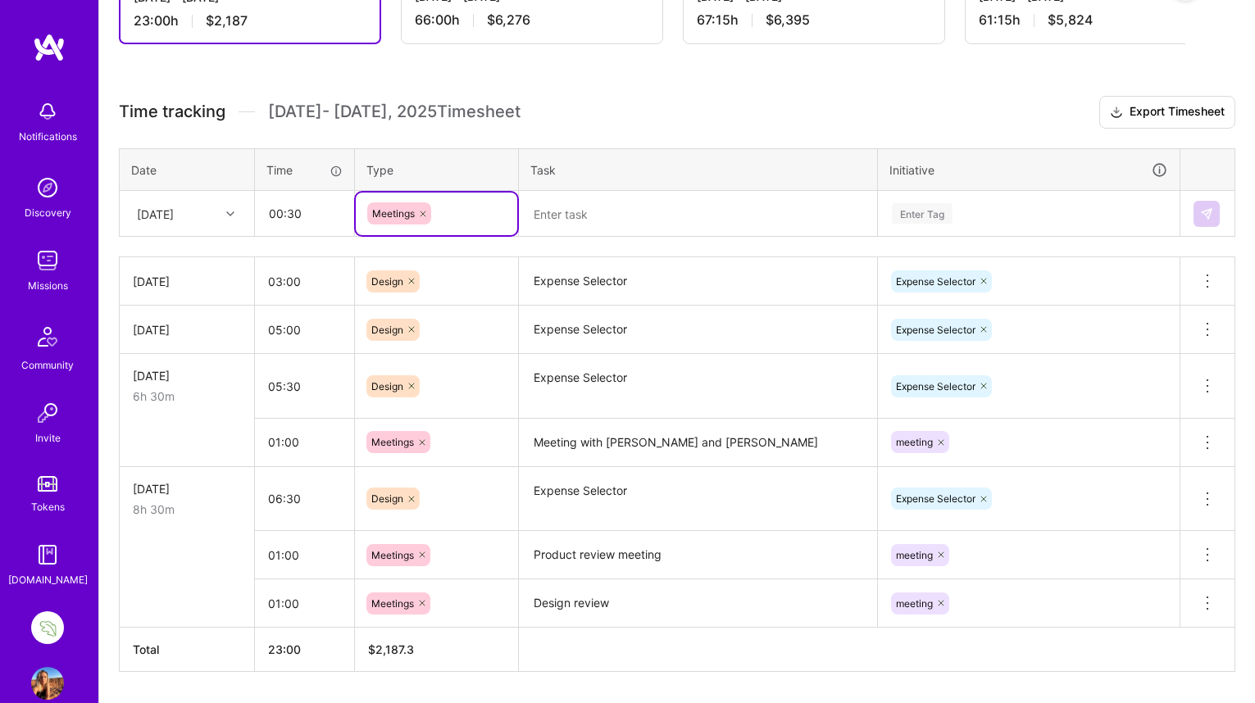
click at [553, 214] on textarea at bounding box center [697, 214] width 355 height 43
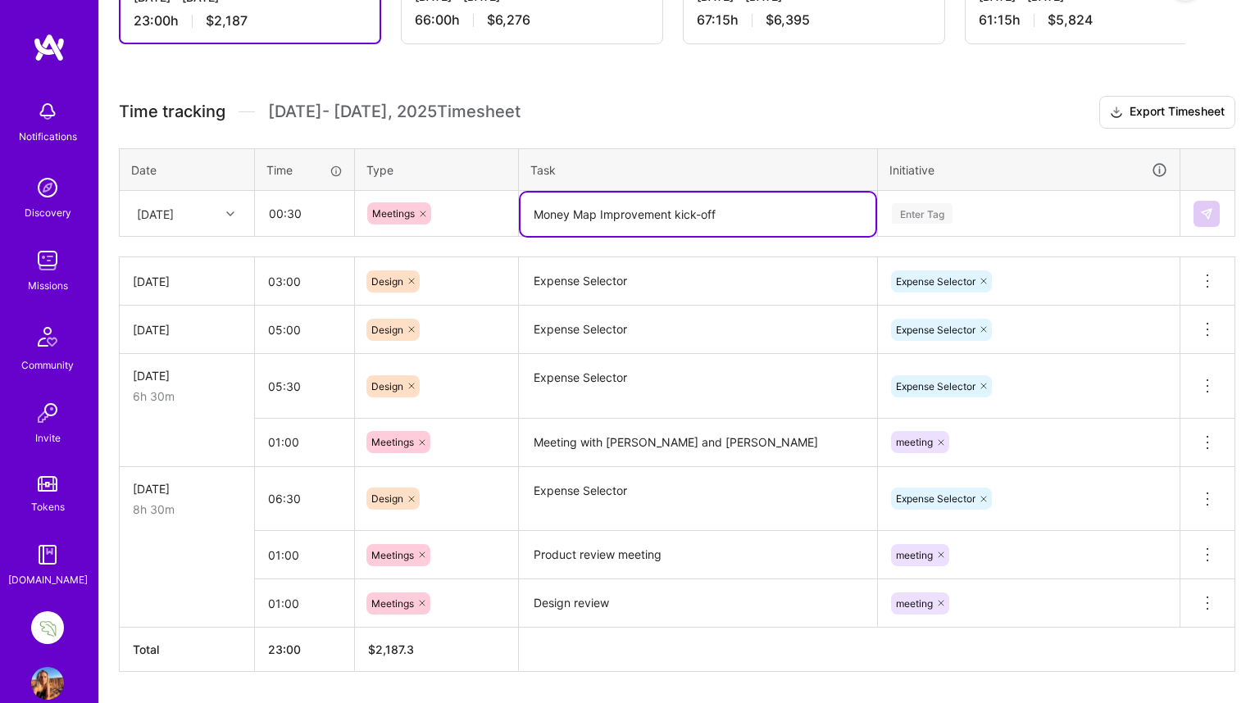
type textarea "Money Map Improvement kick-off"
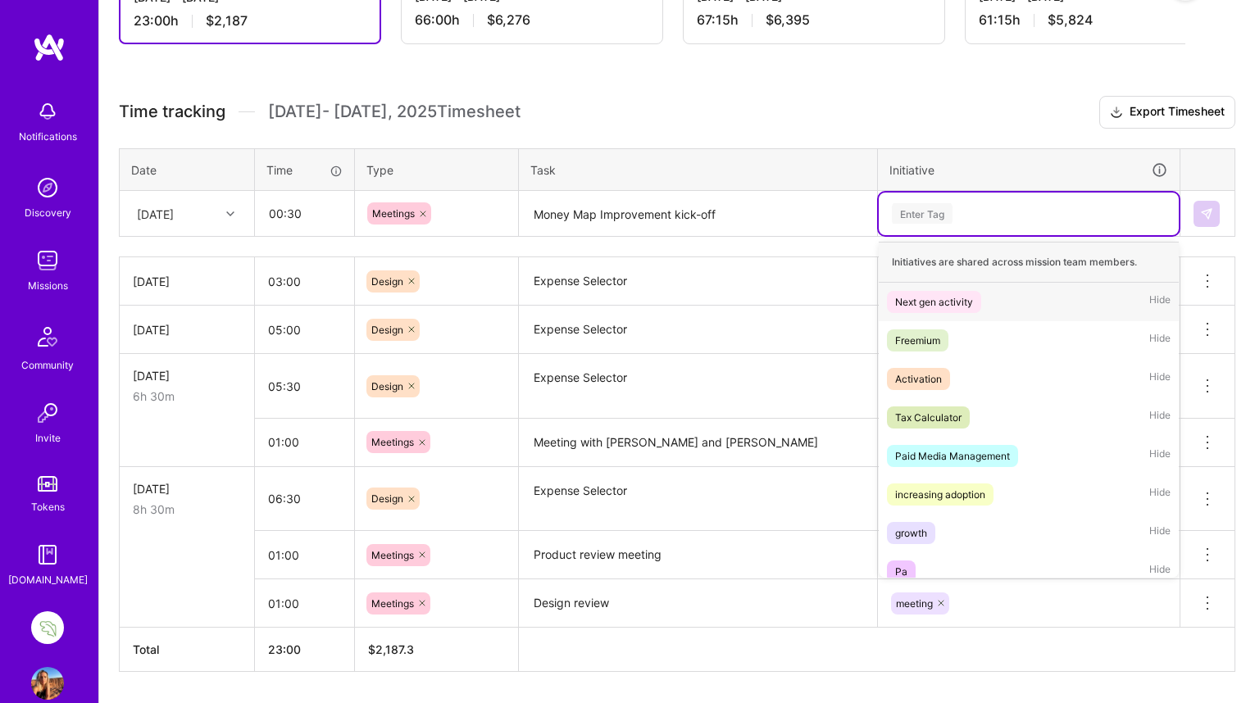
click at [920, 202] on div "Enter Tag" at bounding box center [922, 213] width 61 height 25
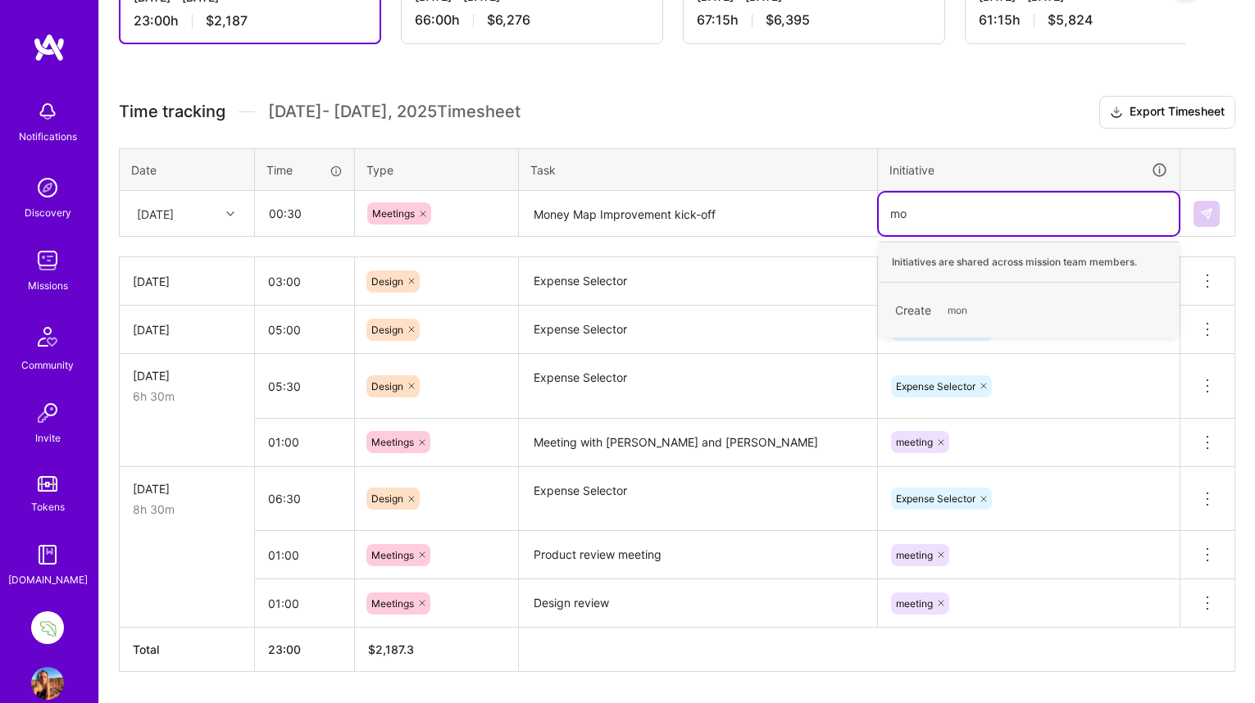
type input "m"
type input "sank"
click at [918, 299] on div "[PERSON_NAME]" at bounding box center [934, 301] width 79 height 17
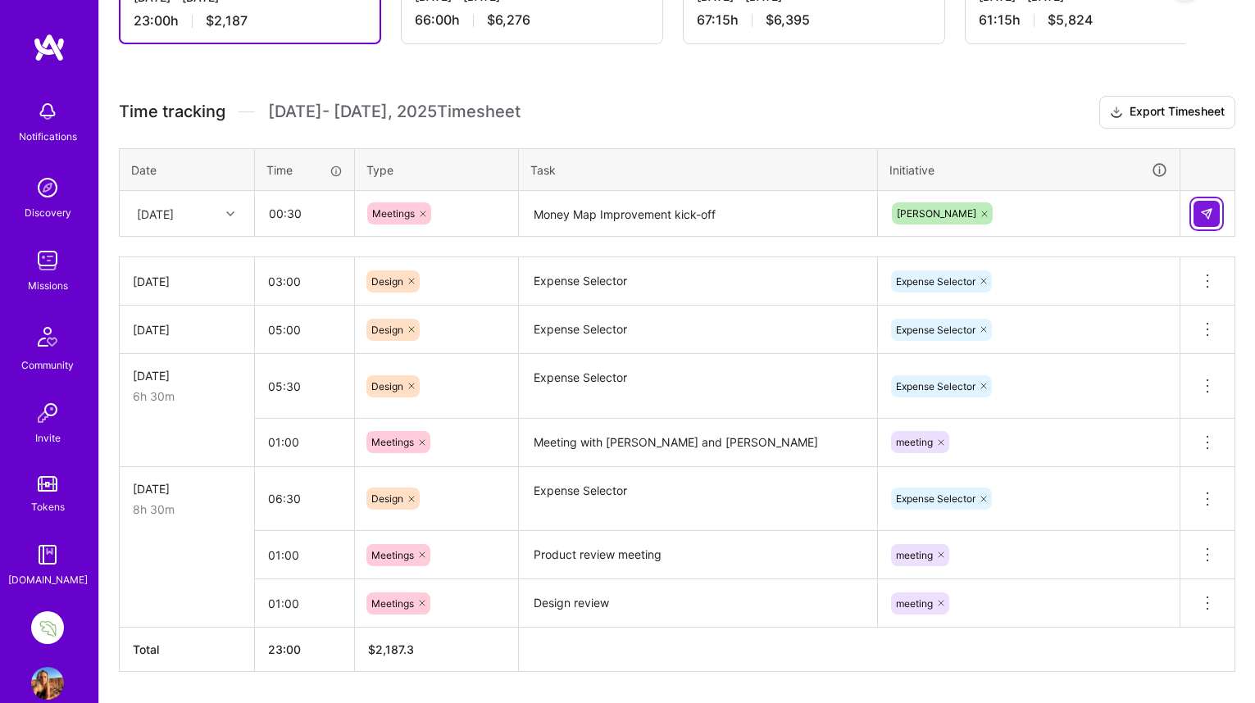
click at [1210, 210] on img at bounding box center [1206, 213] width 13 height 13
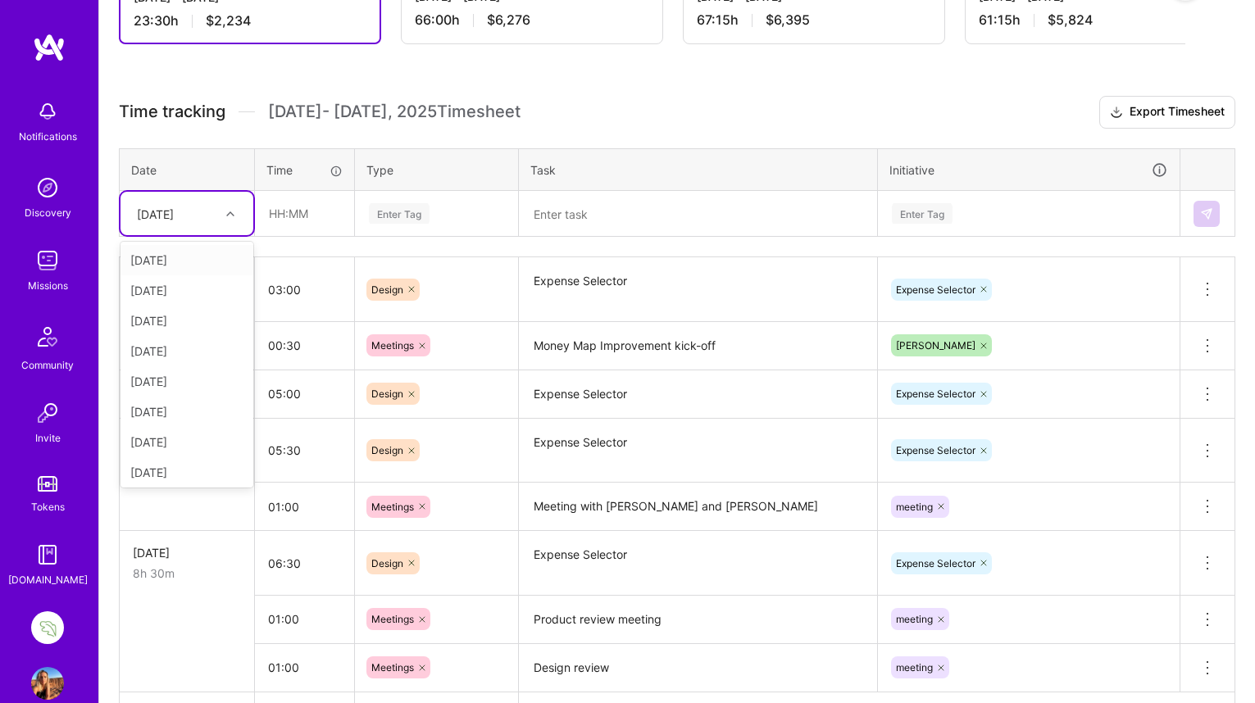
click at [232, 211] on icon at bounding box center [230, 214] width 8 height 8
click at [190, 436] on div "[DATE]" at bounding box center [186, 442] width 133 height 30
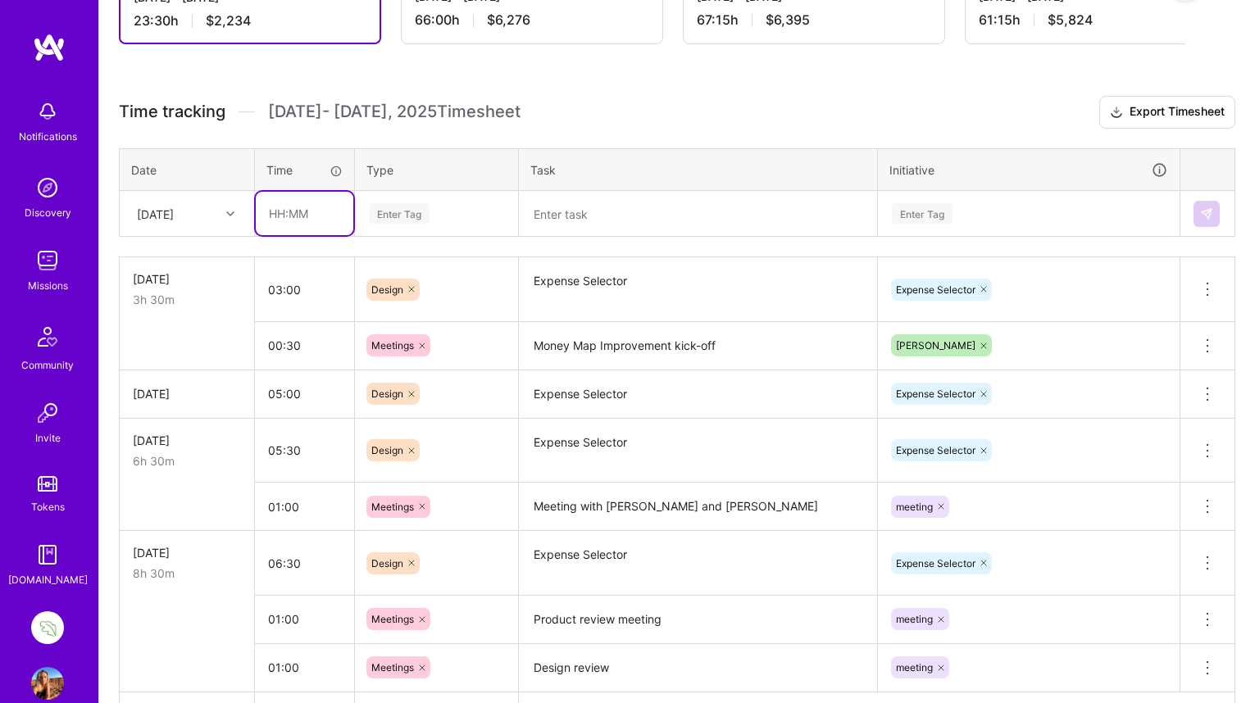
click at [278, 210] on input "text" at bounding box center [305, 213] width 98 height 43
type input "08:00"
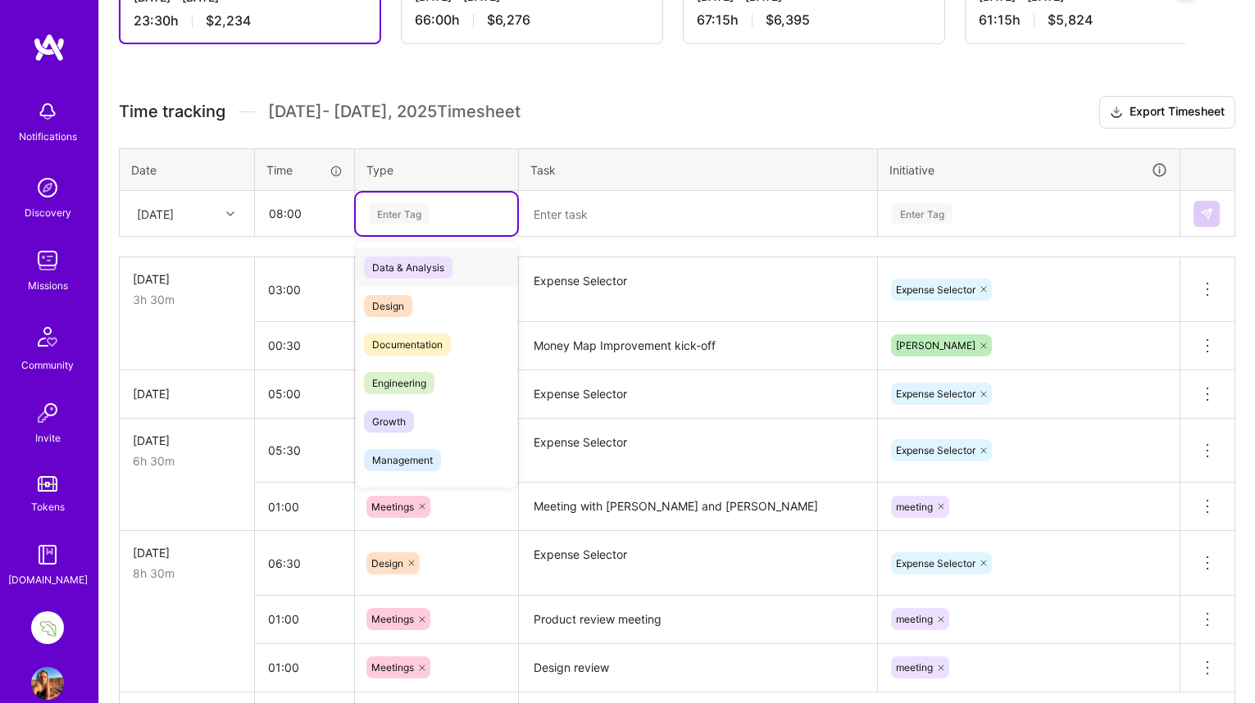
click at [399, 211] on div "Enter Tag" at bounding box center [399, 213] width 61 height 25
type input "de"
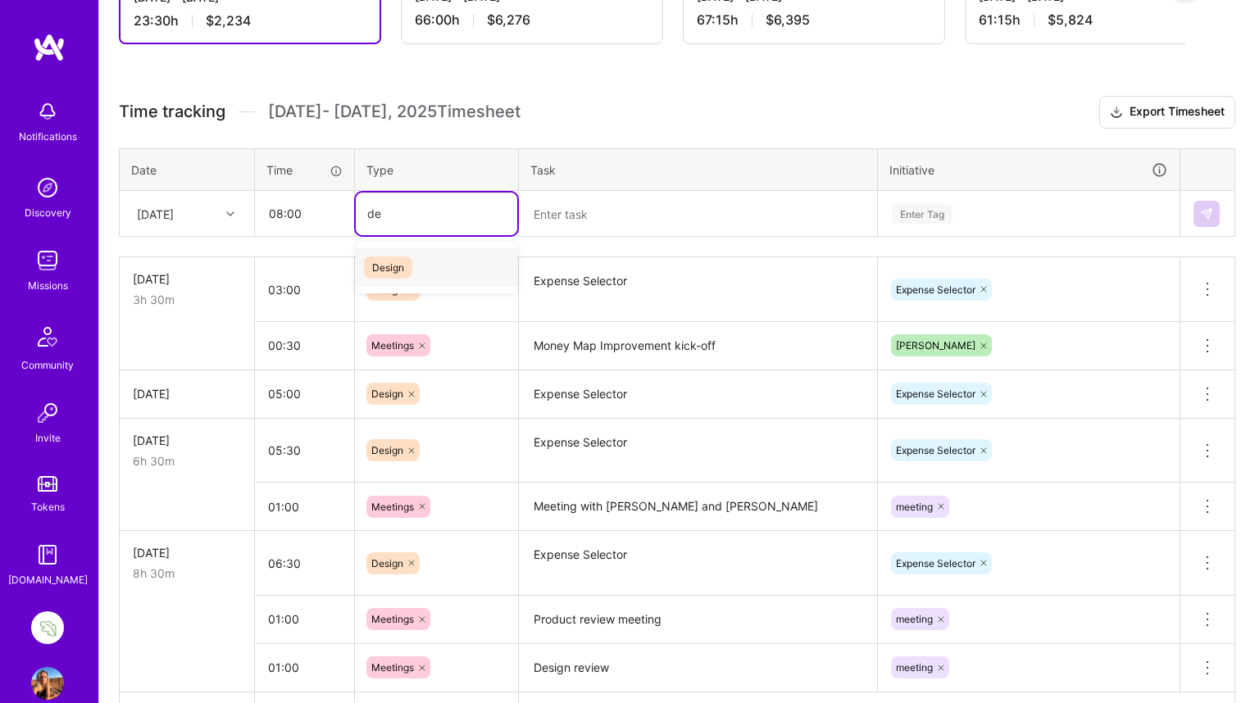
click at [393, 271] on span "Design" at bounding box center [388, 268] width 48 height 22
click at [579, 217] on textarea at bounding box center [697, 214] width 355 height 43
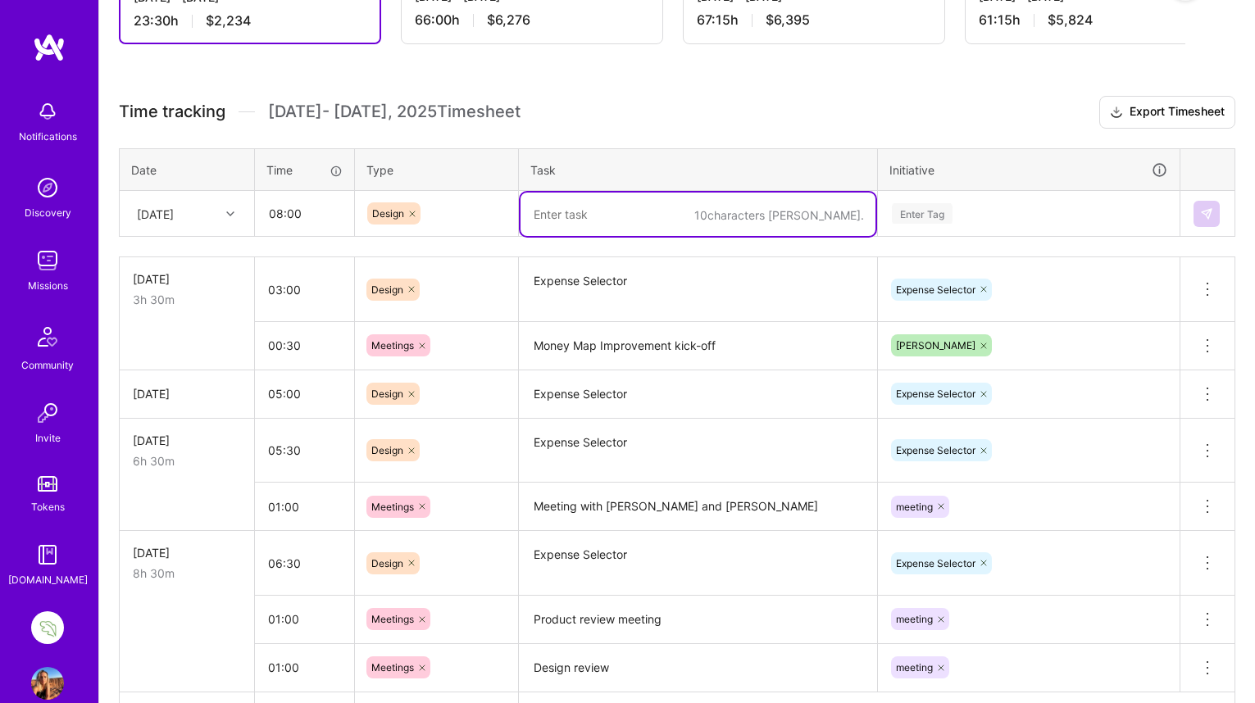
paste textarea "Expense Selector"
type textarea "Expense Selector"
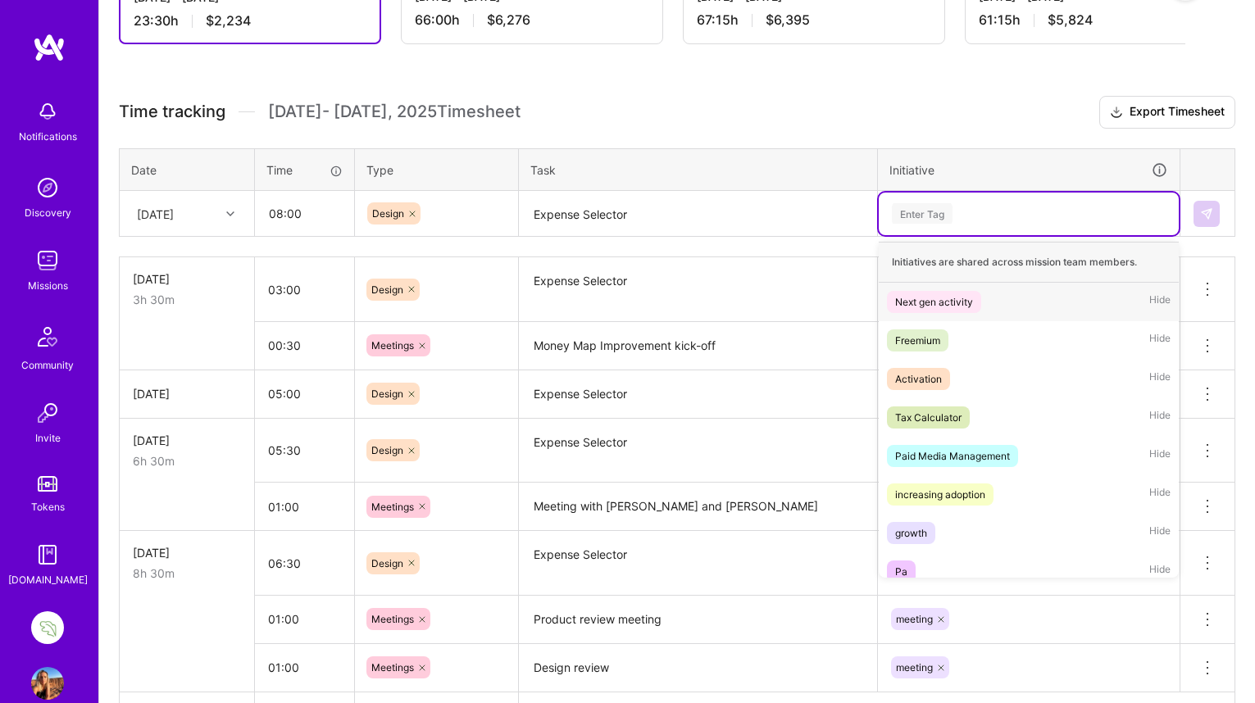
click at [930, 204] on div "Enter Tag" at bounding box center [922, 213] width 61 height 25
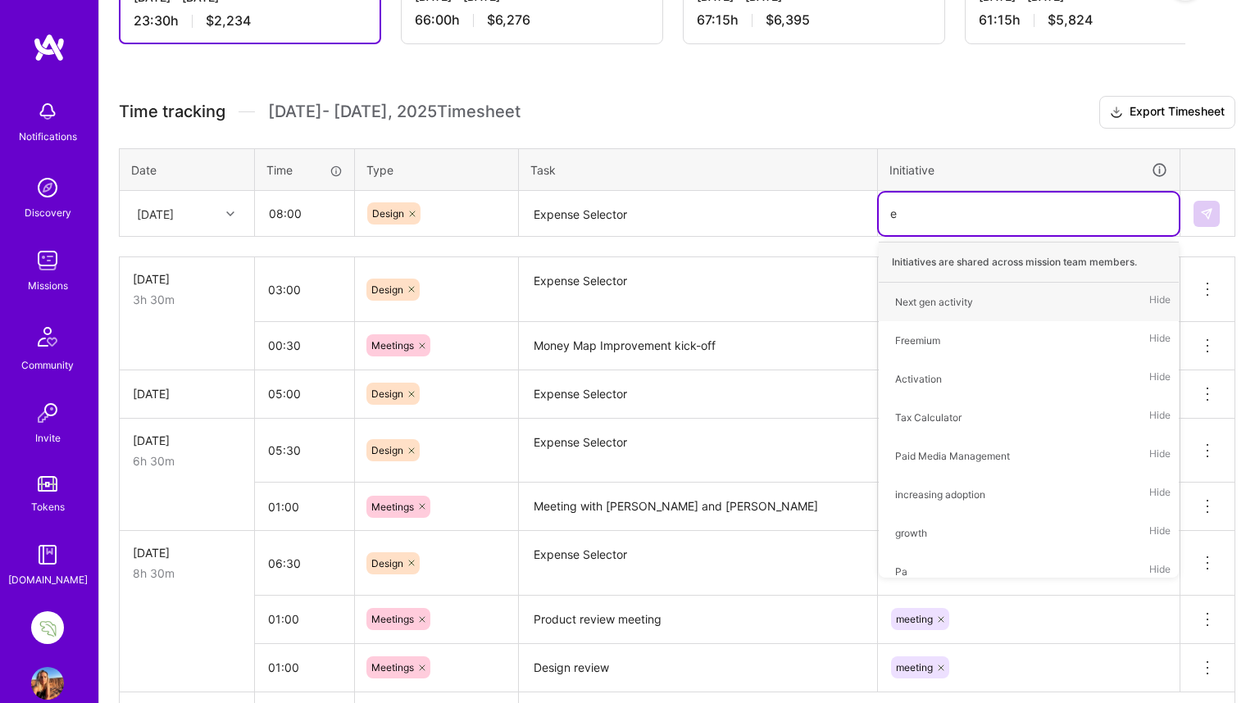
type input "ex"
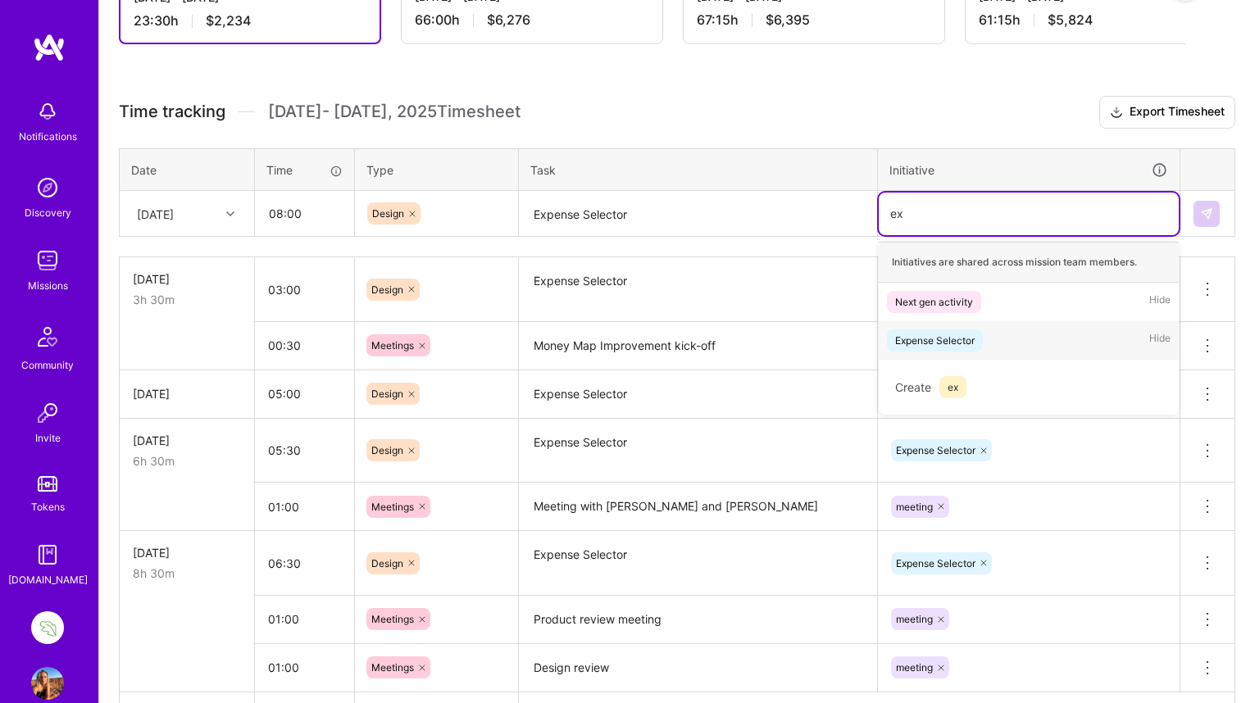
click at [954, 339] on div "Expense Selector" at bounding box center [934, 340] width 79 height 17
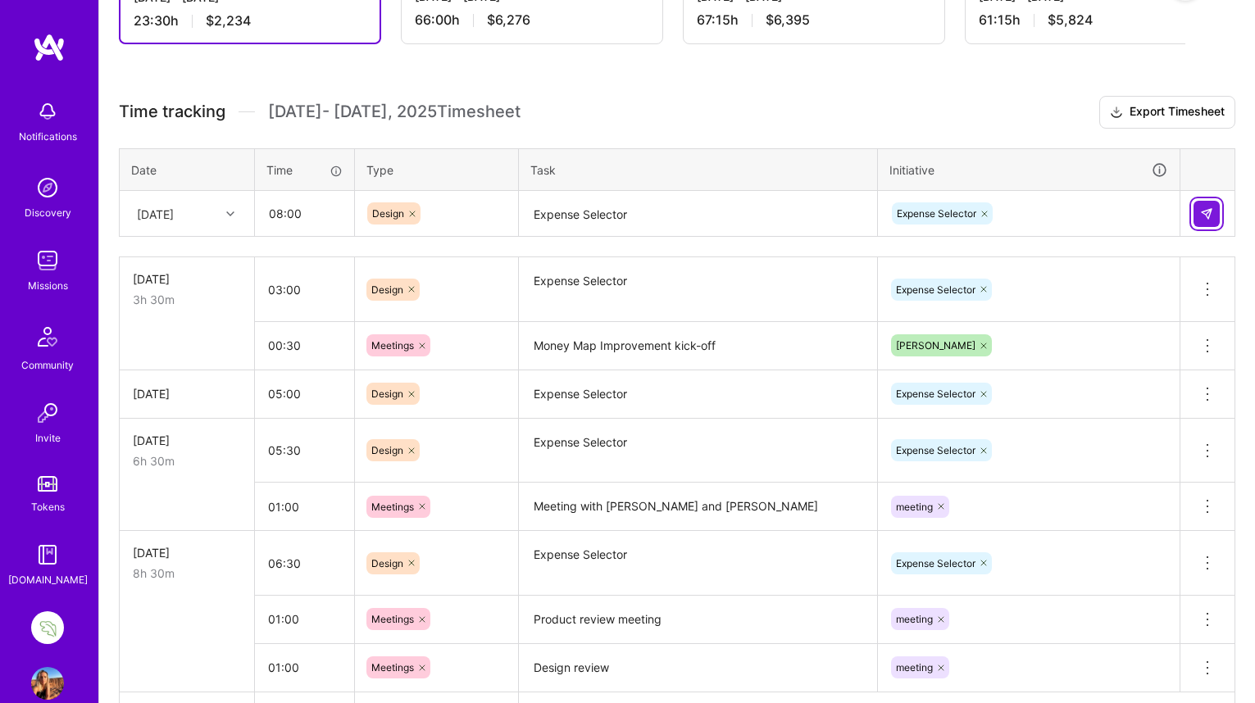
click at [1207, 213] on img at bounding box center [1206, 213] width 13 height 13
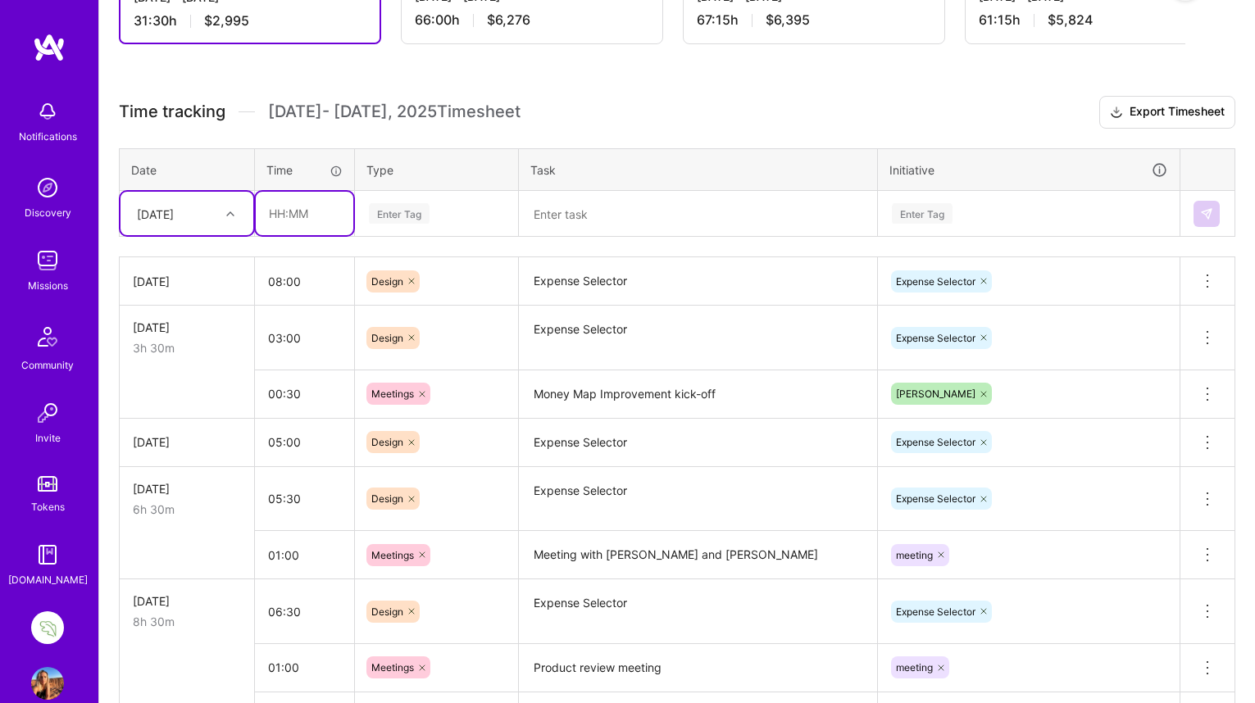
click at [274, 212] on input "text" at bounding box center [305, 213] width 98 height 43
type input "01:00"
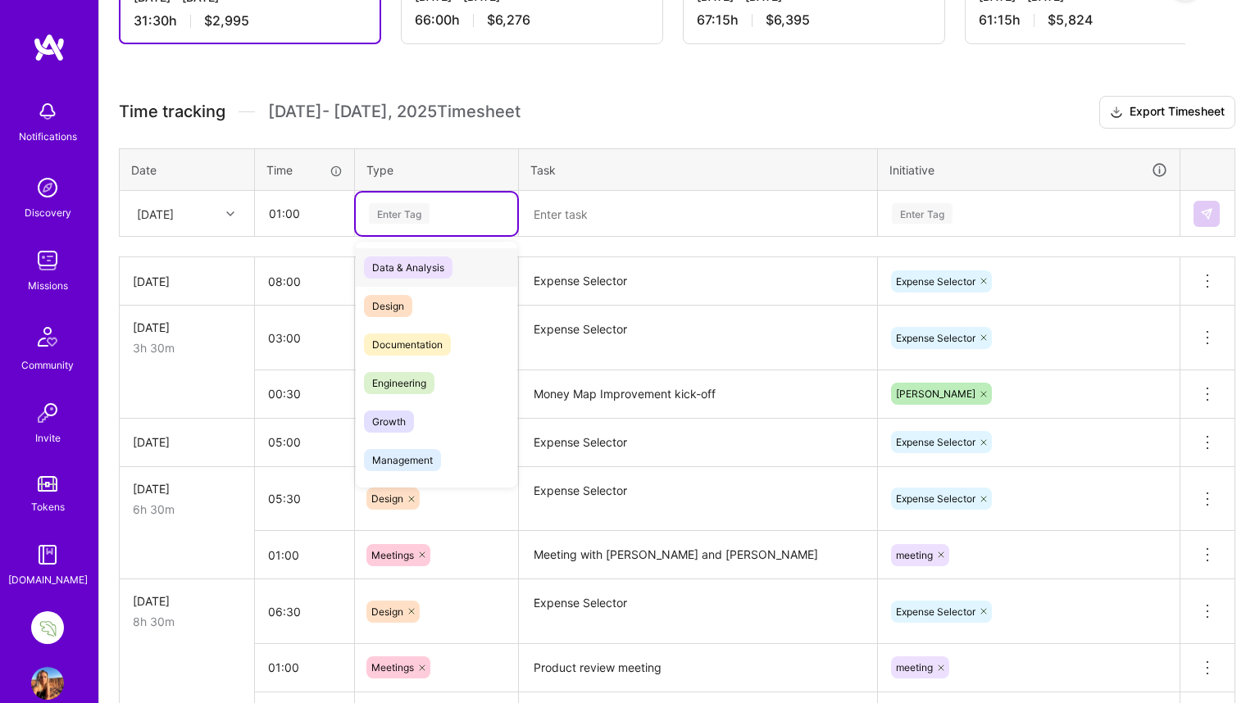
click at [388, 211] on div "Enter Tag" at bounding box center [399, 213] width 61 height 25
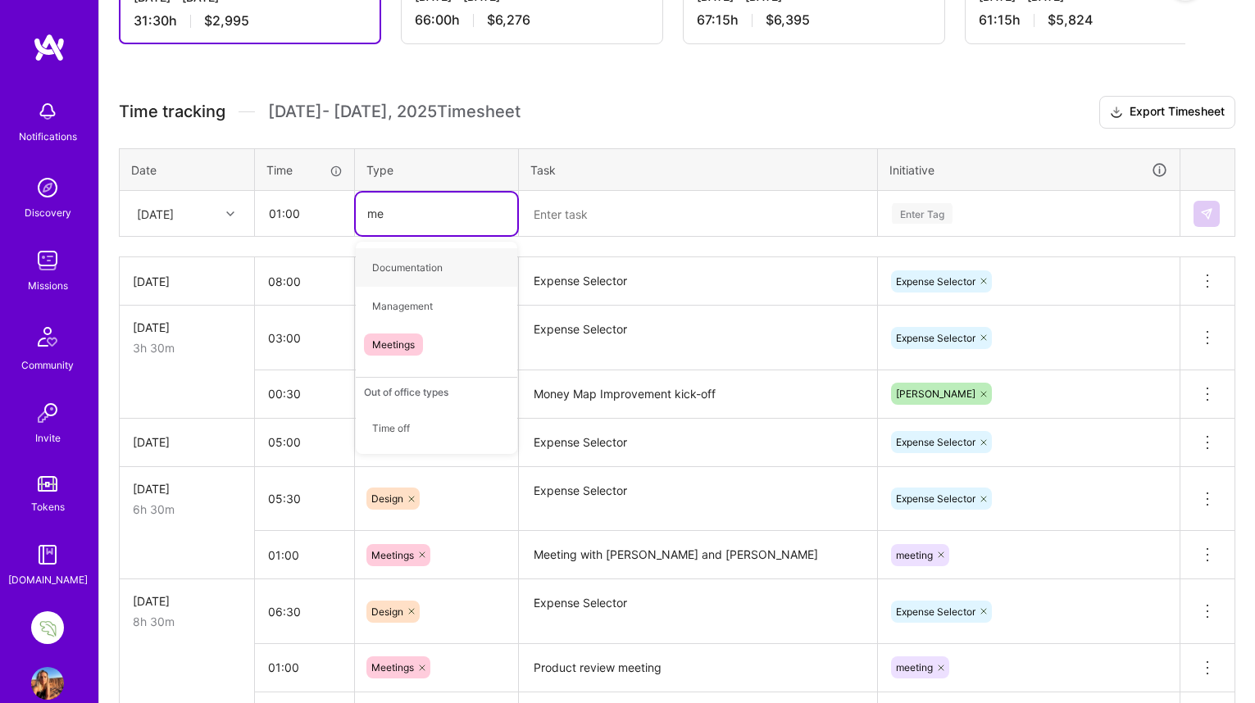
type input "mee"
click at [394, 270] on span "Meetings" at bounding box center [393, 268] width 59 height 22
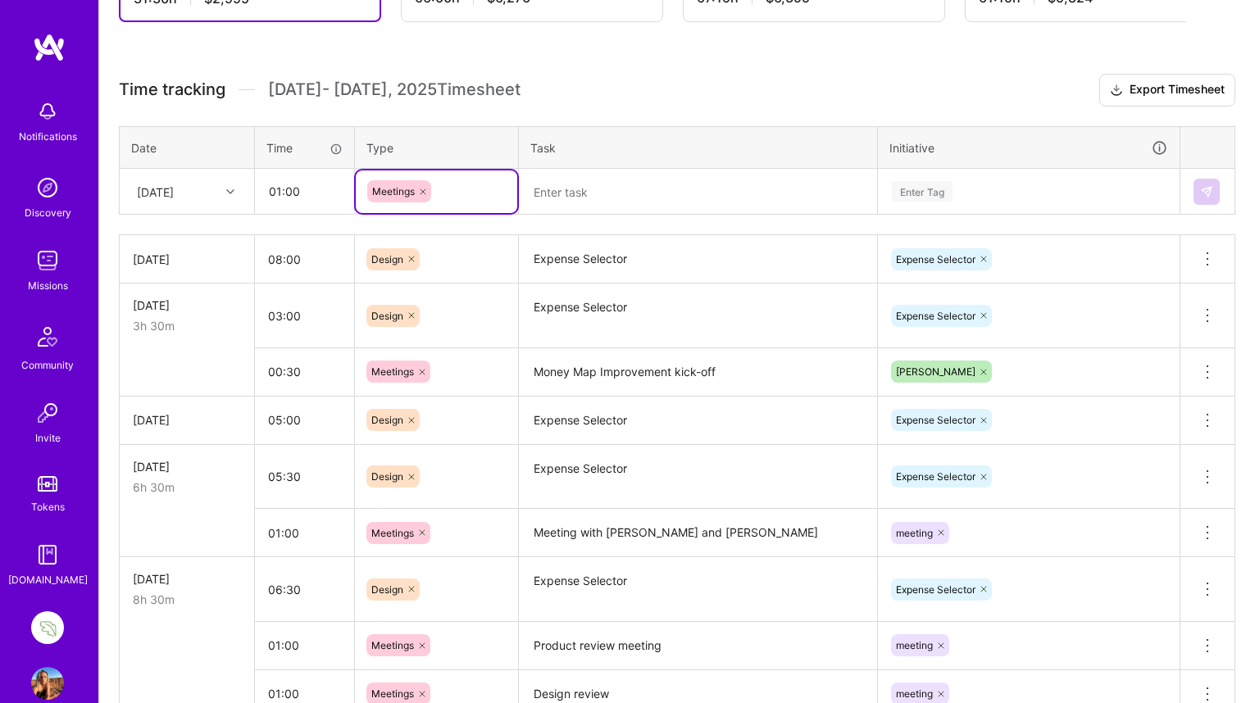
scroll to position [403, 0]
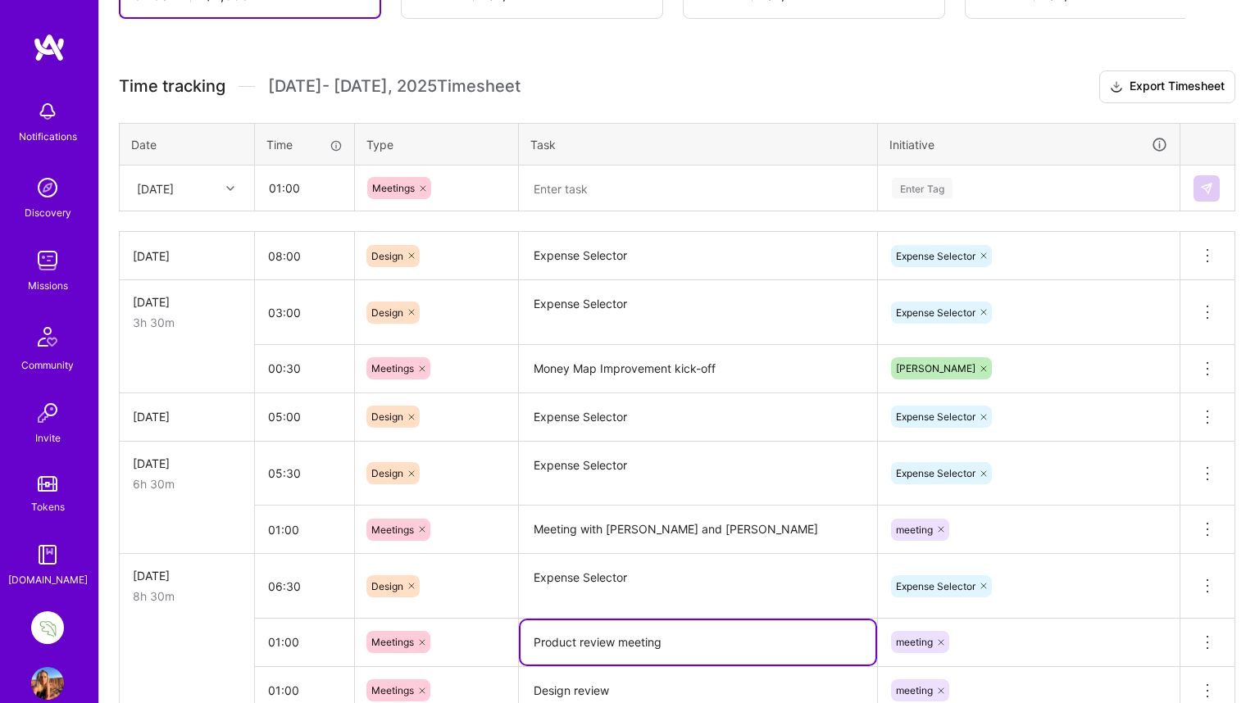
drag, startPoint x: 665, startPoint y: 647, endPoint x: 529, endPoint y: 634, distance: 135.8
click at [529, 634] on textarea "Product review meeting" at bounding box center [697, 642] width 355 height 44
click at [558, 191] on textarea at bounding box center [697, 188] width 355 height 43
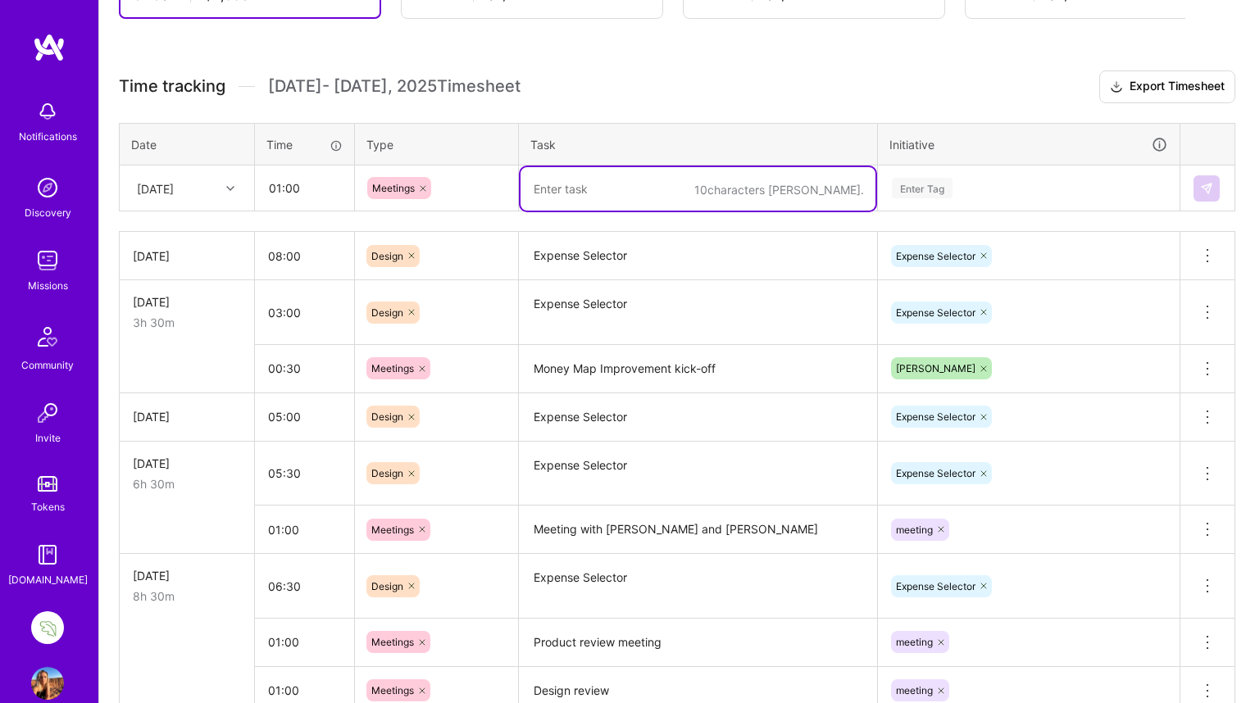
paste textarea "Product review meeting"
type textarea "Product review meeting"
click at [933, 186] on div "Enter Tag" at bounding box center [922, 187] width 61 height 25
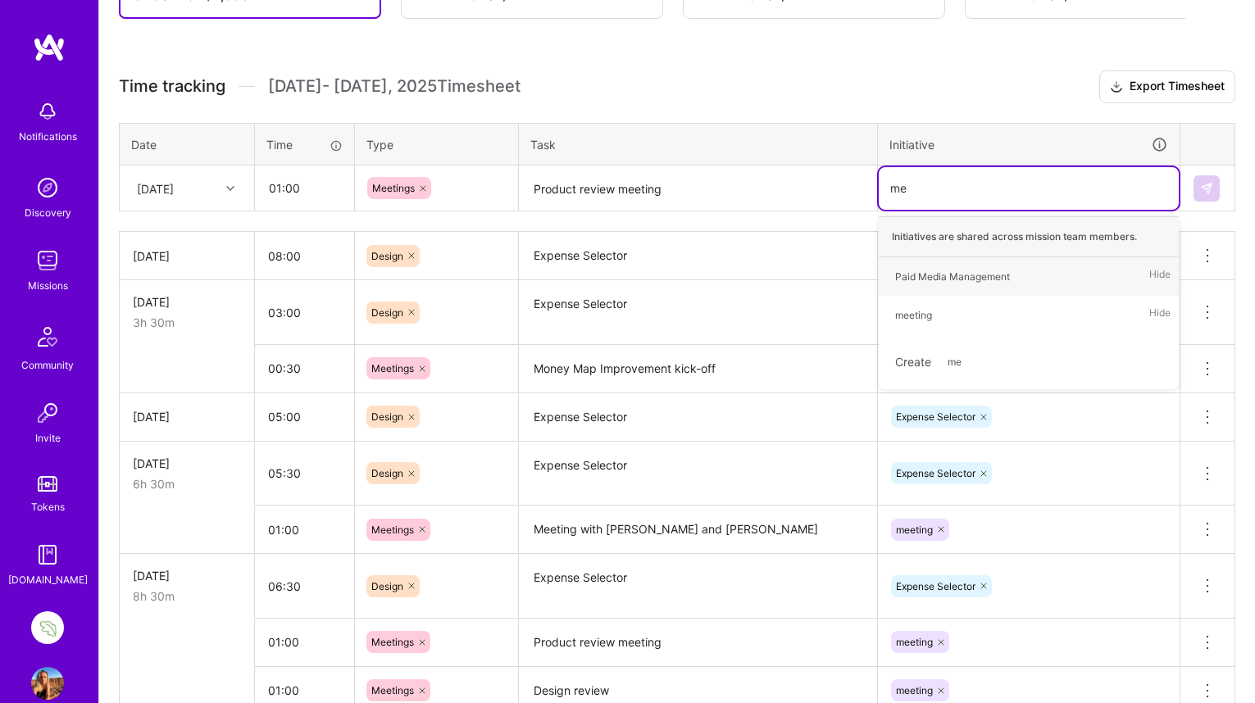
type input "mee"
click at [911, 273] on div "meeting" at bounding box center [913, 276] width 37 height 17
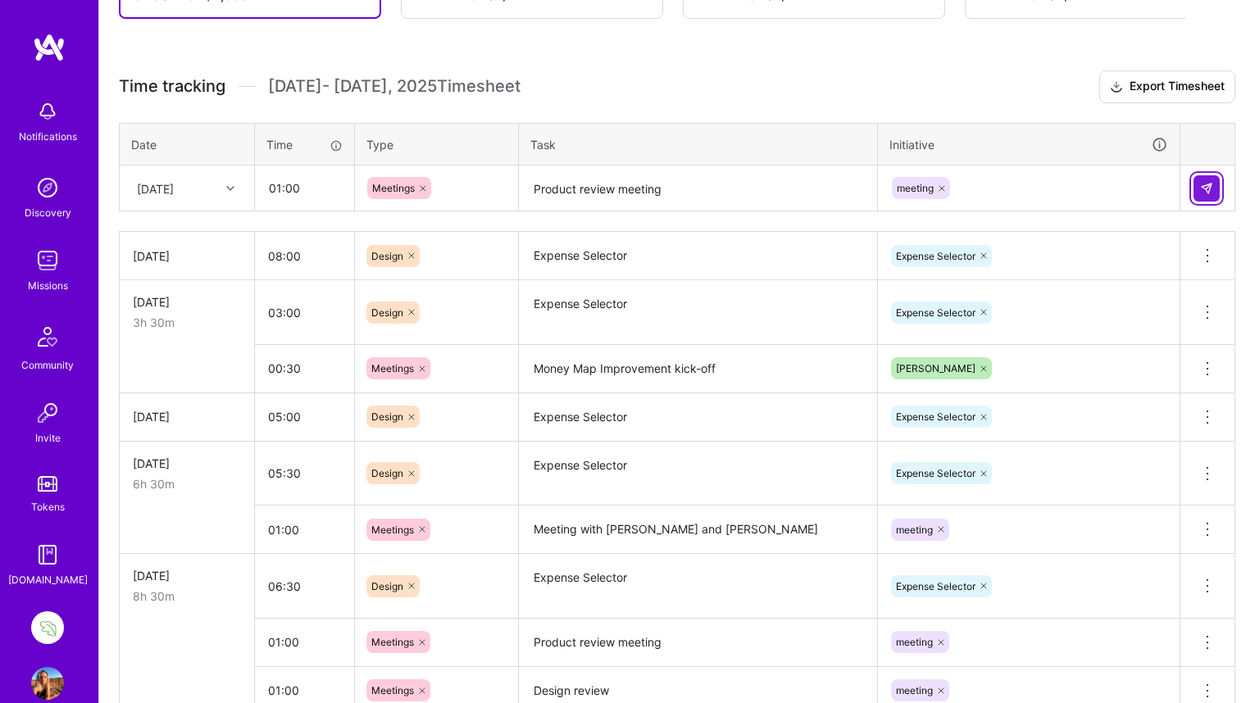
click at [1205, 183] on img at bounding box center [1206, 188] width 13 height 13
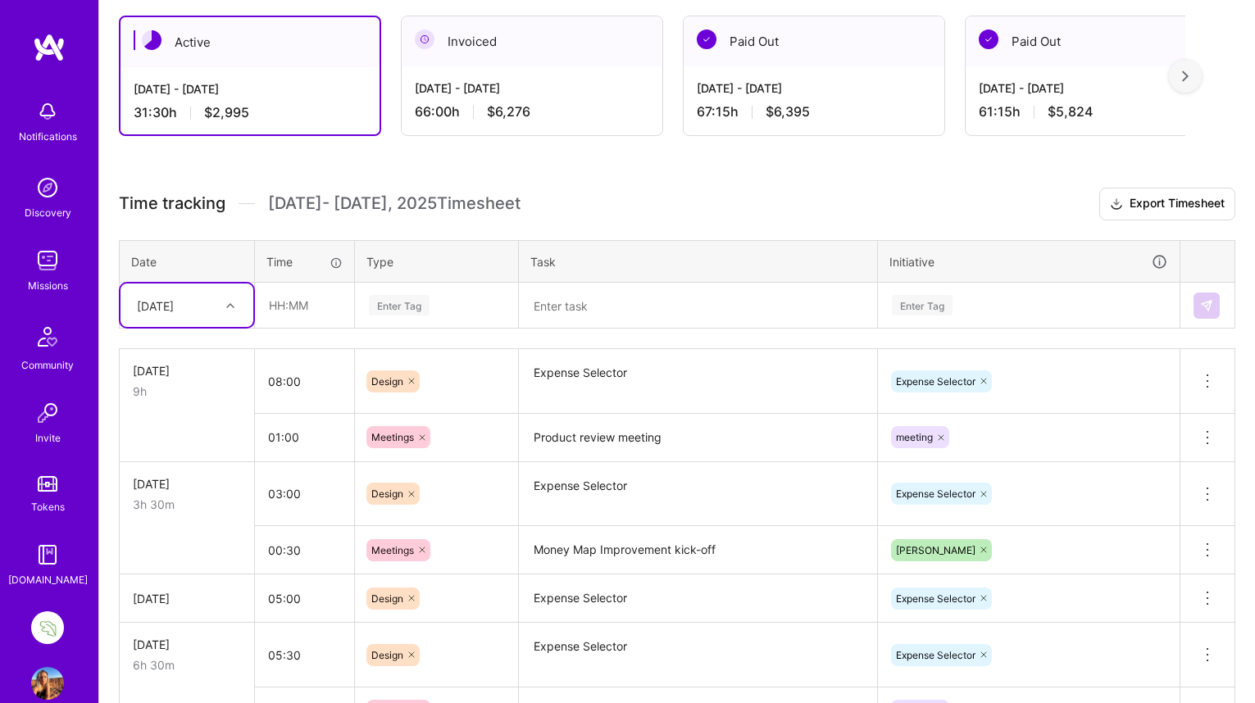
scroll to position [279, 0]
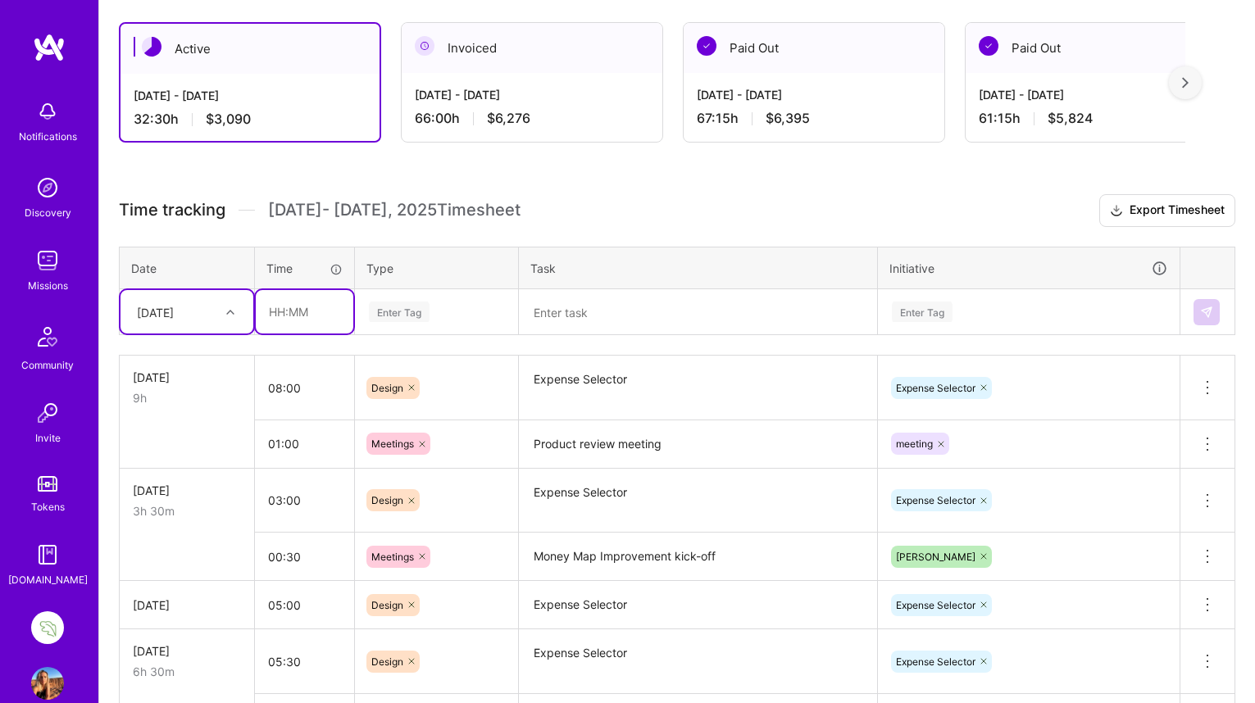
click at [279, 308] on input "text" at bounding box center [305, 311] width 98 height 43
type input "00:30"
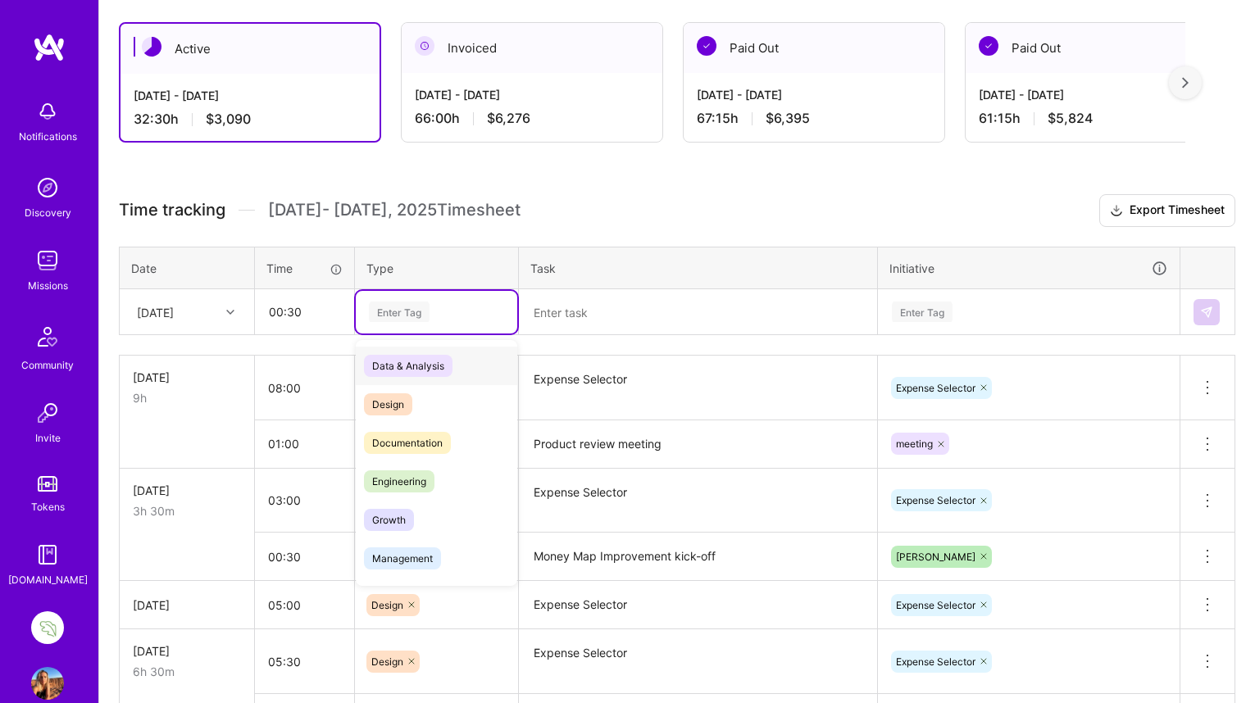
click at [402, 313] on div "Enter Tag" at bounding box center [399, 311] width 61 height 25
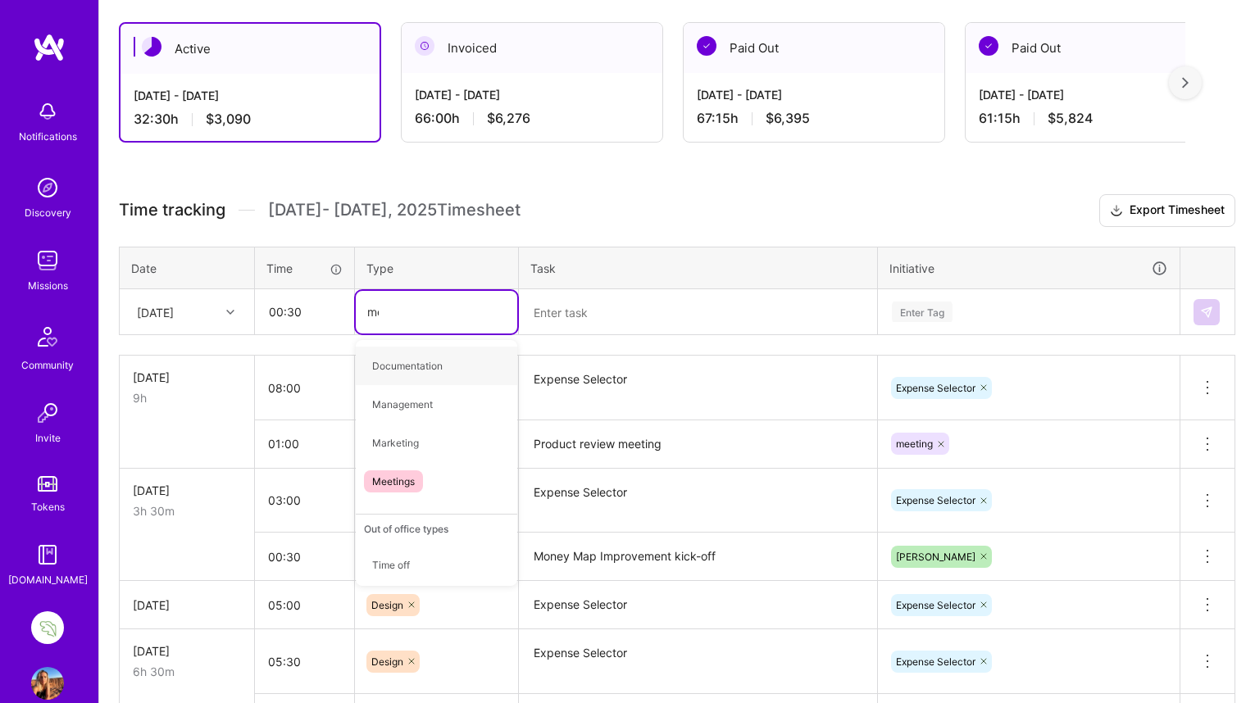
type input "mee"
click at [397, 361] on span "Meetings" at bounding box center [393, 366] width 59 height 22
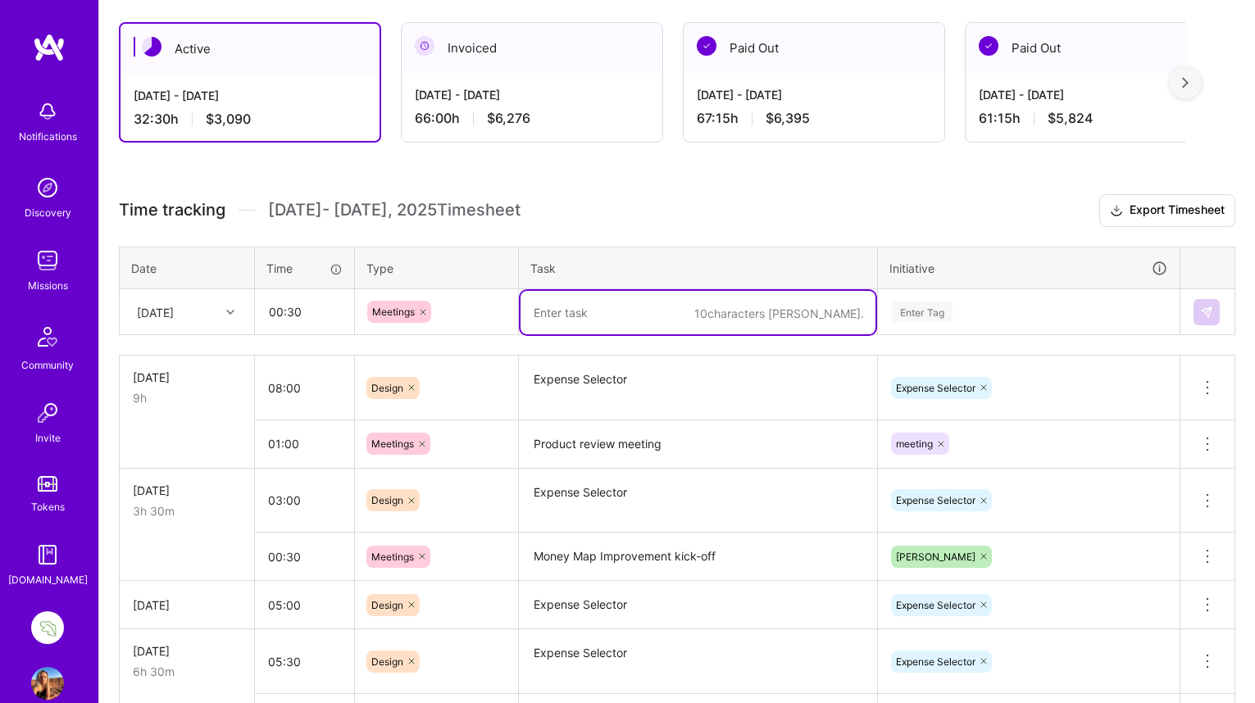
click at [552, 317] on textarea at bounding box center [697, 312] width 355 height 43
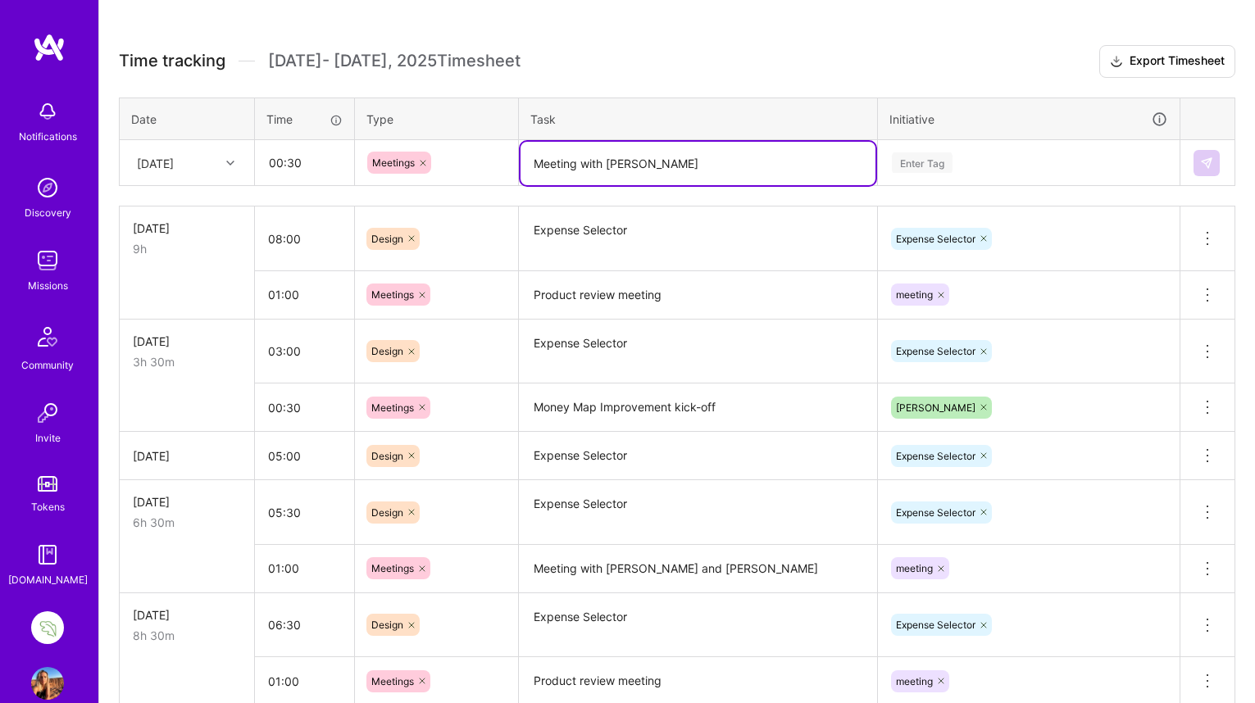
scroll to position [429, 0]
type textarea "Meeting with [PERSON_NAME]"
click at [634, 566] on textarea "Meeting with [PERSON_NAME] and [PERSON_NAME]" at bounding box center [697, 568] width 355 height 45
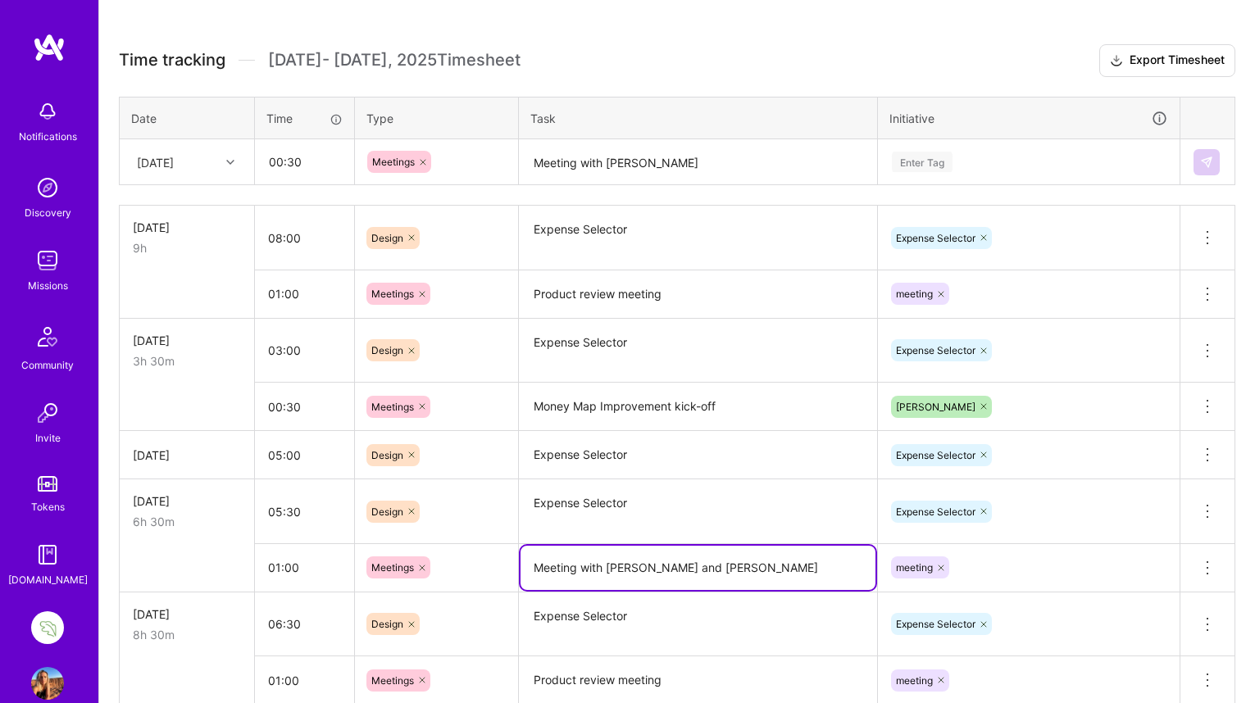
type textarea "Meeting with [PERSON_NAME] and [PERSON_NAME]"
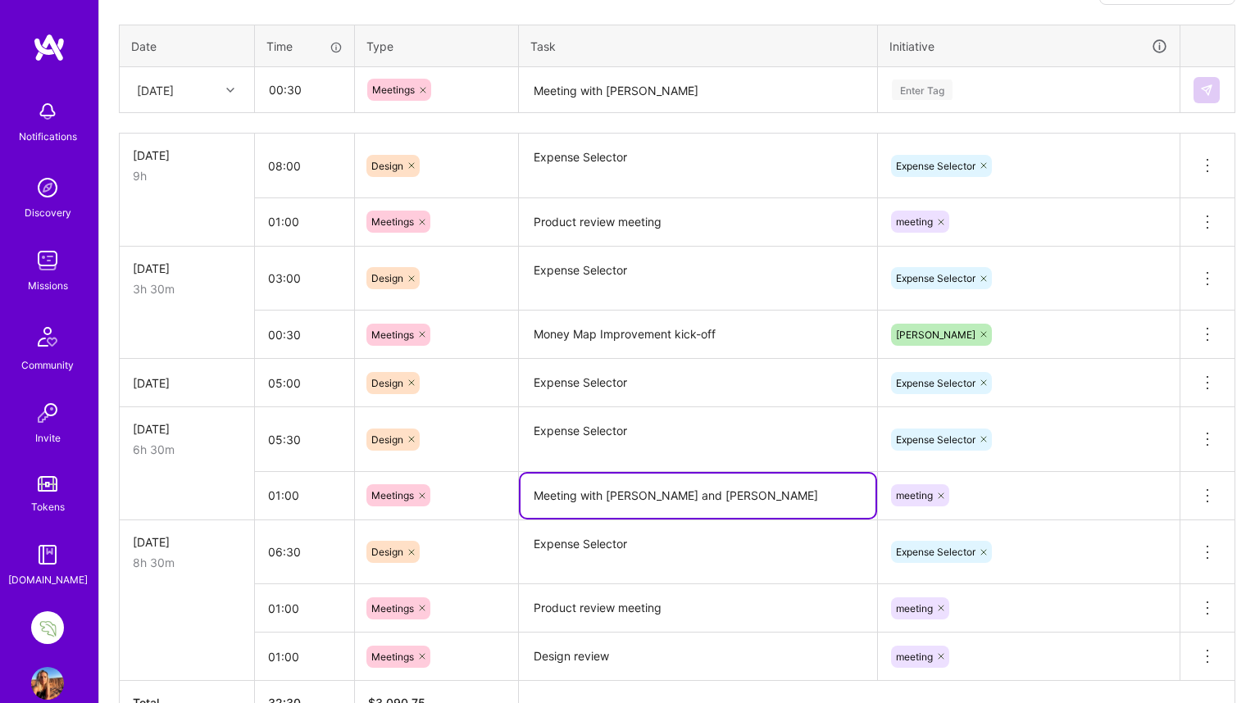
scroll to position [497, 0]
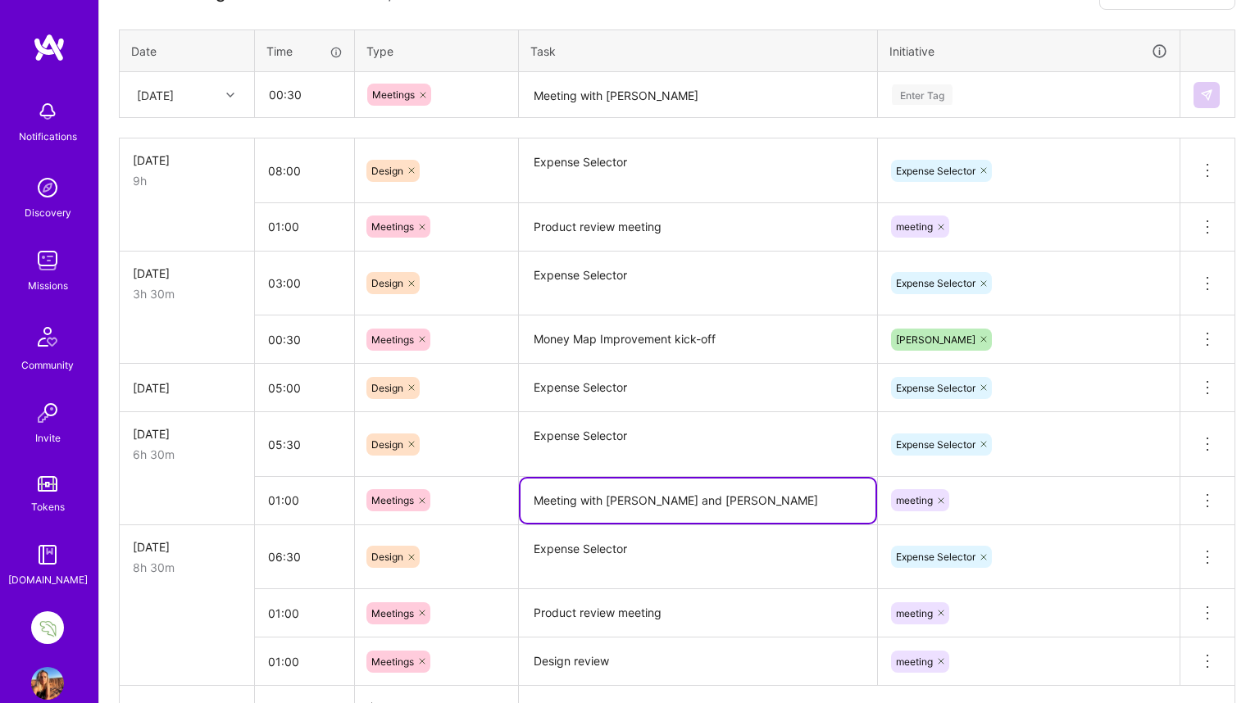
click at [929, 89] on div "Enter Tag" at bounding box center [922, 94] width 61 height 25
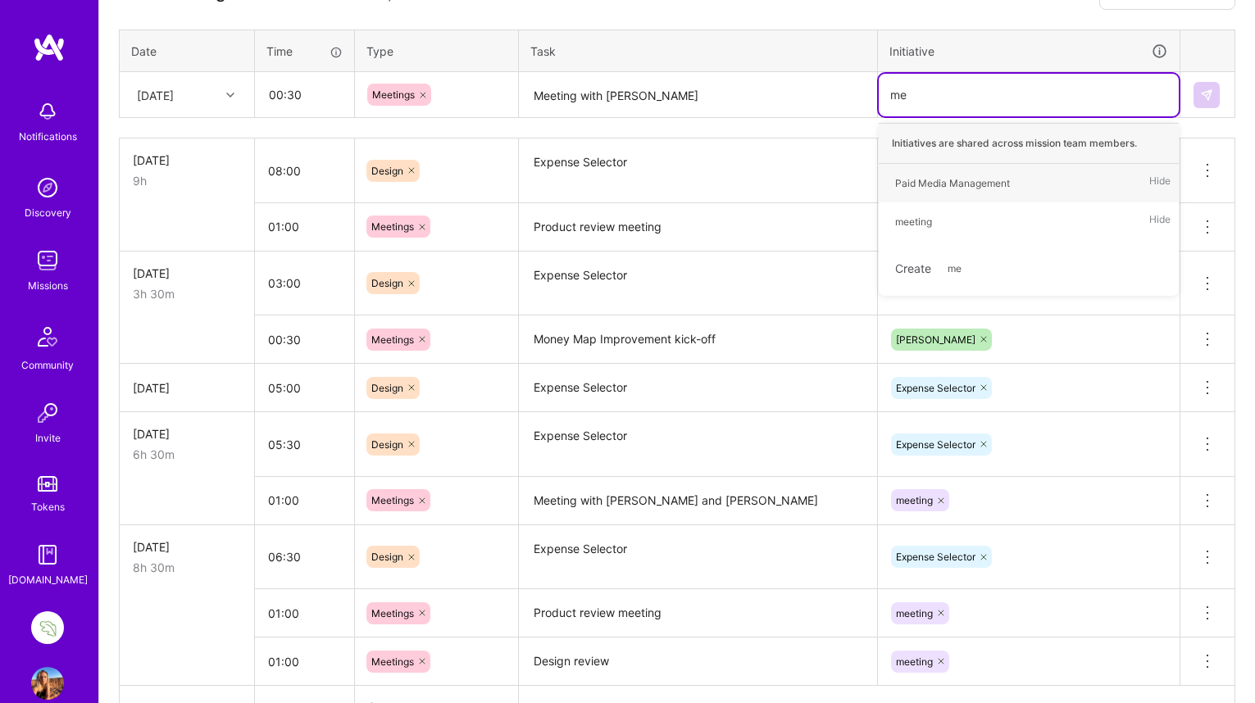
type input "mee"
click at [911, 186] on div "meeting" at bounding box center [913, 183] width 37 height 17
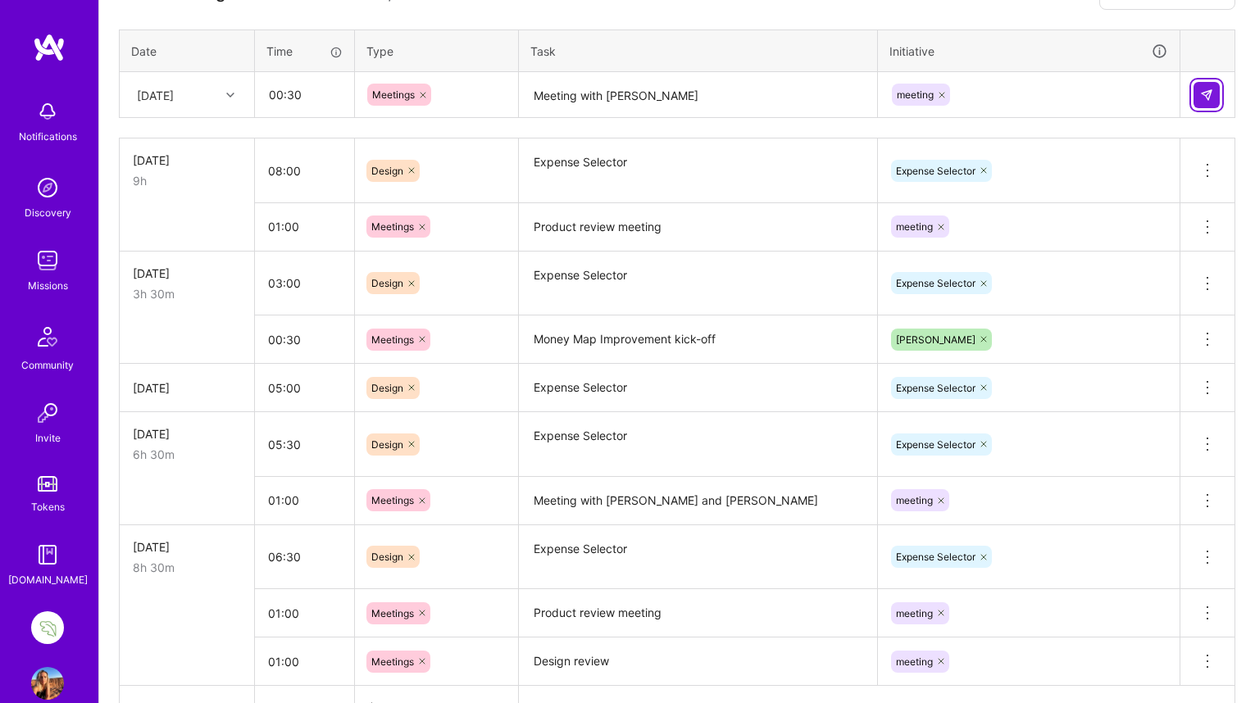
click at [1208, 95] on img at bounding box center [1206, 95] width 13 height 13
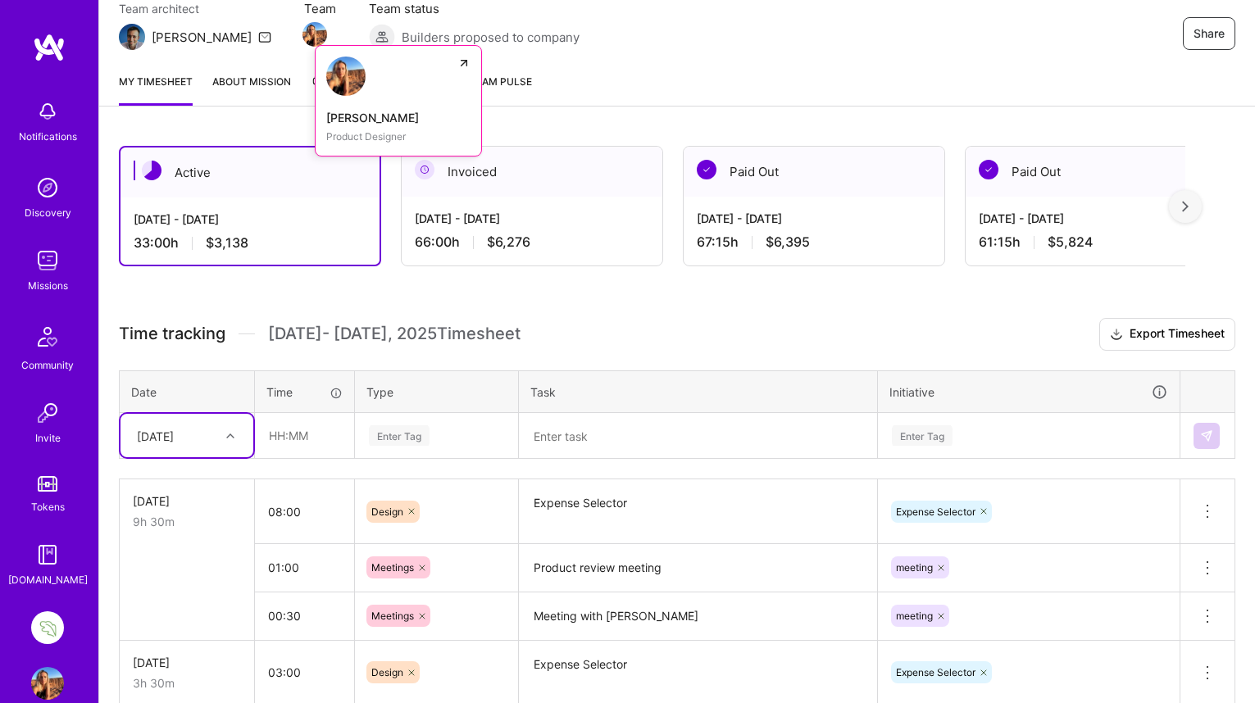
scroll to position [170, 0]
